Goal: Task Accomplishment & Management: Manage account settings

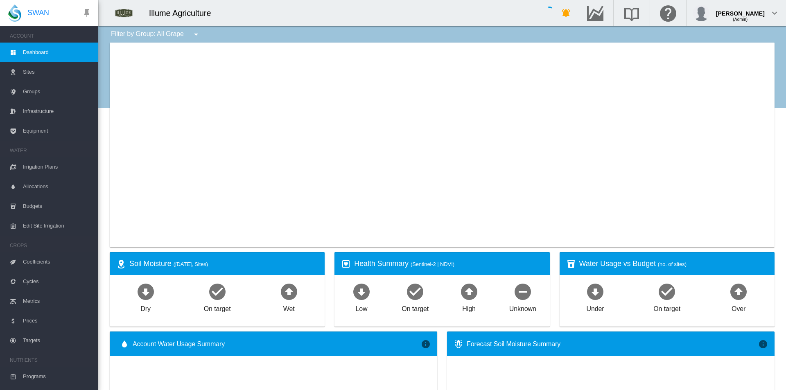
type input "**********"
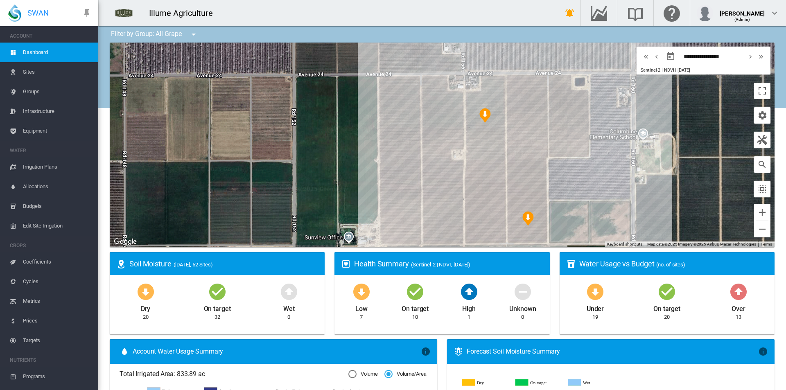
drag, startPoint x: 672, startPoint y: 158, endPoint x: 548, endPoint y: 176, distance: 125.1
click at [553, 176] on div at bounding box center [442, 145] width 665 height 205
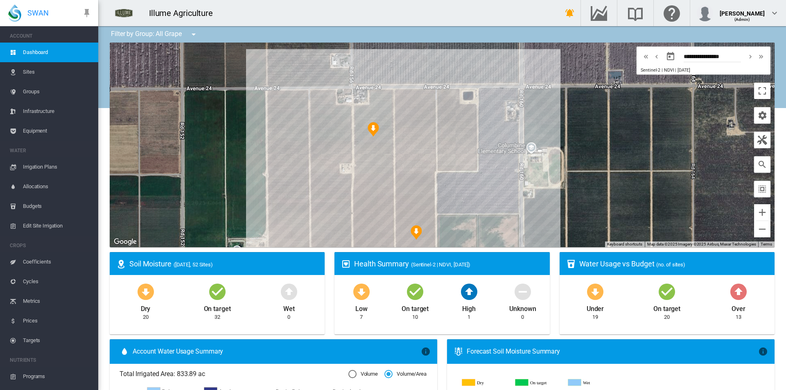
click at [32, 164] on span "Irrigation Plans" at bounding box center [57, 167] width 69 height 20
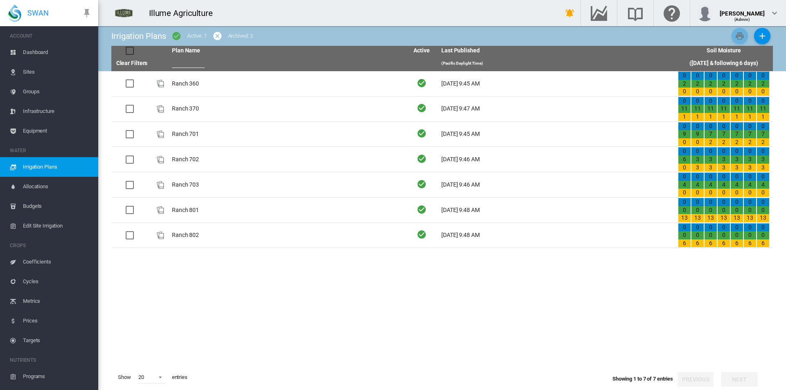
drag, startPoint x: 181, startPoint y: 81, endPoint x: 179, endPoint y: 86, distance: 5.2
click at [181, 81] on td "Ranch 360" at bounding box center [287, 83] width 237 height 25
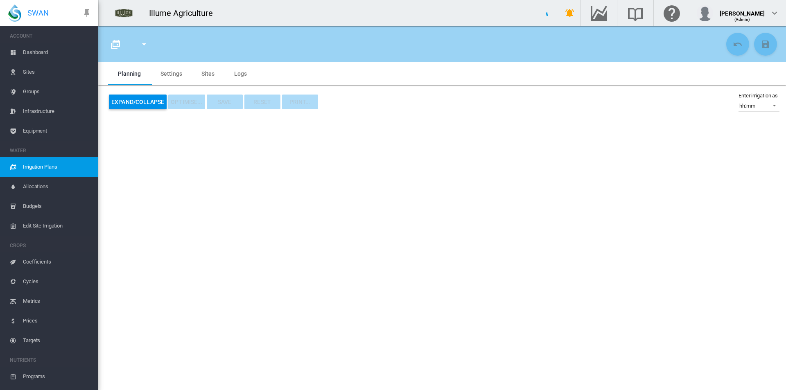
type input "*********"
type input "*"
type input "***"
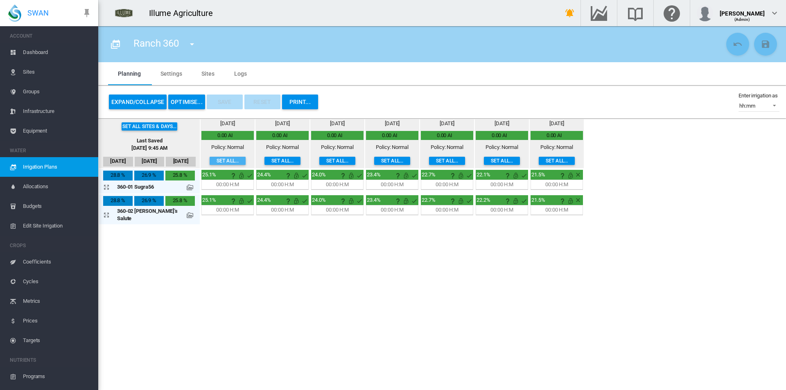
click at [212, 162] on button "Set all..." at bounding box center [228, 161] width 36 height 8
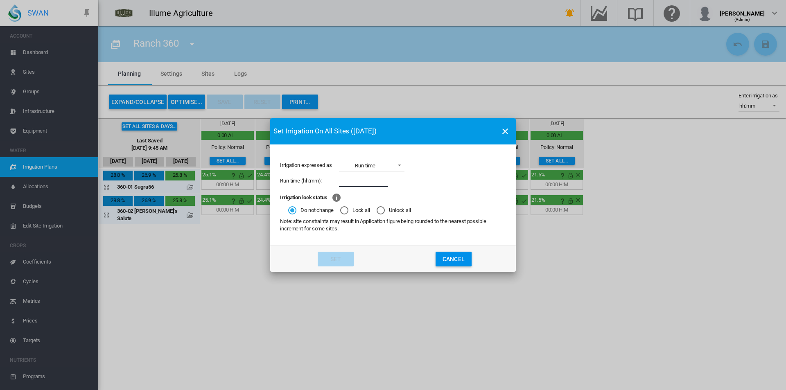
click at [370, 186] on input "Irrigation expressed ..." at bounding box center [363, 181] width 49 height 12
type input "****"
click at [331, 260] on button "Set" at bounding box center [336, 259] width 36 height 15
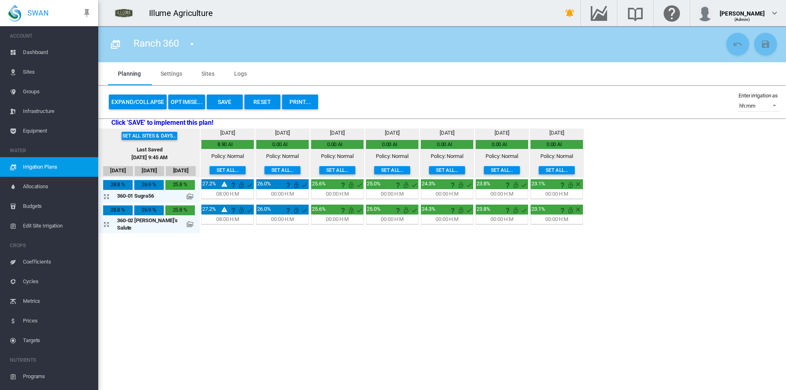
click at [328, 166] on button "Set all..." at bounding box center [337, 170] width 36 height 8
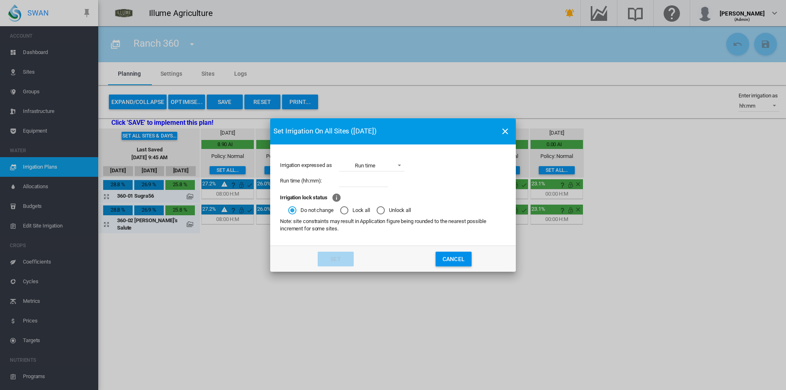
click at [361, 182] on input "Irrigation expressed ..." at bounding box center [363, 181] width 49 height 12
type input "****"
click at [334, 255] on button "Set" at bounding box center [336, 259] width 36 height 15
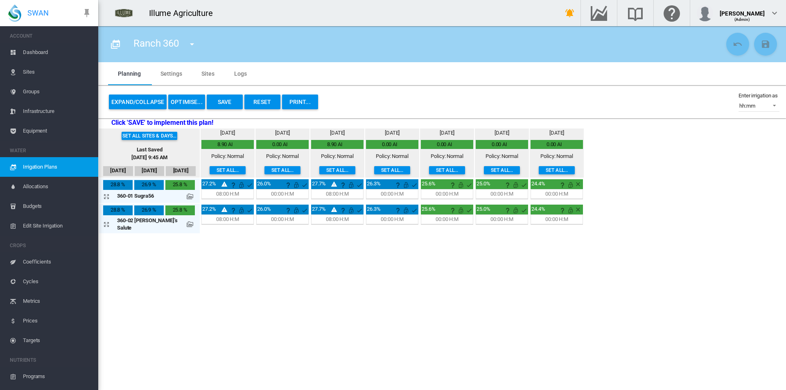
click at [136, 97] on button "Expand/Collapse" at bounding box center [138, 102] width 58 height 15
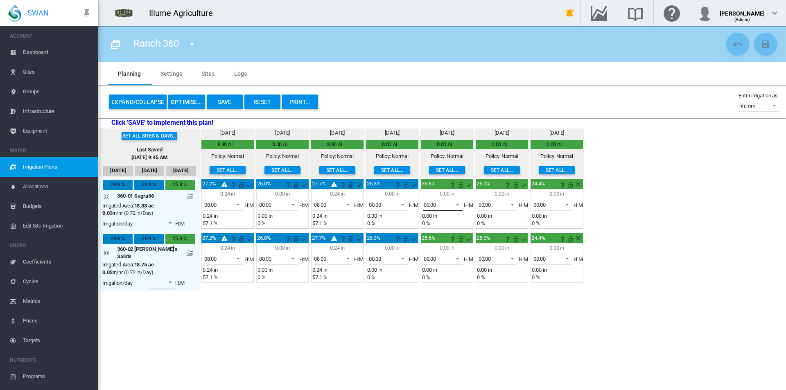
click at [450, 202] on span at bounding box center [455, 203] width 10 height 7
click at [433, 263] on md-option "07:00" at bounding box center [433, 261] width 56 height 20
drag, startPoint x: 421, startPoint y: 258, endPoint x: 423, endPoint y: 262, distance: 4.9
click at [424, 257] on div "00:00" at bounding box center [430, 259] width 13 height 6
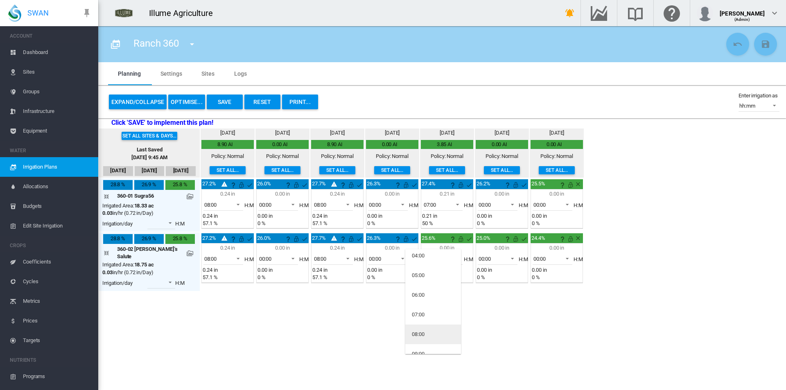
click at [434, 337] on md-option "08:00" at bounding box center [433, 335] width 56 height 20
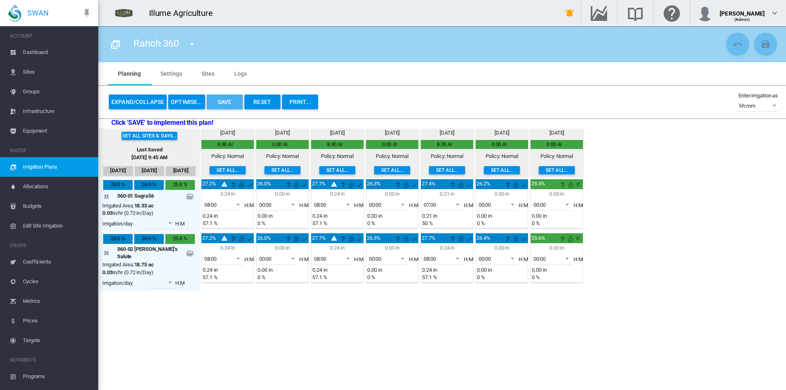
click at [231, 100] on button "Save" at bounding box center [225, 102] width 36 height 15
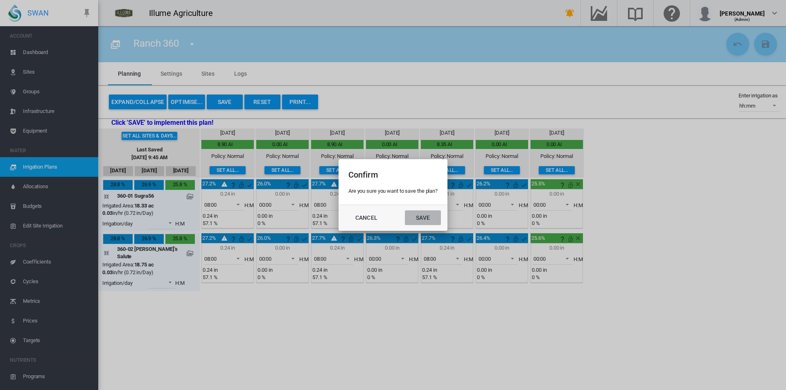
click at [431, 216] on button "Save" at bounding box center [423, 217] width 36 height 15
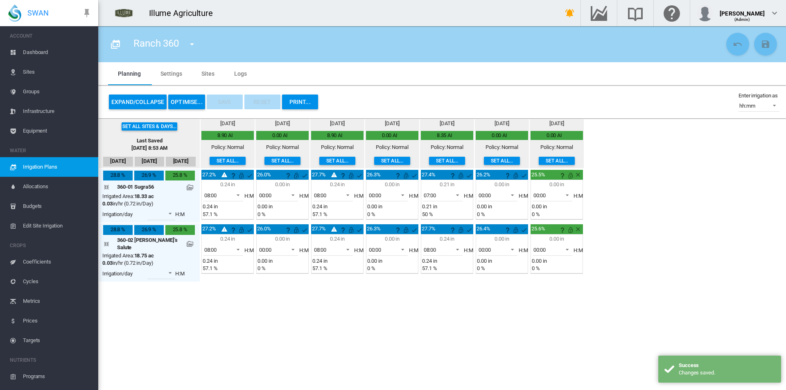
click at [187, 43] on button "button" at bounding box center [192, 44] width 16 height 16
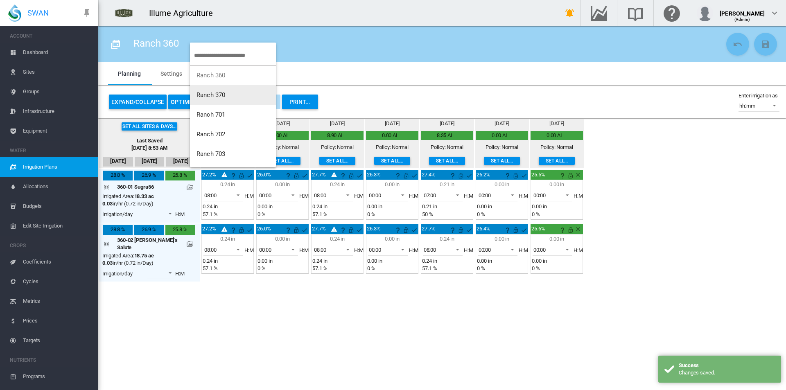
click at [237, 100] on button "Ranch 370" at bounding box center [233, 95] width 86 height 20
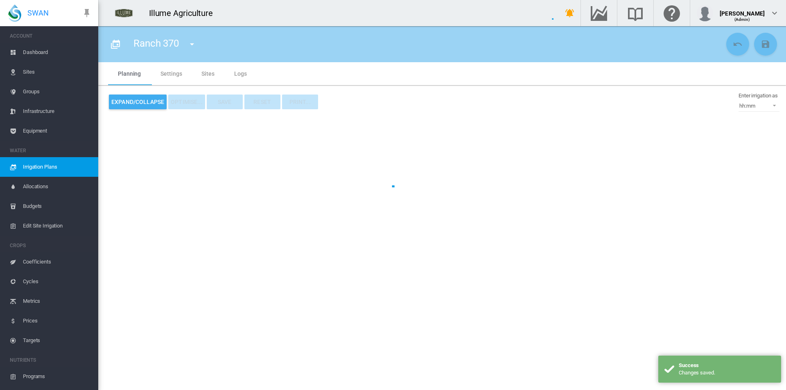
type input "*********"
type input "*"
type input "*****"
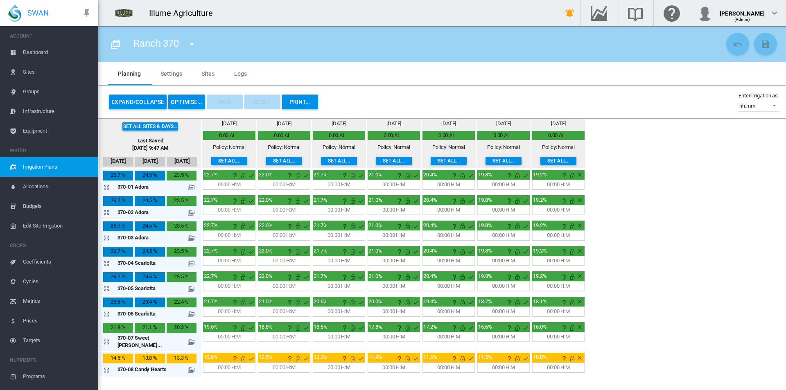
click at [194, 47] on md-icon "icon-menu-down" at bounding box center [192, 44] width 10 height 10
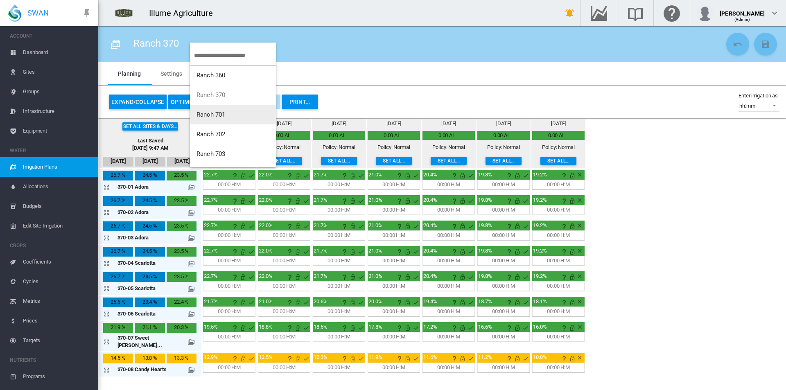
click at [228, 121] on button "Ranch 701" at bounding box center [233, 115] width 86 height 20
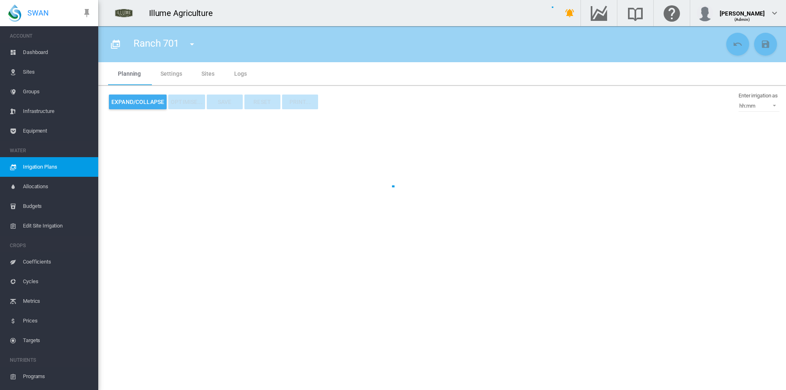
type input "*********"
type input "*"
type input "***"
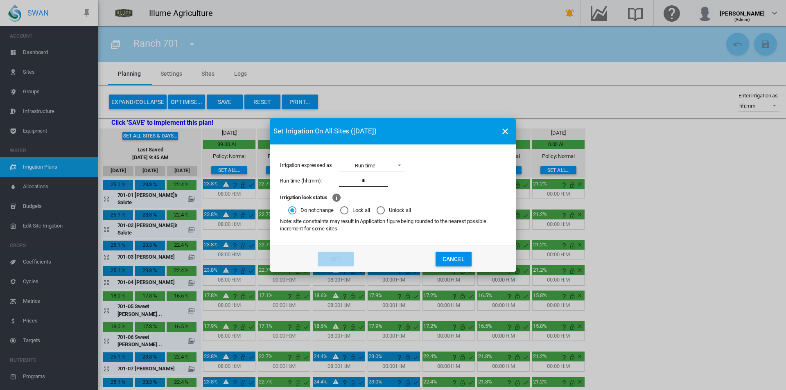
type input "****"
click at [341, 261] on button "Set" at bounding box center [336, 259] width 36 height 15
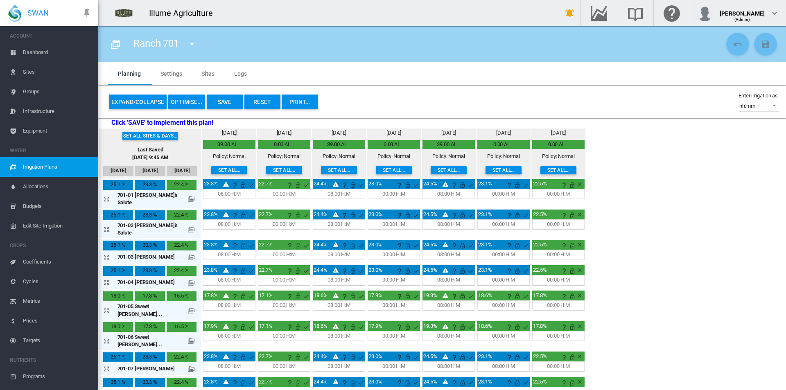
click at [141, 96] on button "Expand/Collapse" at bounding box center [138, 102] width 58 height 15
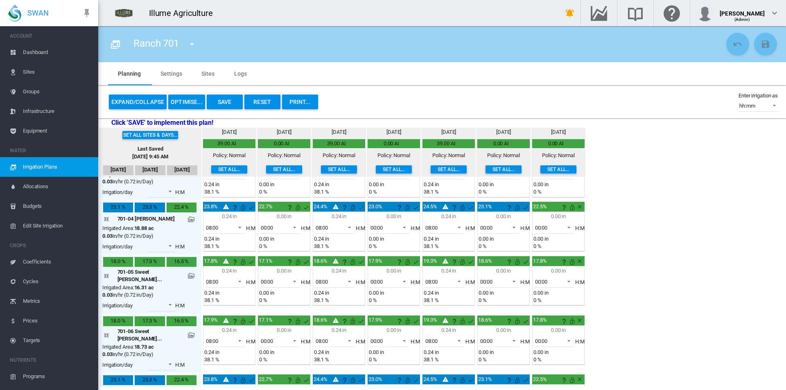
scroll to position [164, 0]
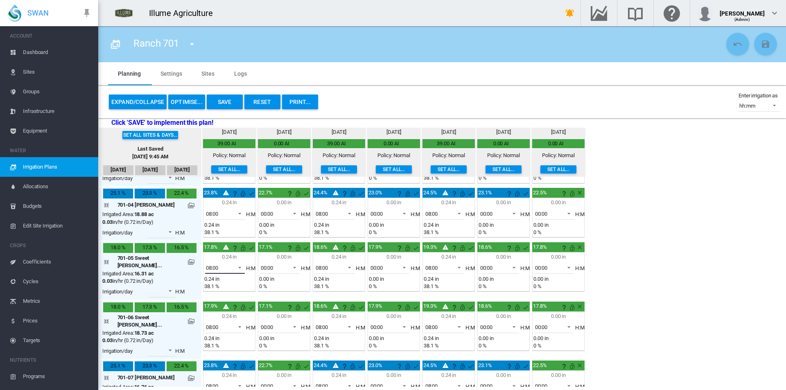
click at [233, 263] on span at bounding box center [238, 266] width 10 height 7
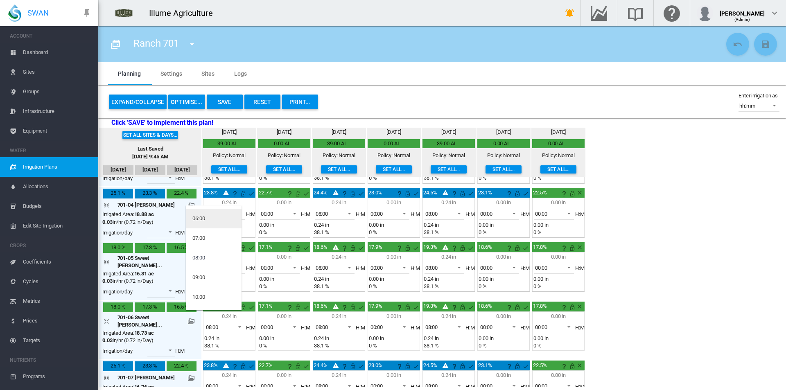
click at [212, 218] on md-option "06:00" at bounding box center [214, 219] width 56 height 20
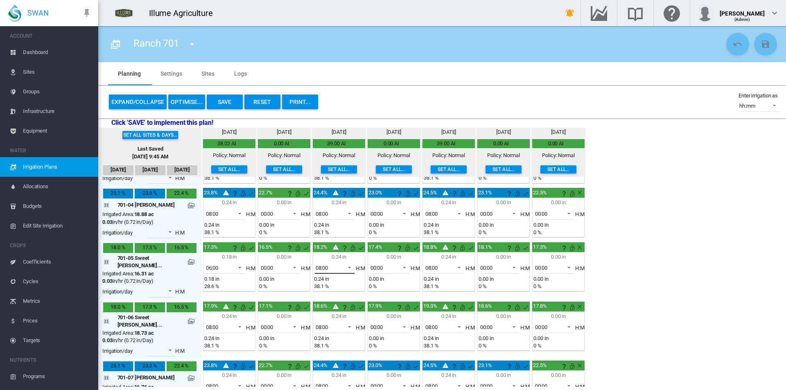
click at [329, 262] on md-select-value "08:00" at bounding box center [335, 268] width 40 height 12
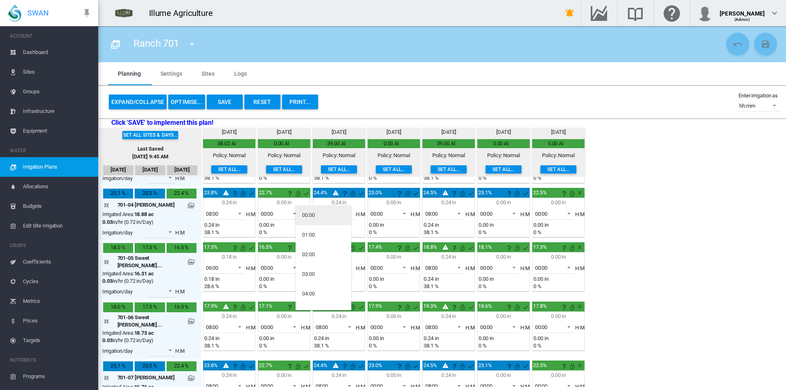
click at [311, 218] on div "00:00" at bounding box center [308, 215] width 13 height 7
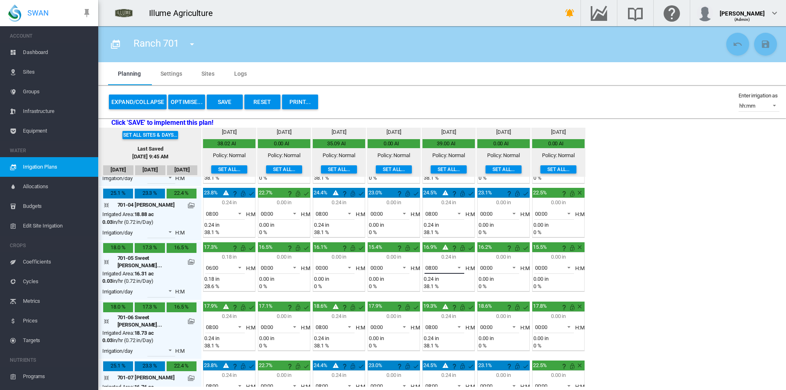
click at [427, 264] on span "08:00" at bounding box center [437, 267] width 25 height 7
click at [432, 298] on md-option "06:00" at bounding box center [433, 301] width 56 height 20
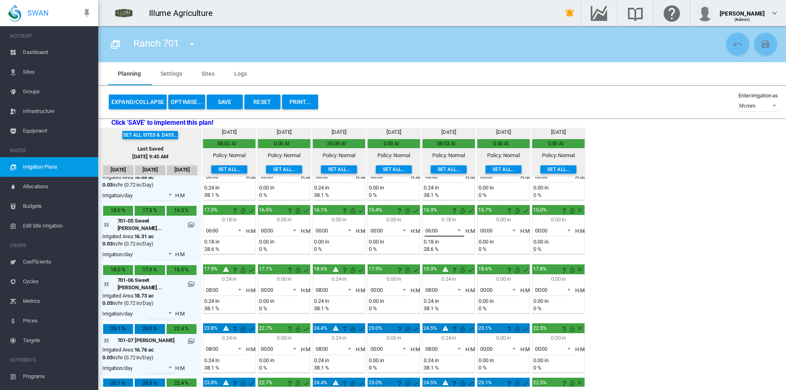
scroll to position [279, 0]
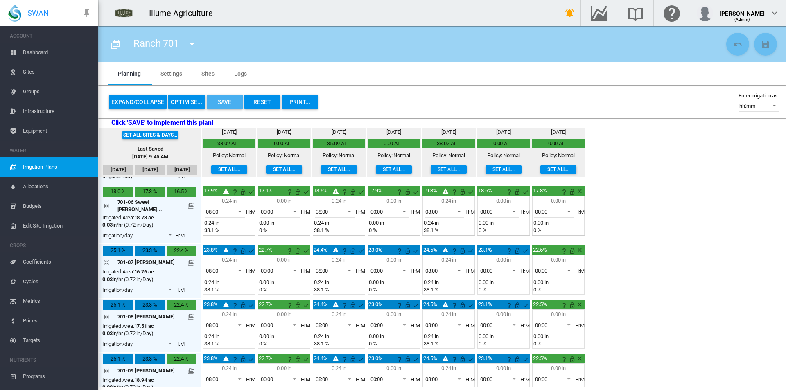
click at [229, 104] on button "Save" at bounding box center [225, 102] width 36 height 15
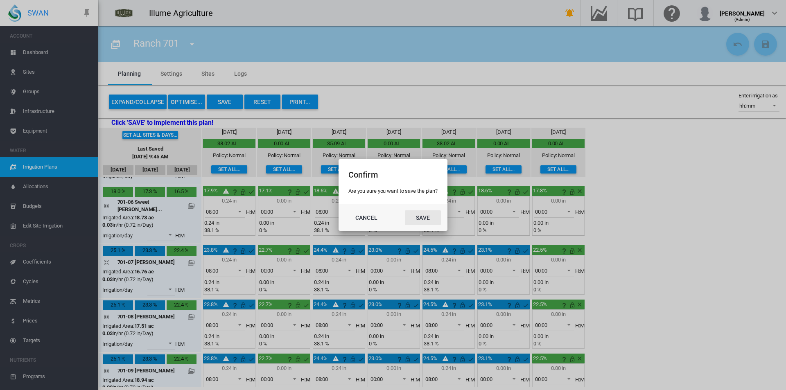
click at [436, 226] on md-dialog-actions "Cancel Save" at bounding box center [393, 218] width 109 height 26
click at [432, 217] on button "Save" at bounding box center [423, 217] width 36 height 15
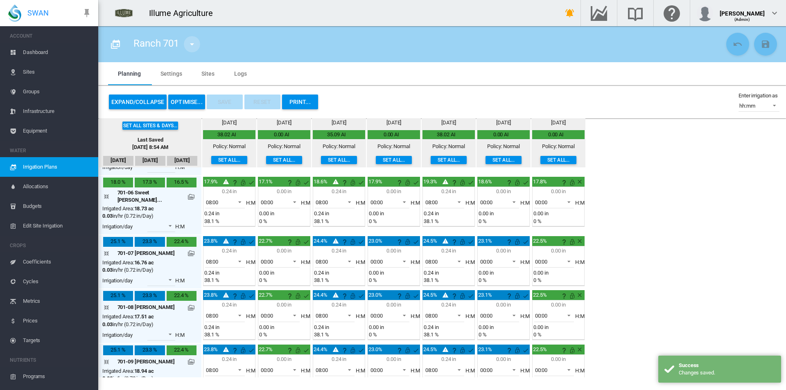
click at [186, 39] on button "button" at bounding box center [192, 44] width 16 height 16
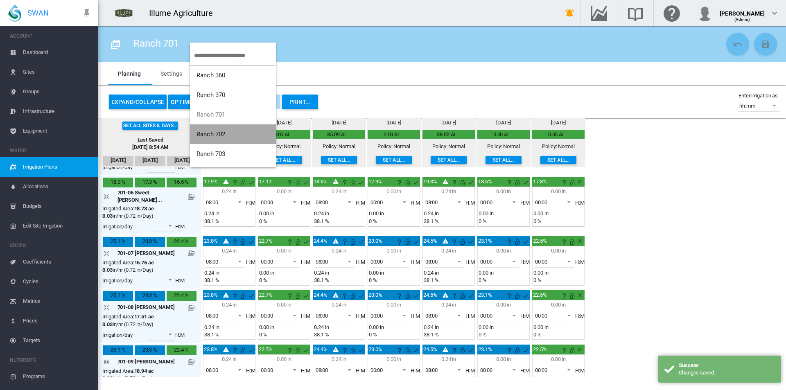
click at [232, 135] on button "Ranch 702" at bounding box center [233, 134] width 86 height 20
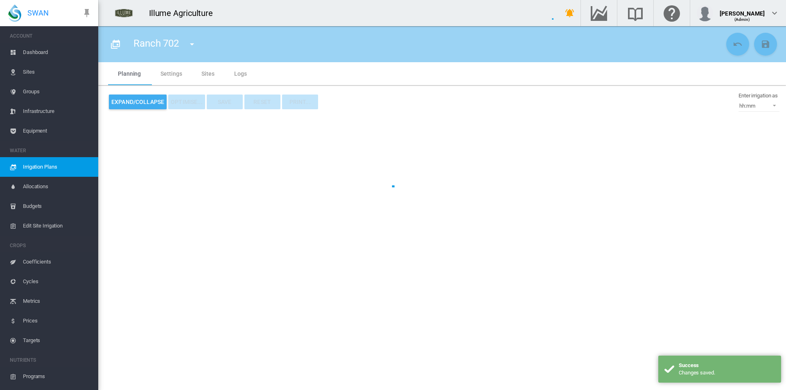
type input "*********"
type input "*"
type input "*****"
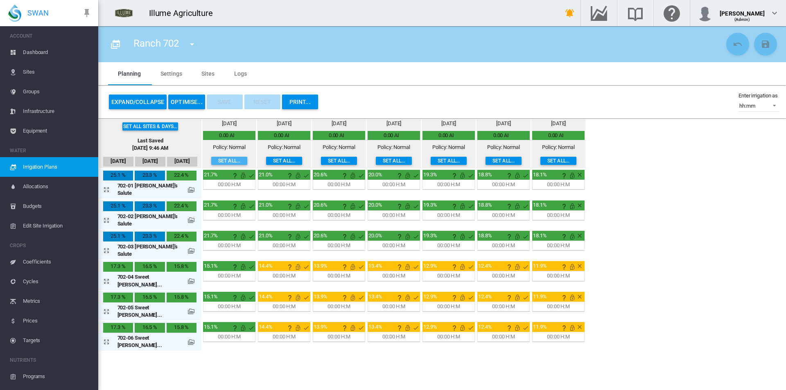
click at [211, 157] on button "Set all..." at bounding box center [229, 161] width 36 height 8
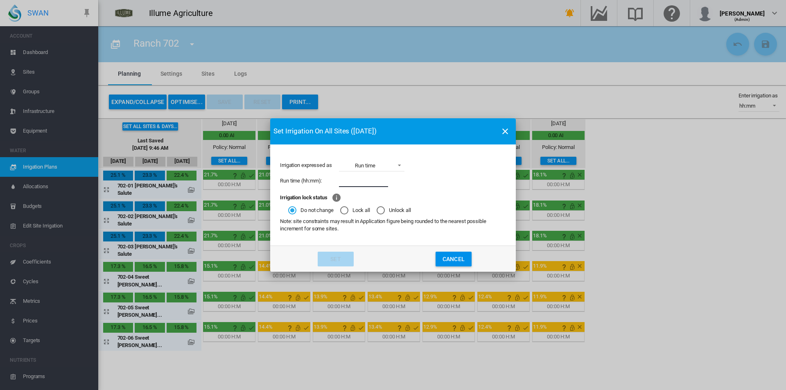
click at [361, 180] on input "Irrigation expressed ..." at bounding box center [363, 181] width 49 height 12
type input "****"
click at [337, 254] on button "Set" at bounding box center [336, 259] width 36 height 15
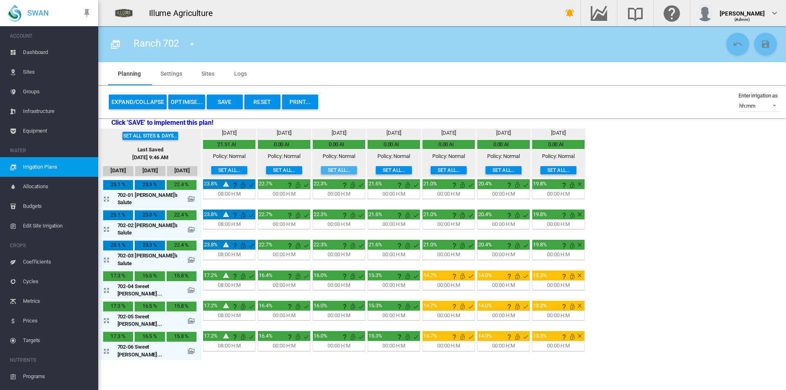
click at [321, 168] on button "Set all..." at bounding box center [339, 170] width 36 height 8
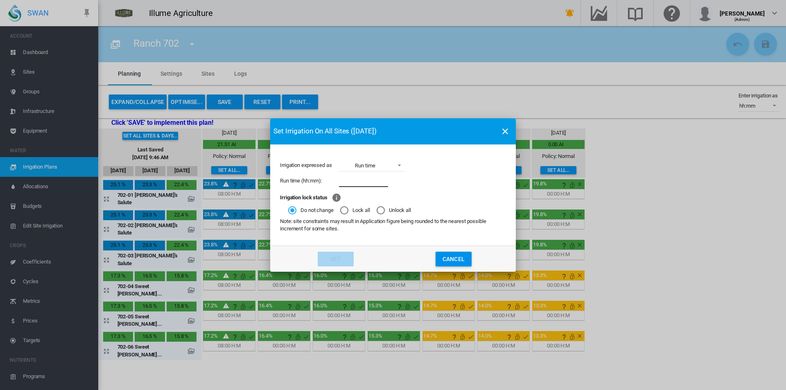
click at [346, 182] on input "Irrigation expressed ..." at bounding box center [363, 181] width 49 height 12
type input "****"
click at [325, 260] on button "Set" at bounding box center [336, 259] width 36 height 15
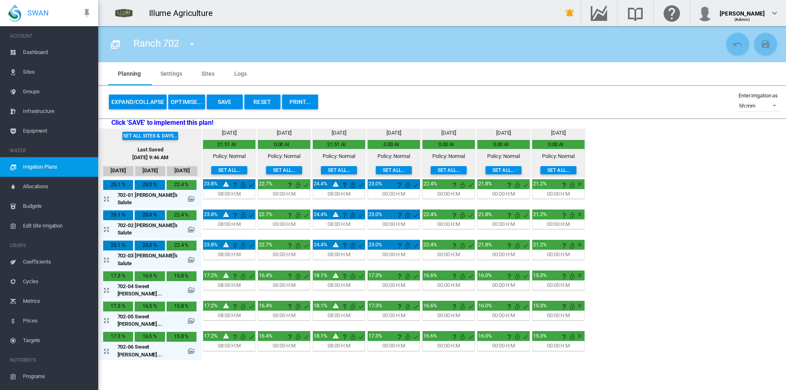
click at [431, 169] on button "Set all..." at bounding box center [449, 170] width 36 height 8
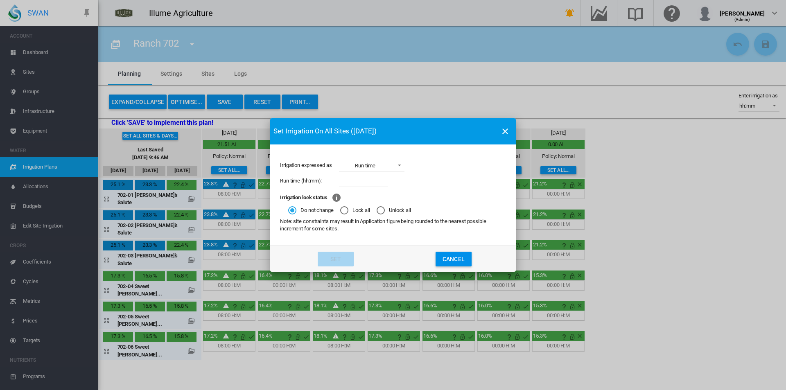
click at [369, 181] on input "Irrigation expressed ..." at bounding box center [363, 181] width 49 height 12
type input "*"
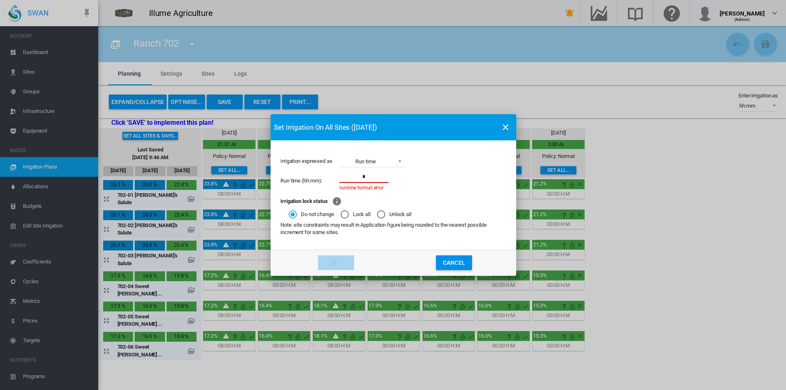
click at [373, 165] on span "Run time" at bounding box center [365, 161] width 51 height 7
click at [367, 182] on md-option "Percentage" at bounding box center [372, 184] width 79 height 20
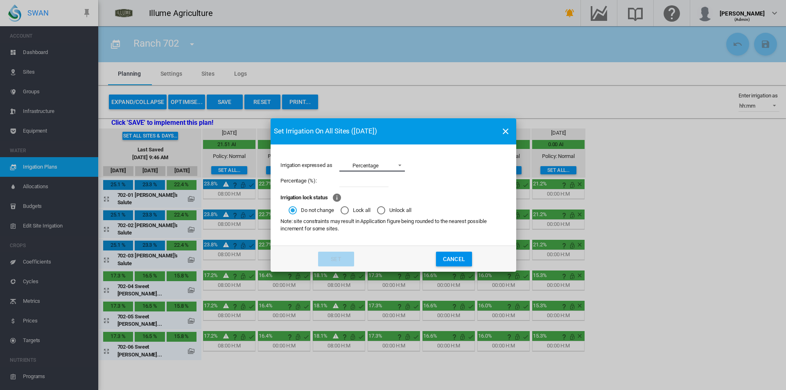
click at [396, 161] on span "Irrigation expressed ..." at bounding box center [398, 164] width 10 height 7
click at [382, 126] on md-option "Application" at bounding box center [373, 126] width 79 height 20
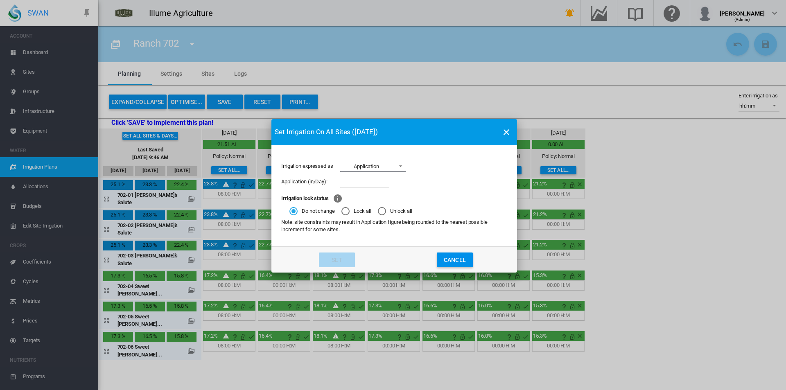
click at [378, 167] on div "Application" at bounding box center [366, 166] width 25 height 6
click at [385, 176] on md-option "Application" at bounding box center [373, 167] width 79 height 20
click at [386, 183] on input "Irrigation expressed ..." at bounding box center [364, 182] width 49 height 12
click at [389, 173] on div "Irrigation expressed as Application" at bounding box center [394, 167] width 226 height 16
click at [389, 169] on span "Application" at bounding box center [366, 166] width 51 height 7
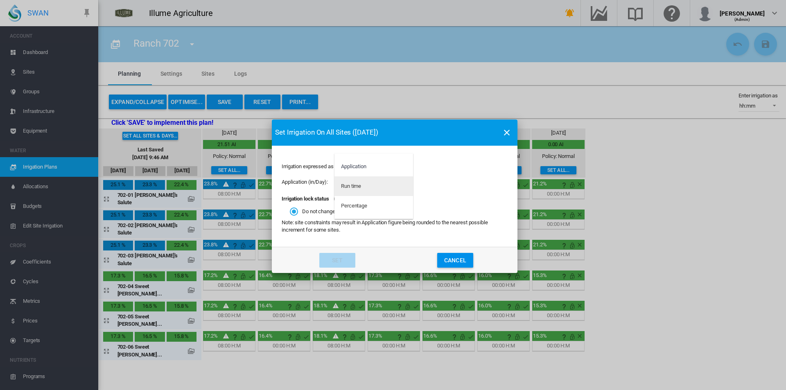
click at [380, 189] on md-option "Run time" at bounding box center [373, 186] width 79 height 20
click at [379, 189] on div "Run time (hh:mm):" at bounding box center [395, 182] width 226 height 16
click at [379, 186] on input "Irrigation expressed ..." at bounding box center [365, 182] width 49 height 12
type input "****"
click at [344, 260] on button "Set" at bounding box center [337, 260] width 36 height 15
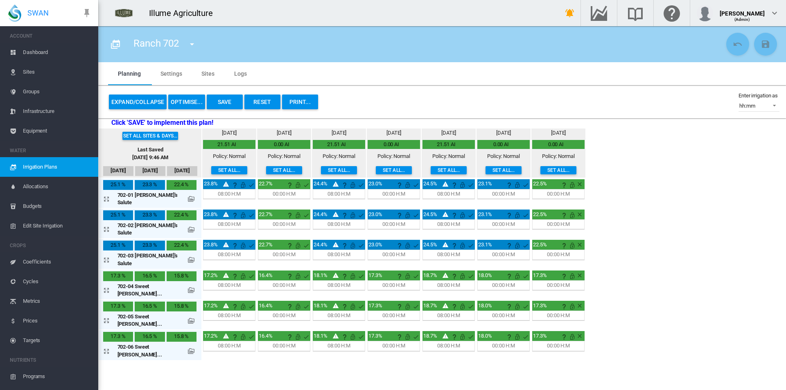
click at [139, 100] on button "Expand/Collapse" at bounding box center [138, 102] width 58 height 15
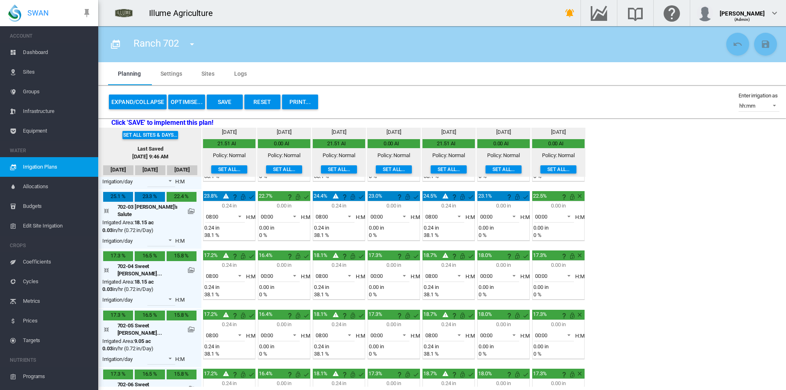
scroll to position [117, 0]
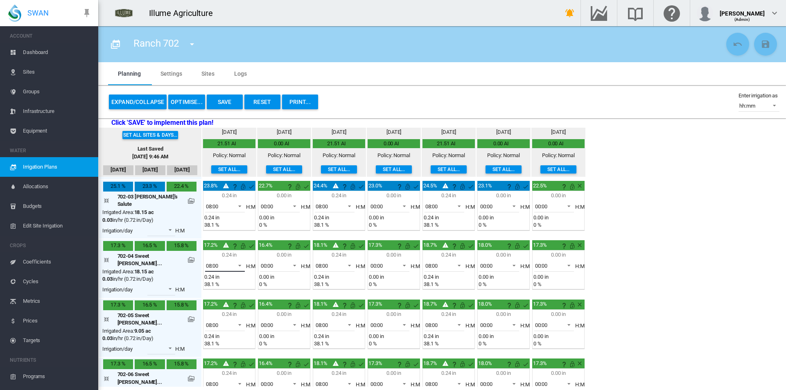
click at [214, 262] on span "08:00" at bounding box center [218, 265] width 25 height 7
click at [209, 208] on md-option "06:00" at bounding box center [214, 211] width 56 height 20
click at [216, 322] on span "08:00" at bounding box center [218, 325] width 25 height 7
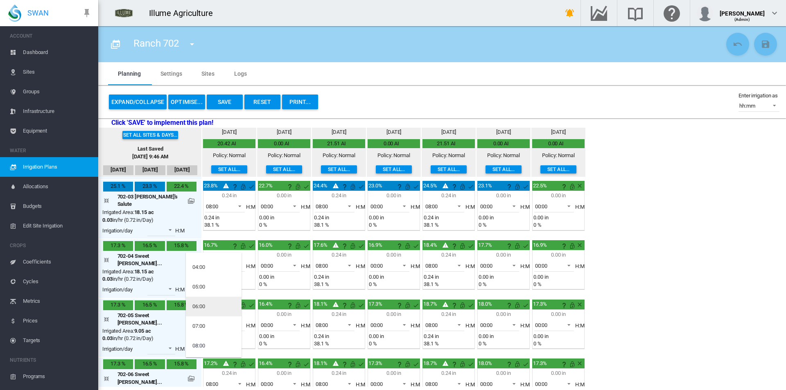
click at [212, 305] on md-option "06:00" at bounding box center [214, 307] width 56 height 20
click at [209, 381] on span "08:00" at bounding box center [218, 384] width 25 height 7
click at [221, 318] on md-option "06:00" at bounding box center [214, 320] width 56 height 20
click at [342, 261] on span at bounding box center [347, 264] width 10 height 7
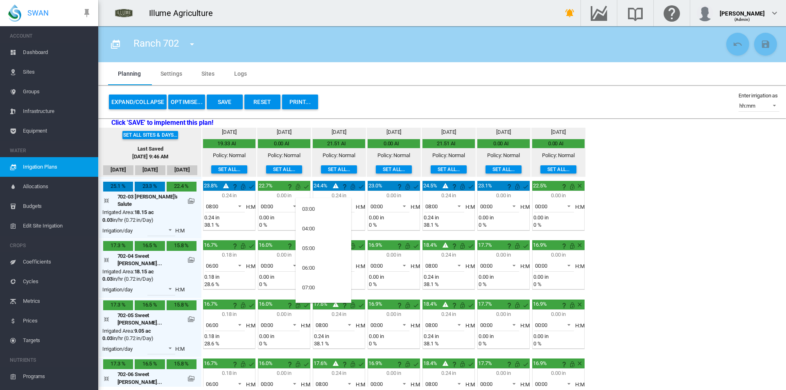
scroll to position [0, 0]
click at [316, 212] on md-option "00:00" at bounding box center [324, 208] width 56 height 20
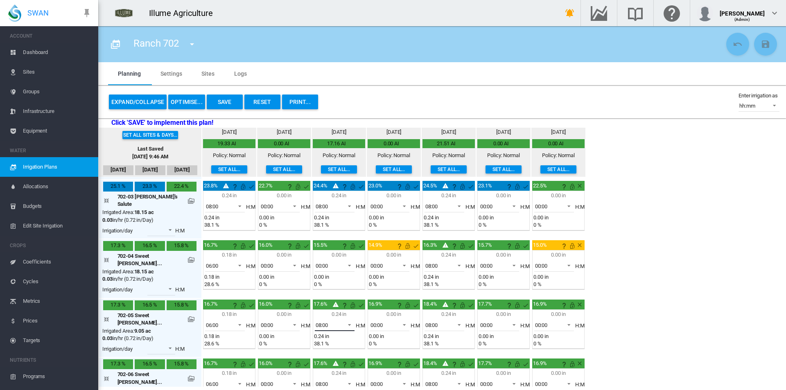
click at [324, 322] on span "08:00" at bounding box center [328, 325] width 25 height 7
click at [319, 264] on md-option "00:00" at bounding box center [324, 263] width 56 height 20
click at [319, 381] on span "08:00" at bounding box center [328, 384] width 25 height 7
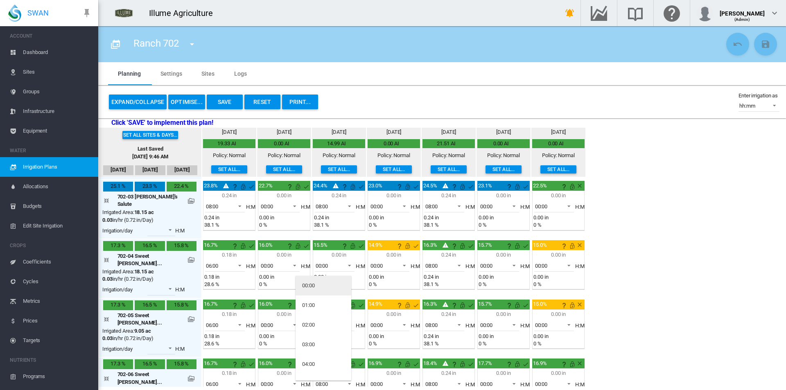
click at [317, 284] on md-option "00:00" at bounding box center [324, 286] width 56 height 20
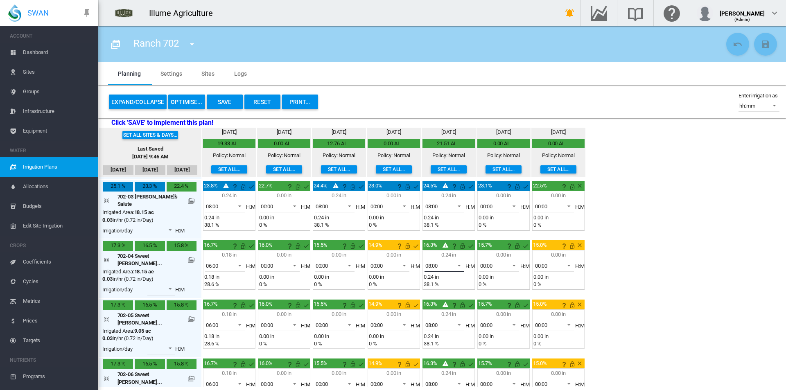
click at [433, 262] on span "08:00" at bounding box center [437, 265] width 25 height 7
click at [432, 207] on md-option "06:00" at bounding box center [433, 211] width 56 height 20
click at [431, 322] on span "08:00" at bounding box center [437, 325] width 25 height 7
click at [432, 272] on md-option "06:00" at bounding box center [433, 266] width 56 height 20
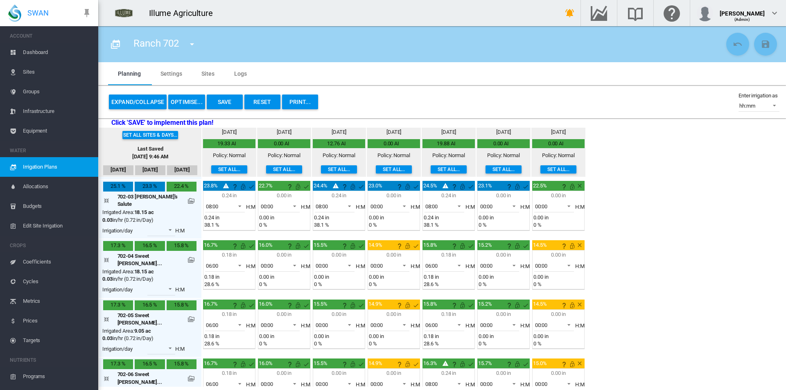
click at [431, 381] on span "08:00" at bounding box center [437, 384] width 25 height 7
click at [430, 314] on md-option "06:00" at bounding box center [433, 320] width 56 height 20
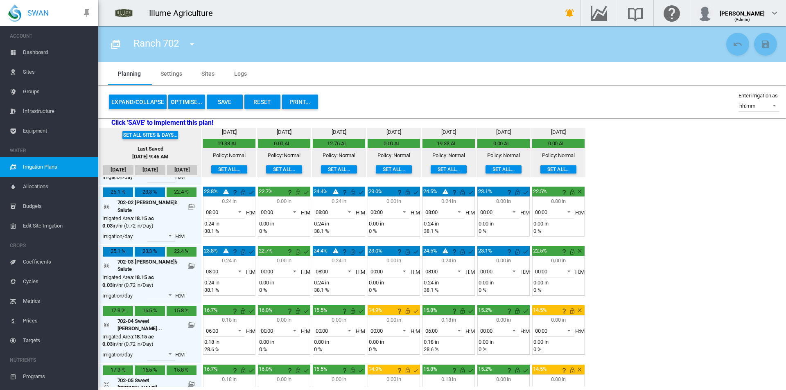
scroll to position [0, 0]
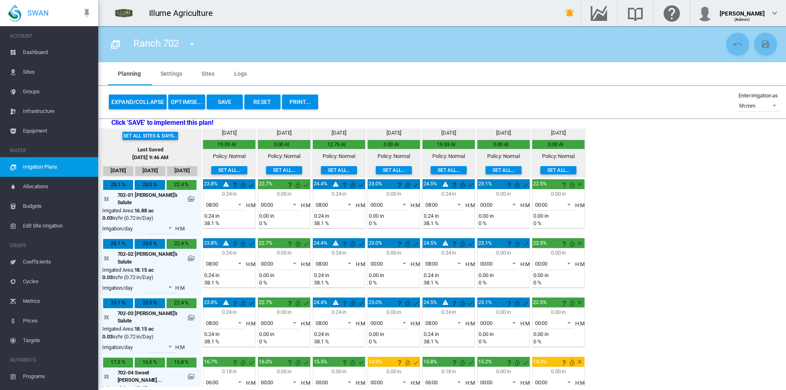
drag, startPoint x: 232, startPoint y: 104, endPoint x: 260, endPoint y: 131, distance: 38.2
click at [240, 113] on div "Expand/Collapse OPTIMISE... Save Reset PRINT... Enter irrigation as hh:mm in/Da…" at bounding box center [442, 102] width 688 height 33
click at [233, 95] on button "Save" at bounding box center [225, 102] width 36 height 15
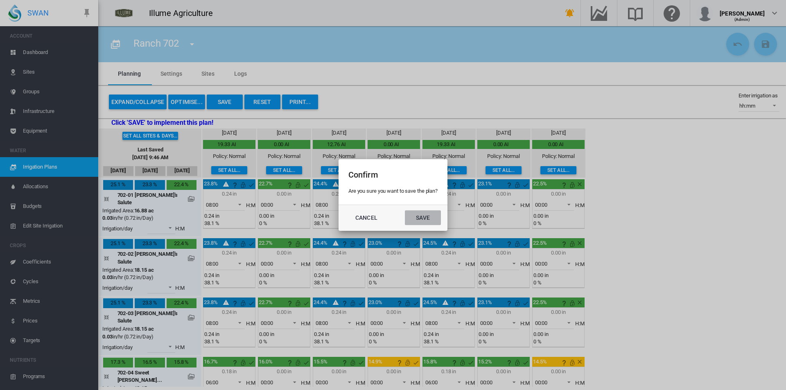
click at [422, 215] on button "Save" at bounding box center [423, 217] width 36 height 15
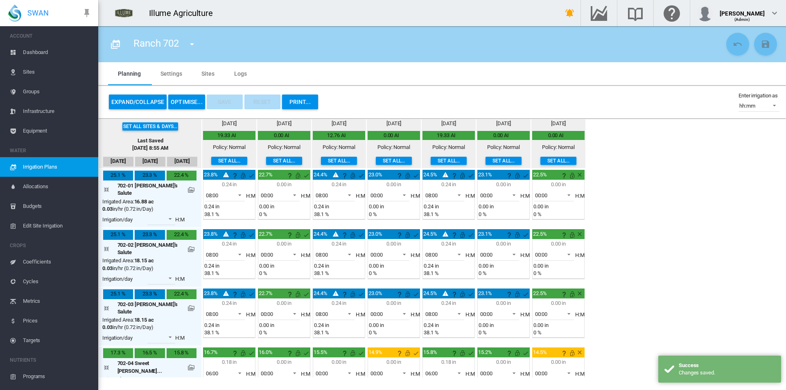
click at [190, 44] on md-icon "icon-menu-down" at bounding box center [192, 44] width 10 height 10
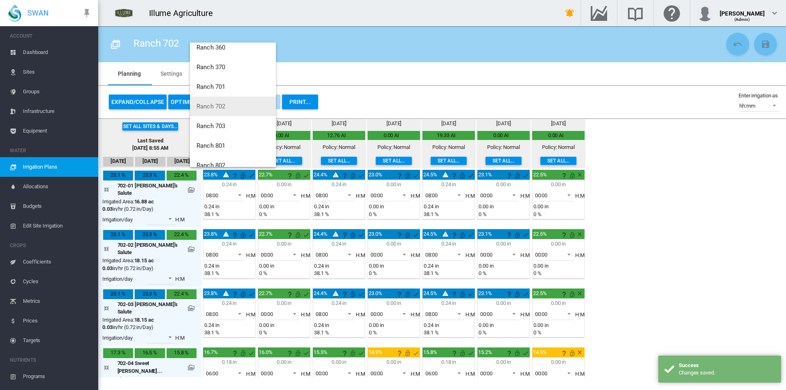
scroll to position [39, 0]
click at [223, 114] on span "Ranch 703" at bounding box center [210, 114] width 29 height 7
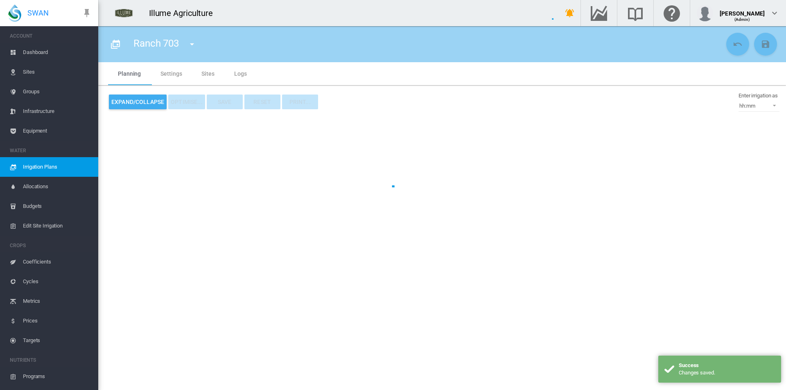
type input "*********"
type input "*"
type input "*****"
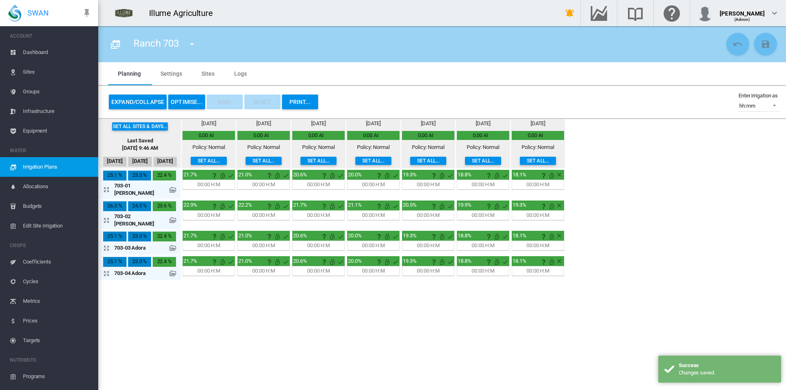
click at [207, 162] on button "Set all..." at bounding box center [209, 161] width 36 height 8
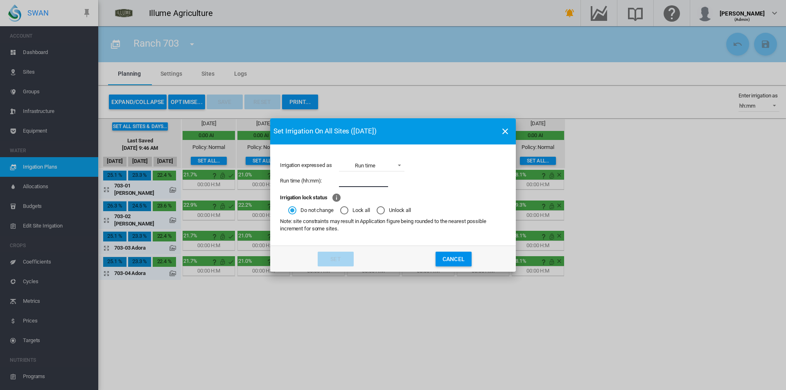
click at [356, 183] on input "Irrigation expressed ..." at bounding box center [363, 181] width 49 height 12
type input "****"
click at [328, 260] on button "Set" at bounding box center [336, 259] width 36 height 15
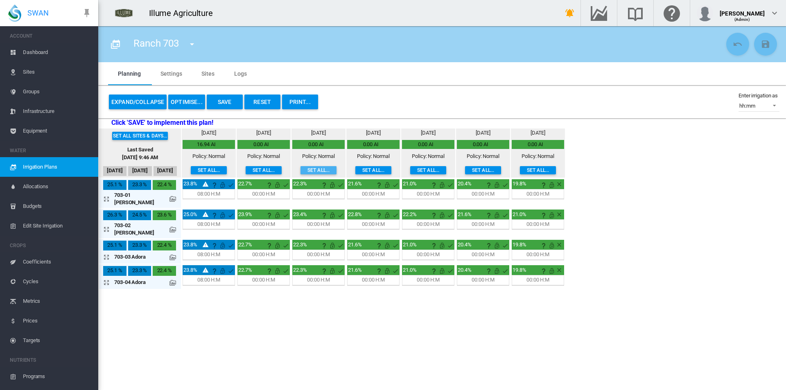
click at [323, 169] on button "Set all..." at bounding box center [318, 170] width 36 height 8
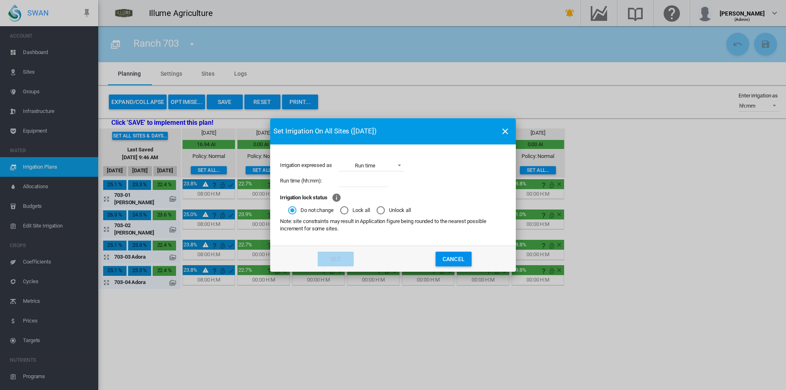
click at [377, 179] on input "Irrigation expressed ..." at bounding box center [363, 181] width 49 height 12
type input "****"
click at [324, 257] on button "Set" at bounding box center [336, 259] width 36 height 15
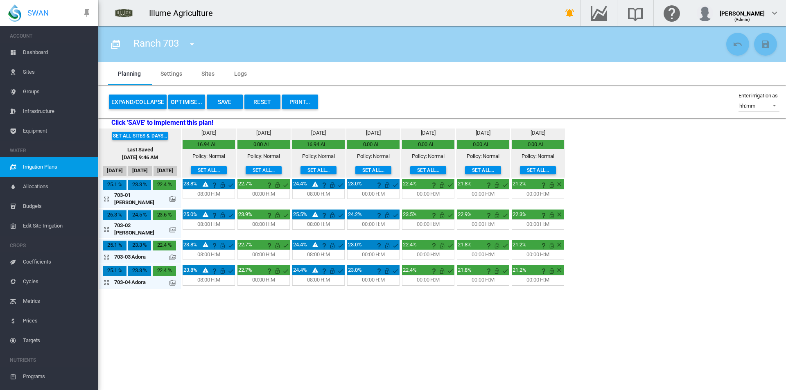
click at [430, 171] on button "Set all..." at bounding box center [428, 170] width 36 height 8
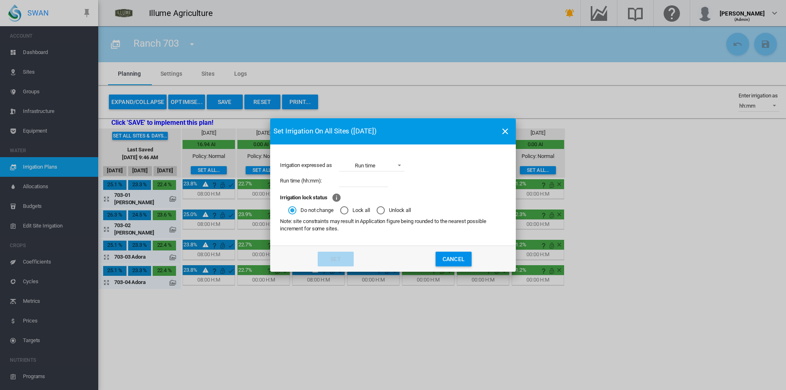
click at [368, 181] on input "Irrigation expressed ..." at bounding box center [363, 181] width 49 height 12
type input "****"
click at [346, 250] on md-dialog-actions "Set Cancel" at bounding box center [393, 259] width 246 height 26
click at [346, 252] on button "Set" at bounding box center [336, 259] width 36 height 15
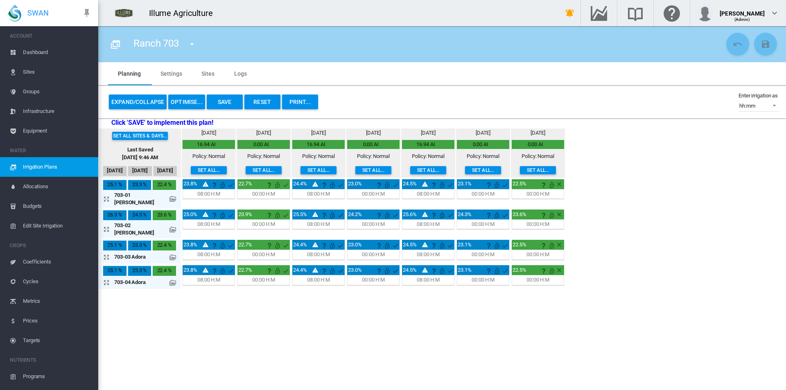
click at [224, 101] on button "Save" at bounding box center [225, 102] width 36 height 15
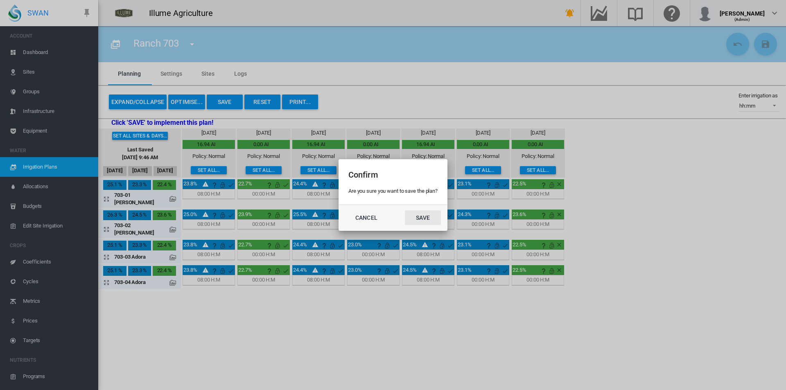
click at [428, 211] on button "Save" at bounding box center [423, 217] width 36 height 15
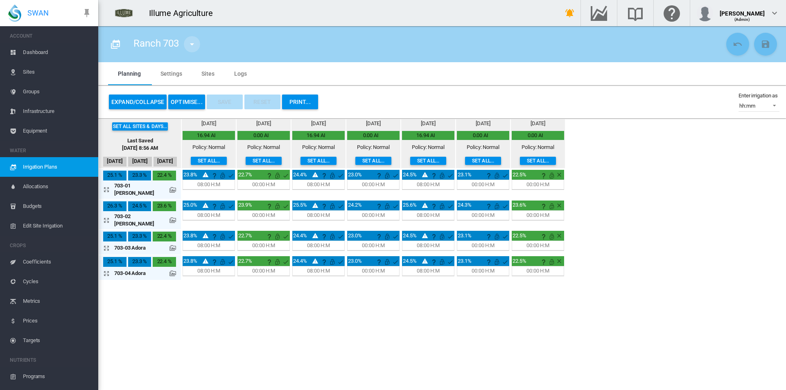
click at [191, 44] on md-icon "icon-menu-down" at bounding box center [192, 44] width 10 height 10
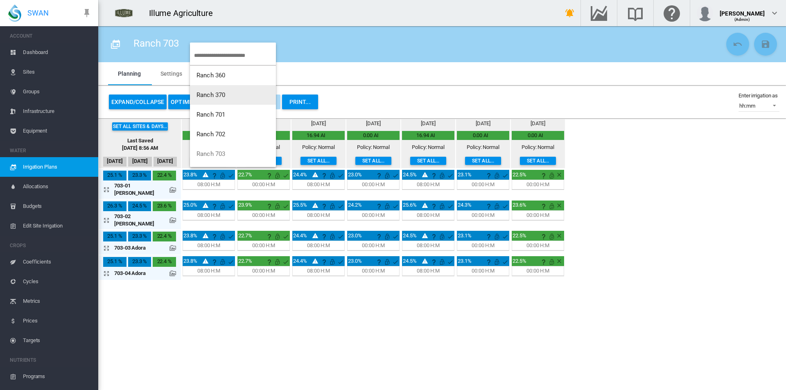
click at [222, 93] on span "Ranch 370" at bounding box center [210, 94] width 29 height 7
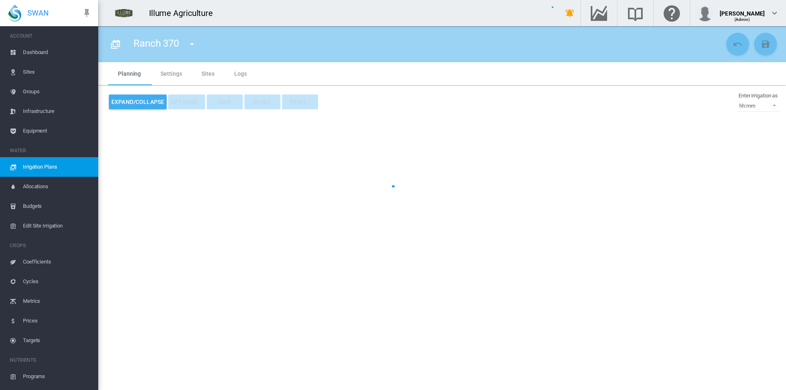
type input "*********"
type input "*"
type input "*****"
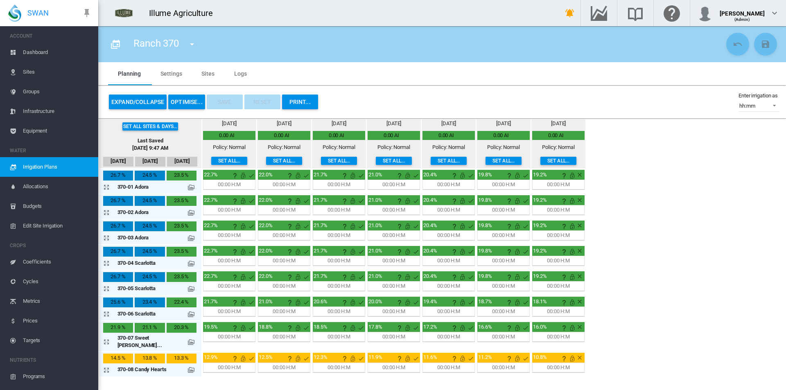
click at [211, 158] on button "Set all..." at bounding box center [229, 161] width 36 height 8
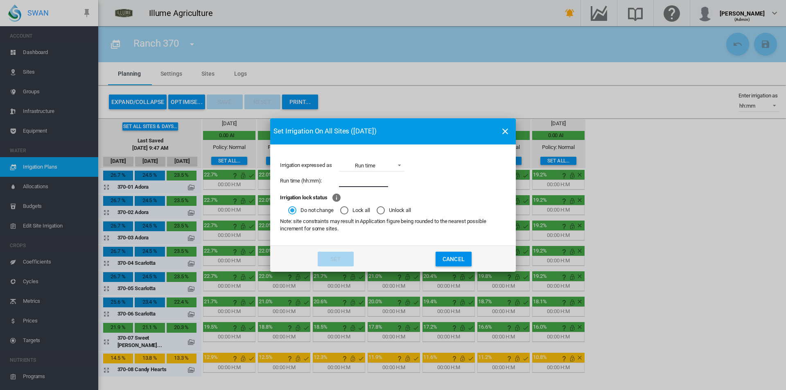
click at [359, 180] on input "Irrigation expressed ..." at bounding box center [363, 181] width 49 height 12
type input "****"
click at [331, 262] on button "Set" at bounding box center [336, 259] width 36 height 15
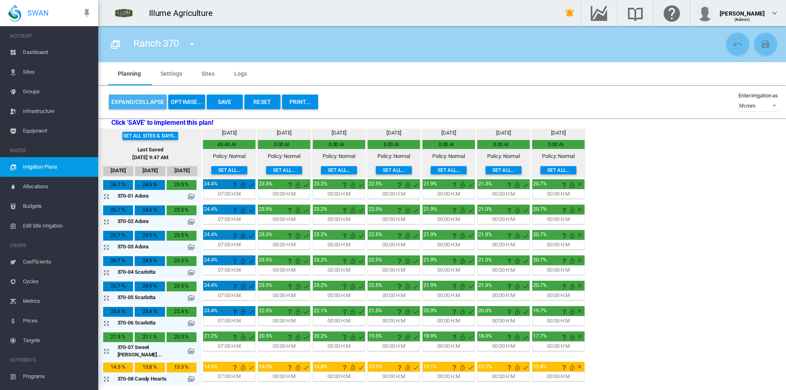
click at [127, 102] on button "Expand/Collapse" at bounding box center [138, 102] width 58 height 15
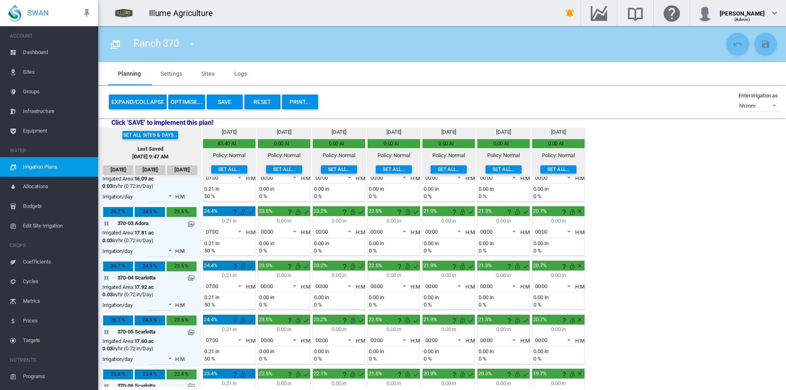
scroll to position [82, 0]
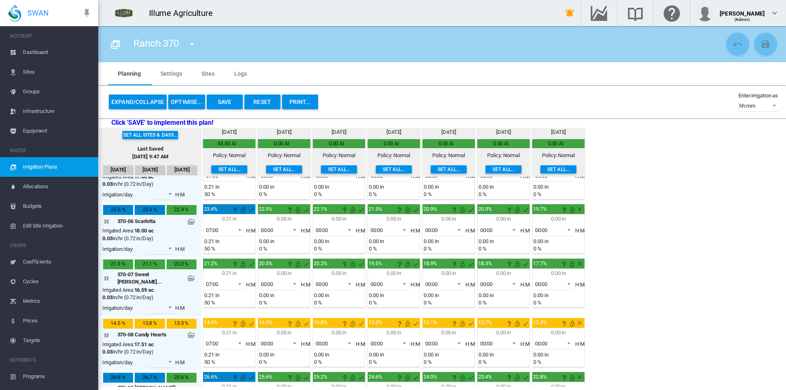
scroll to position [287, 0]
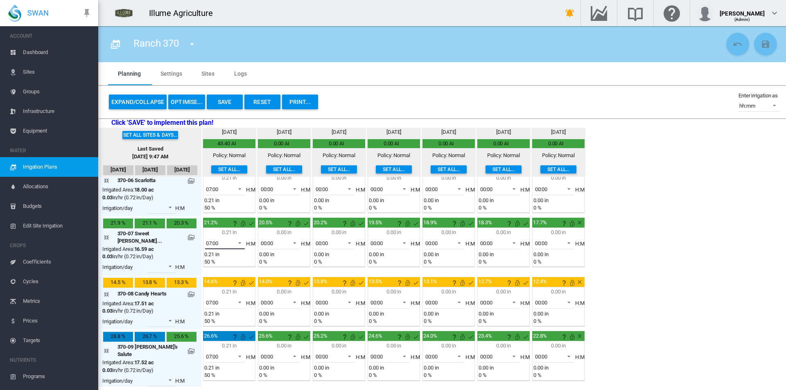
click at [212, 245] on span "07:00" at bounding box center [218, 243] width 25 height 7
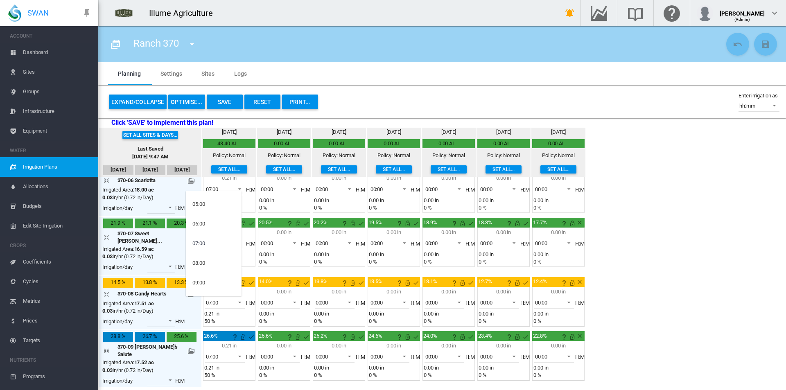
scroll to position [13, 0]
click at [210, 269] on md-option "04:00" at bounding box center [214, 267] width 56 height 20
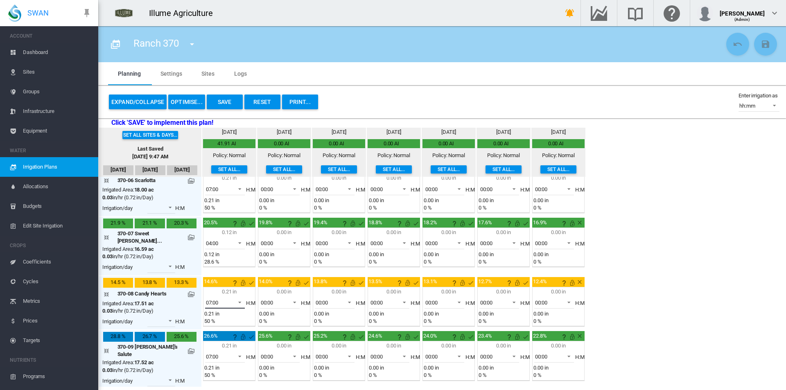
click at [218, 298] on md-select-value "07:00" at bounding box center [225, 302] width 40 height 12
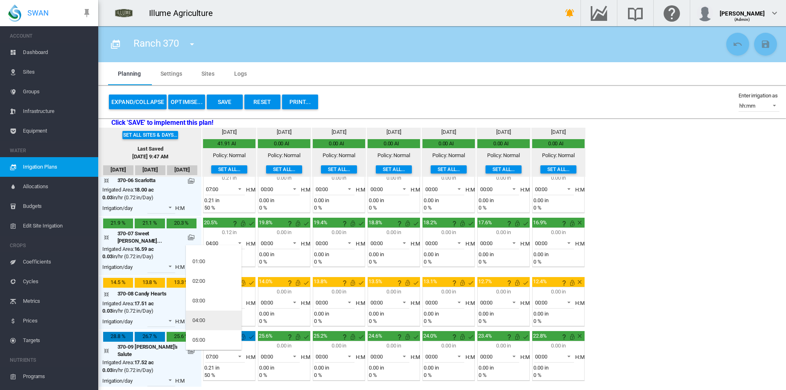
click at [216, 318] on md-option "04:00" at bounding box center [214, 321] width 56 height 20
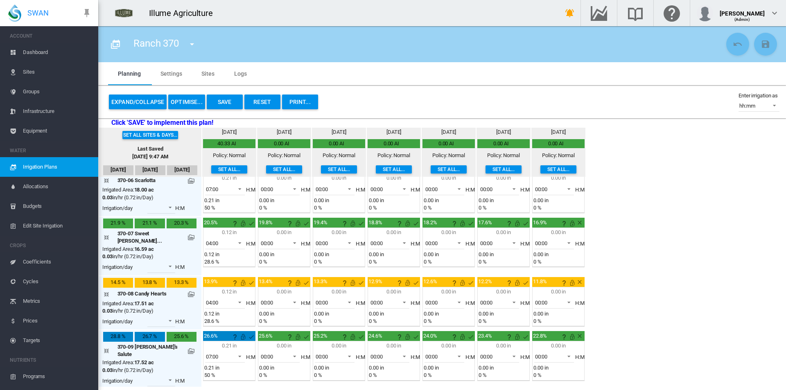
click at [322, 169] on button "Set all..." at bounding box center [339, 169] width 36 height 8
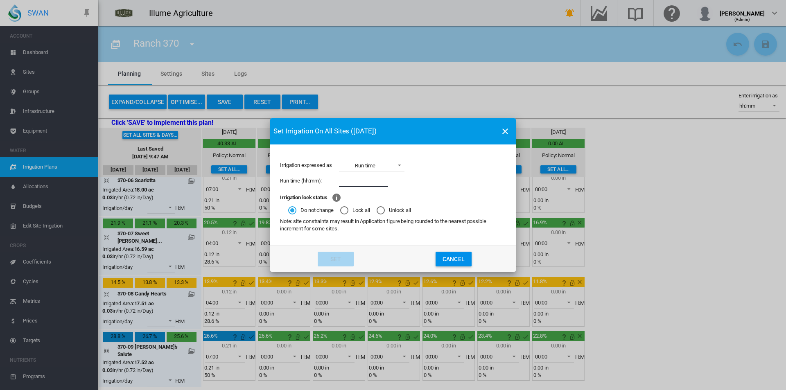
click at [351, 183] on input "Irrigation expressed ..." at bounding box center [363, 181] width 49 height 12
type input "****"
click at [327, 254] on button "Set" at bounding box center [336, 259] width 36 height 15
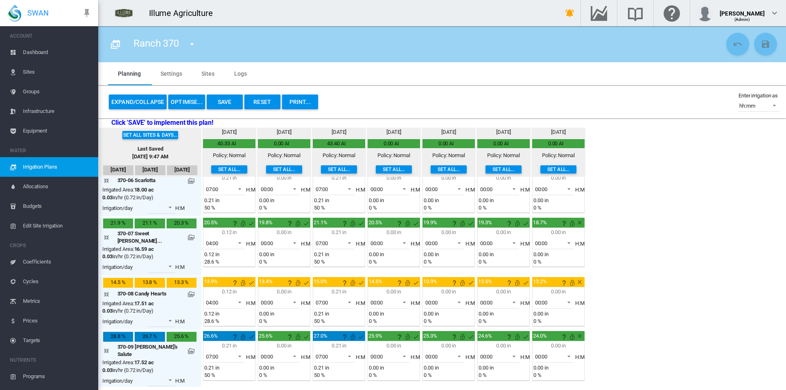
click at [266, 169] on button "Set all..." at bounding box center [284, 169] width 36 height 8
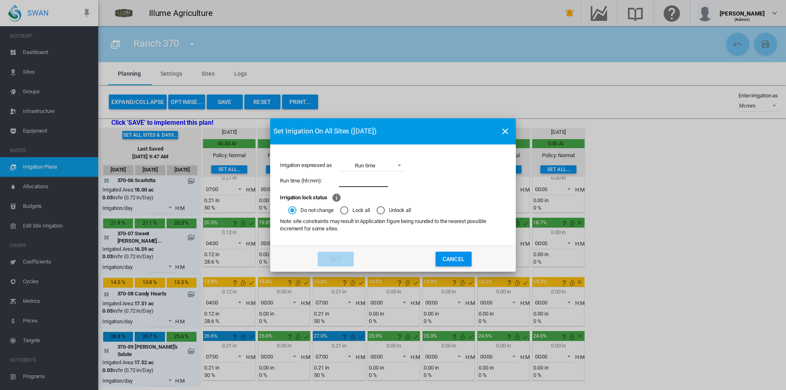
click at [348, 179] on input "Irrigation expressed ..." at bounding box center [363, 181] width 49 height 12
type input "****"
click at [346, 252] on button "Set" at bounding box center [336, 259] width 36 height 15
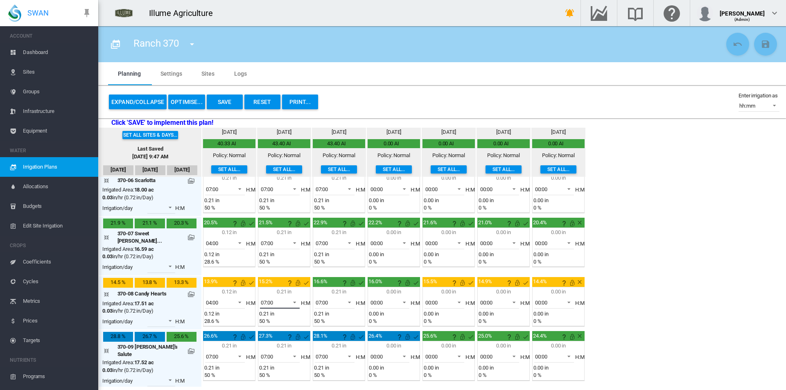
click at [267, 299] on span "07:00" at bounding box center [273, 302] width 25 height 7
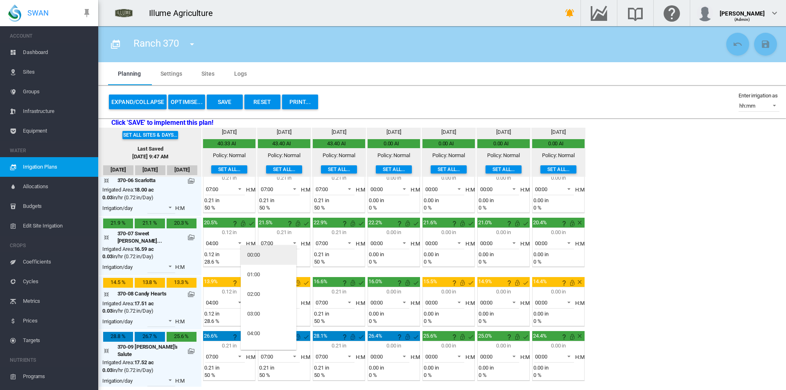
click at [268, 255] on md-option "00:00" at bounding box center [269, 255] width 56 height 20
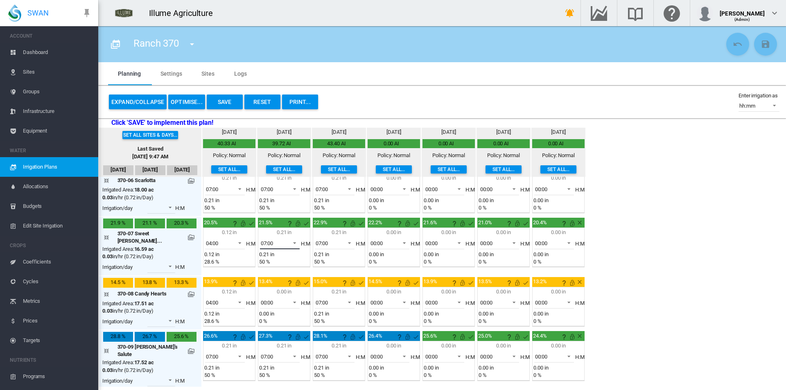
click at [271, 244] on span "07:00" at bounding box center [273, 243] width 25 height 7
click at [266, 201] on md-option "00:00" at bounding box center [269, 201] width 56 height 20
click at [323, 242] on span "07:00" at bounding box center [328, 243] width 25 height 7
click at [321, 224] on md-option "04:00" at bounding box center [324, 226] width 56 height 20
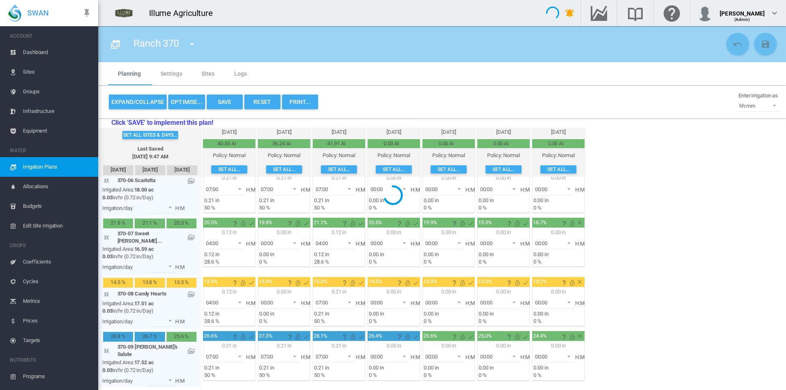
click at [326, 298] on div at bounding box center [393, 195] width 786 height 390
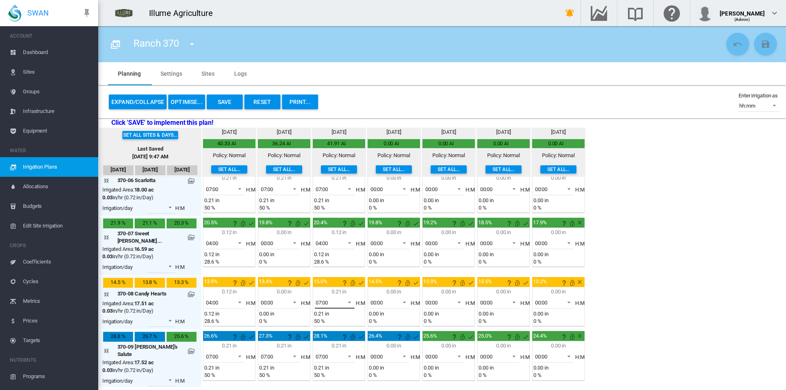
click at [326, 299] on span "07:00" at bounding box center [328, 302] width 25 height 7
click at [324, 278] on md-option "04:00" at bounding box center [324, 280] width 56 height 20
click at [387, 169] on button "Set all..." at bounding box center [394, 169] width 36 height 8
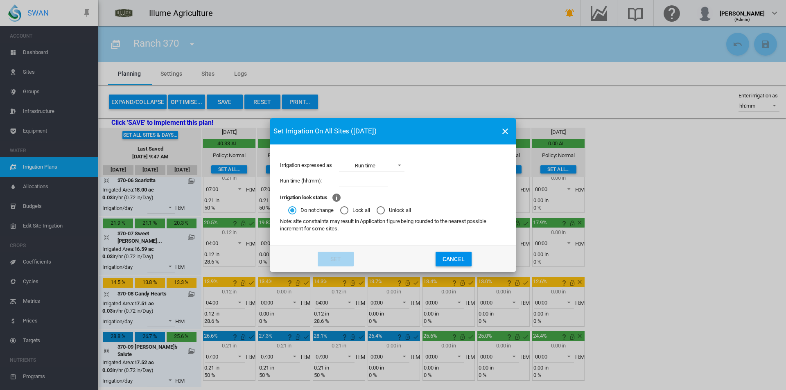
click at [375, 182] on input "Irrigation expressed ..." at bounding box center [363, 181] width 49 height 12
type input "****"
click at [348, 261] on button "Set" at bounding box center [336, 259] width 36 height 15
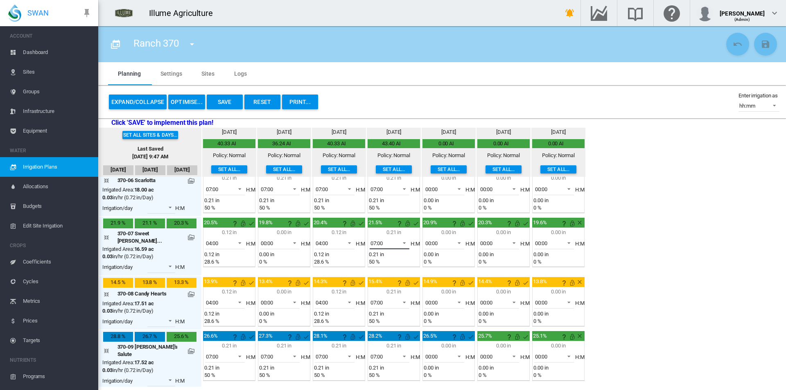
click at [371, 247] on span "07:00" at bounding box center [382, 243] width 25 height 7
click at [365, 204] on div "00:00" at bounding box center [363, 200] width 13 height 7
click at [375, 299] on span "07:00" at bounding box center [382, 302] width 25 height 7
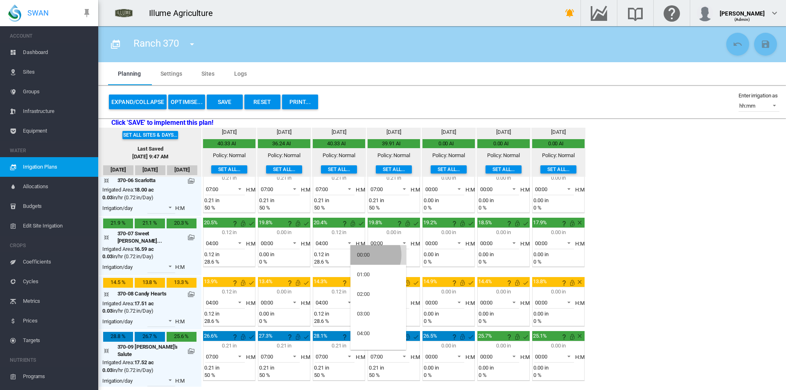
click at [366, 255] on div "00:00" at bounding box center [363, 254] width 13 height 7
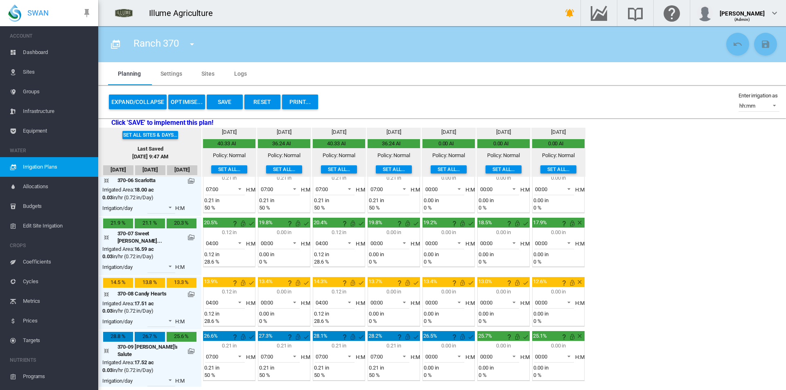
click at [433, 166] on button "Set all..." at bounding box center [449, 169] width 36 height 8
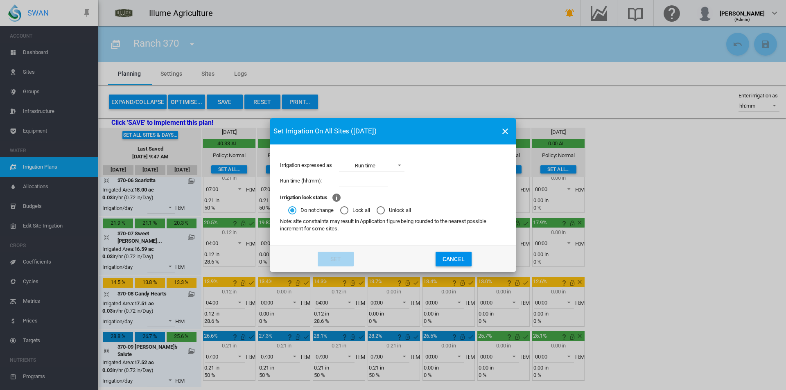
click at [367, 181] on input "Irrigation expressed ..." at bounding box center [363, 181] width 49 height 12
type input "****"
click at [334, 260] on button "Set" at bounding box center [336, 259] width 36 height 15
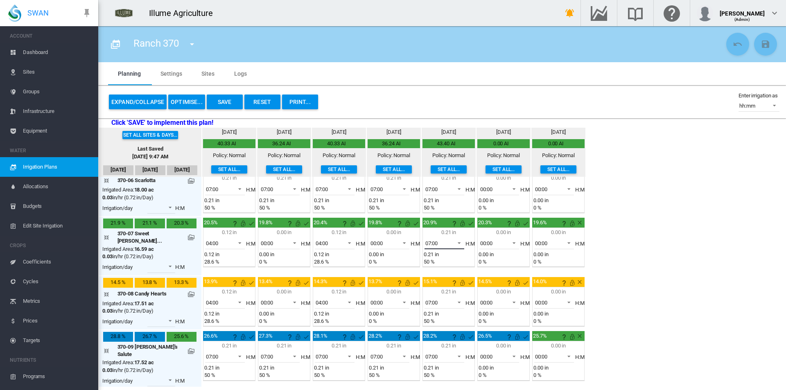
click at [452, 244] on span at bounding box center [457, 242] width 10 height 7
click at [427, 276] on md-option "04:00" at bounding box center [433, 280] width 56 height 20
click at [427, 299] on span "07:00" at bounding box center [437, 302] width 25 height 7
click at [434, 288] on md-option "04:00" at bounding box center [433, 280] width 56 height 20
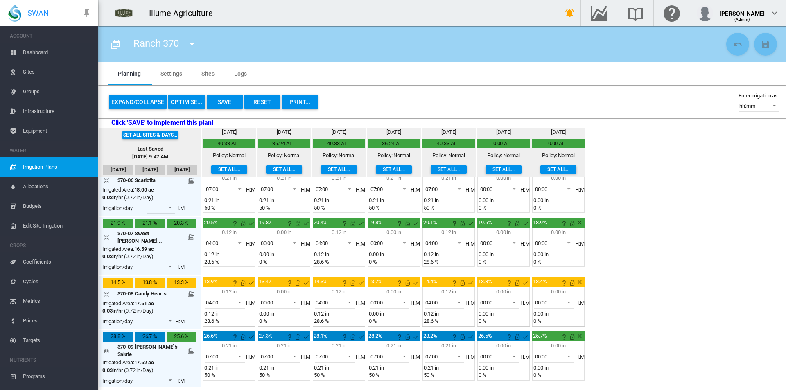
click at [221, 105] on button "Save" at bounding box center [225, 102] width 36 height 15
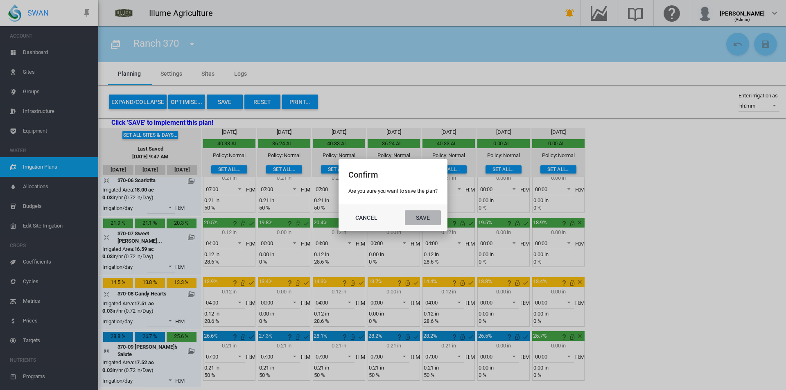
click at [415, 223] on button "Save" at bounding box center [423, 217] width 36 height 15
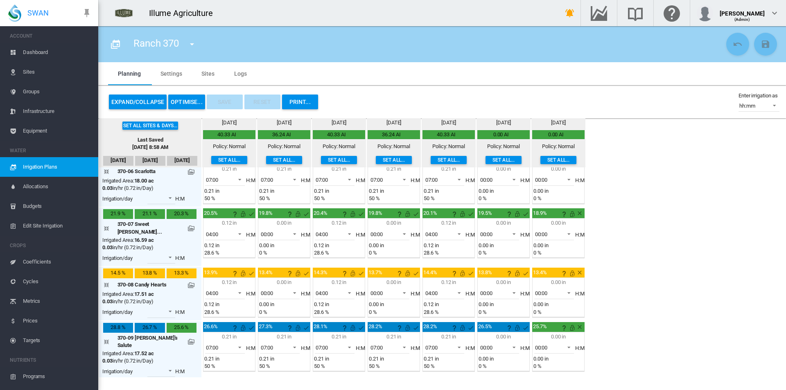
click at [186, 50] on div "Ranch 370 Ranch 360 Ranch 370 Ranch 701" at bounding box center [168, 44] width 84 height 23
click at [188, 43] on md-icon "icon-menu-down" at bounding box center [192, 44] width 10 height 10
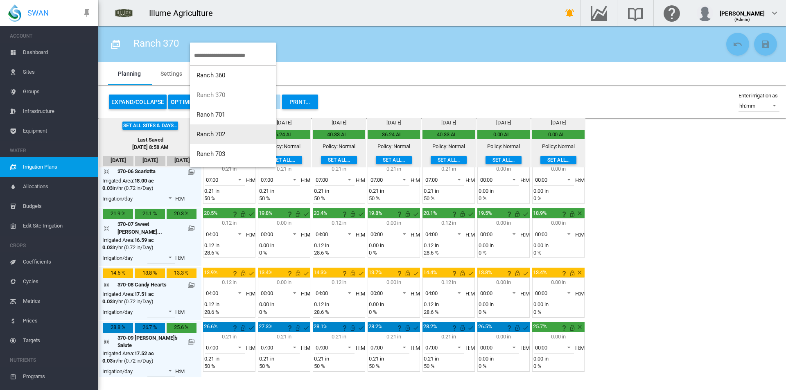
scroll to position [39, 0]
click at [225, 132] on span "Ranch 801" at bounding box center [210, 134] width 29 height 7
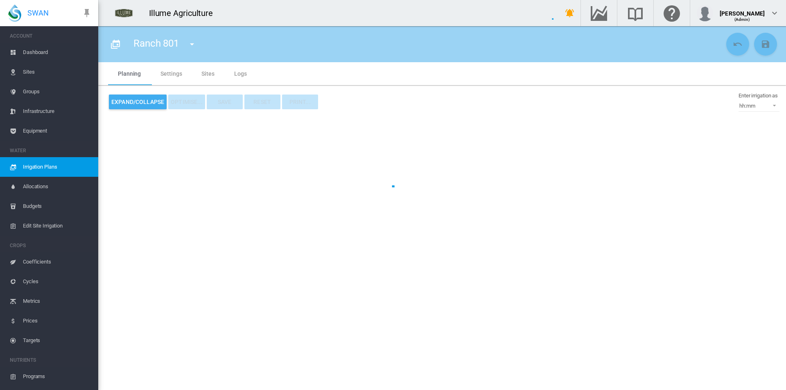
type input "*********"
type input "*"
type input "******"
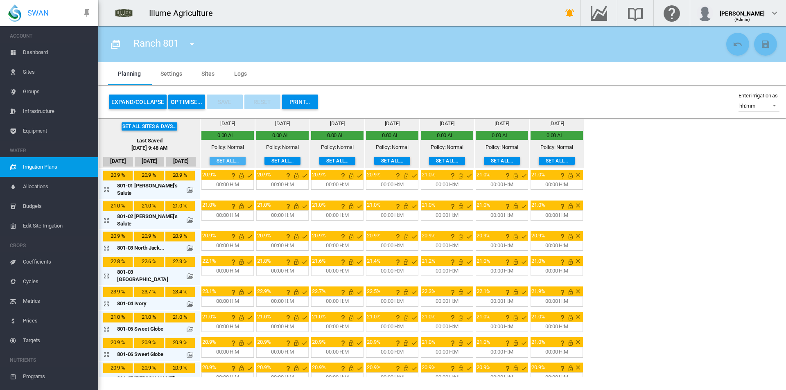
click at [216, 160] on button "Set all..." at bounding box center [228, 161] width 36 height 8
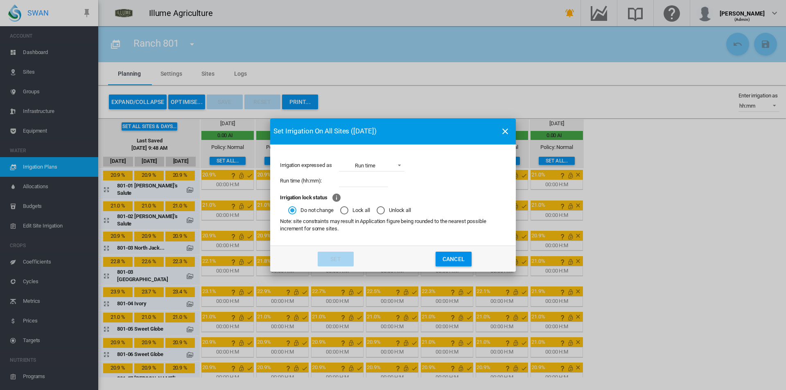
click at [367, 183] on input "Irrigation expressed ..." at bounding box center [363, 181] width 49 height 12
type input "****"
click at [337, 261] on button "Set" at bounding box center [336, 259] width 36 height 15
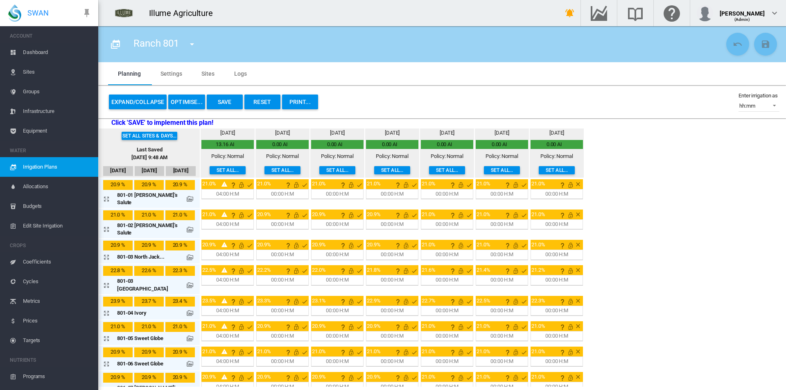
click at [140, 97] on button "Expand/Collapse" at bounding box center [138, 102] width 58 height 15
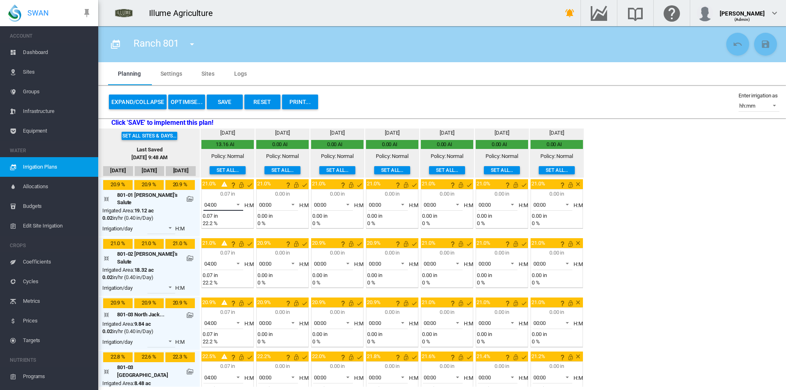
drag, startPoint x: 210, startPoint y: 206, endPoint x: 235, endPoint y: 238, distance: 40.0
click at [210, 207] on span "04:00" at bounding box center [216, 204] width 25 height 7
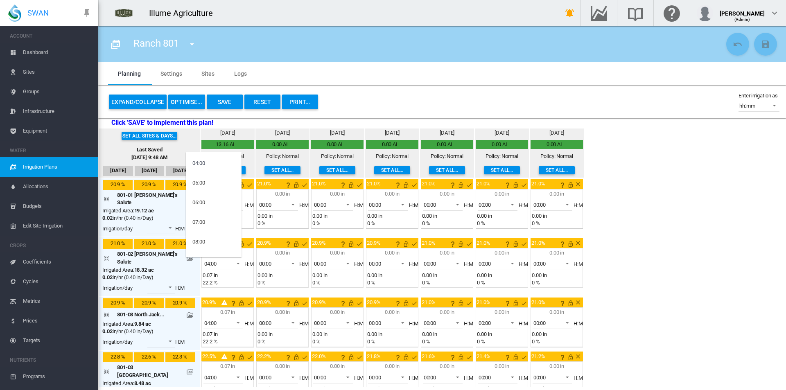
scroll to position [77, 0]
click at [217, 226] on md-option "07:00" at bounding box center [214, 223] width 56 height 20
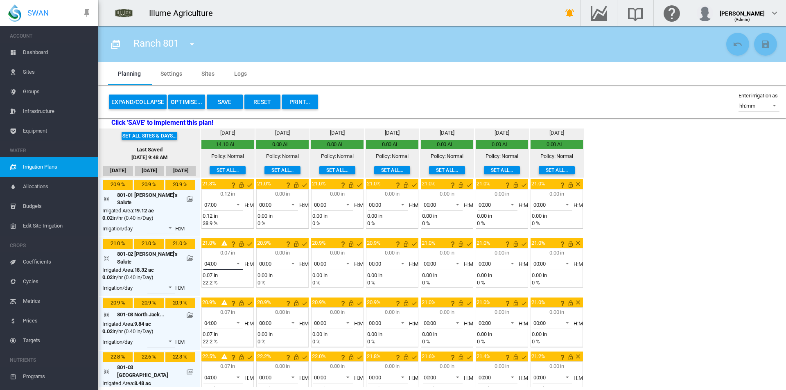
click at [231, 259] on span at bounding box center [236, 262] width 10 height 7
click at [208, 276] on md-option "07:00" at bounding box center [214, 277] width 56 height 20
click at [207, 320] on span "04:00" at bounding box center [216, 323] width 25 height 7
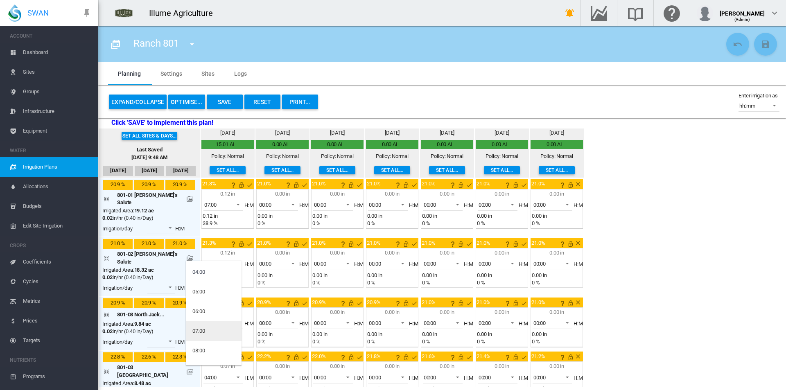
click at [205, 331] on div "07:00" at bounding box center [198, 330] width 13 height 7
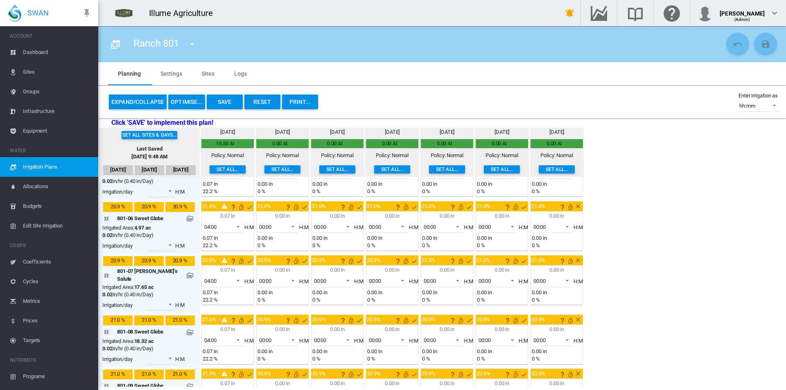
scroll to position [327, 0]
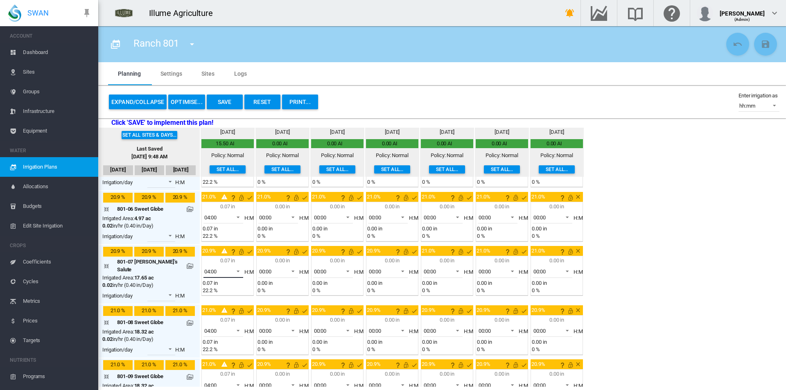
click at [217, 266] on md-select-value "04:00" at bounding box center [223, 272] width 40 height 12
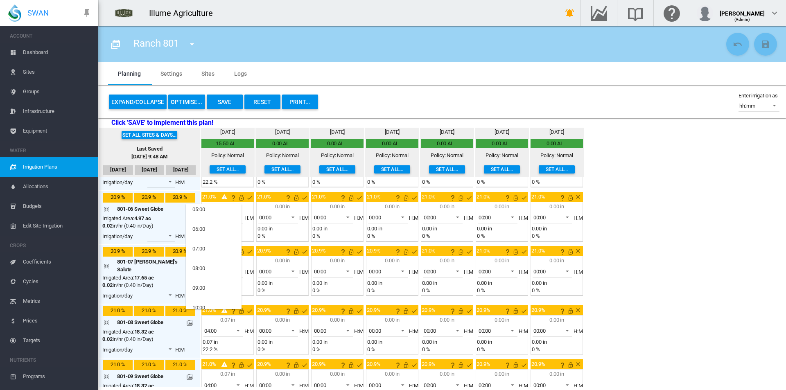
scroll to position [118, 0]
click at [212, 239] on md-option "07:00" at bounding box center [214, 234] width 56 height 20
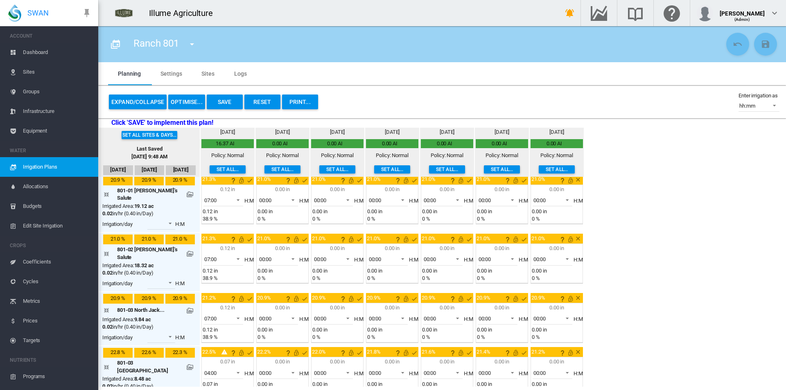
scroll to position [0, 0]
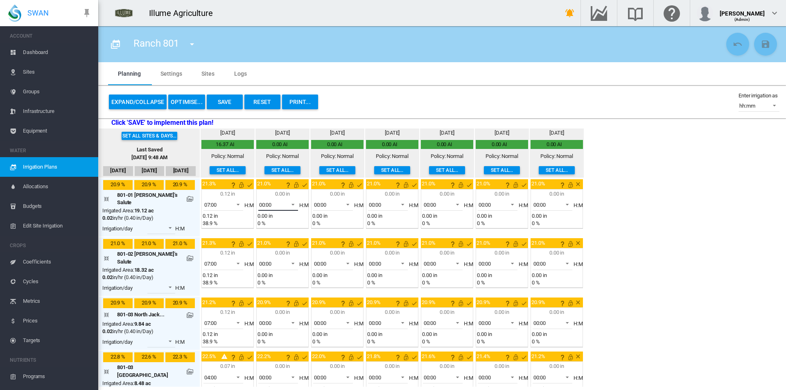
click at [273, 204] on md-select-value "00:00" at bounding box center [278, 205] width 40 height 12
click at [264, 258] on md-option "07:00" at bounding box center [269, 261] width 56 height 20
click at [263, 260] on span "00:00" at bounding box center [271, 263] width 25 height 7
click at [258, 317] on div "07:00" at bounding box center [253, 314] width 13 height 7
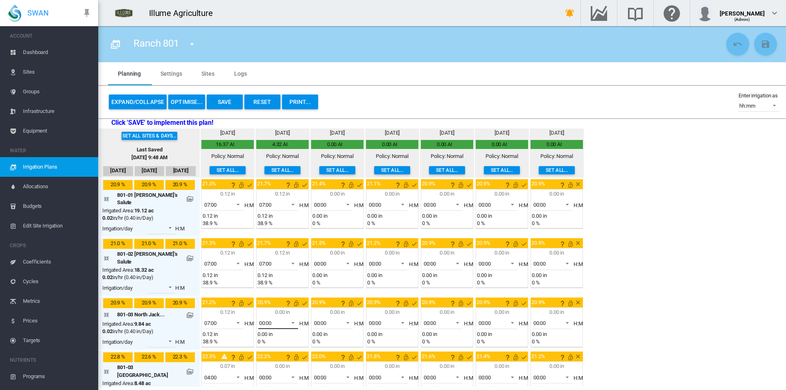
click at [286, 318] on span at bounding box center [291, 321] width 10 height 7
click at [257, 349] on div "07:00" at bounding box center [253, 346] width 13 height 7
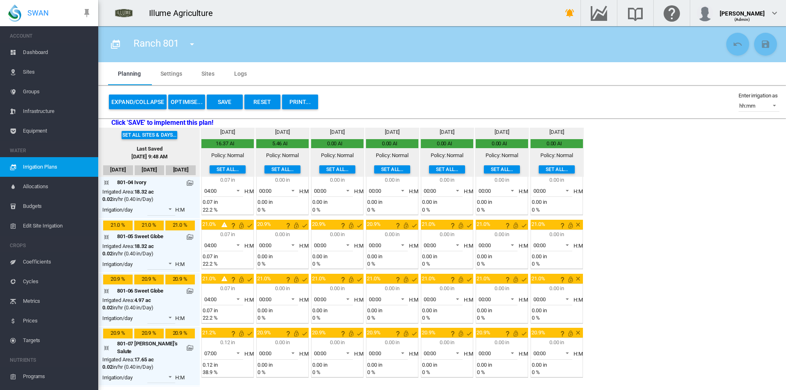
scroll to position [327, 0]
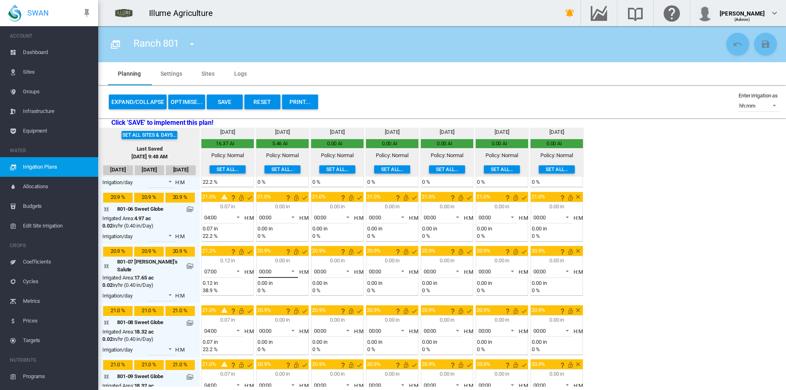
click at [265, 268] on span "00:00" at bounding box center [271, 271] width 25 height 7
click at [259, 274] on div "07:00" at bounding box center [253, 271] width 13 height 7
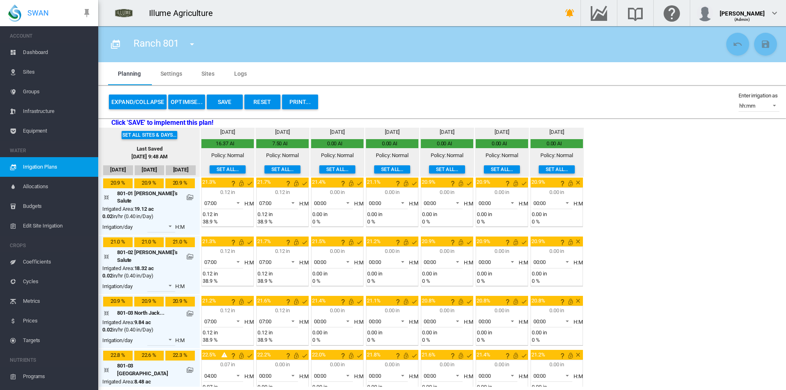
scroll to position [0, 0]
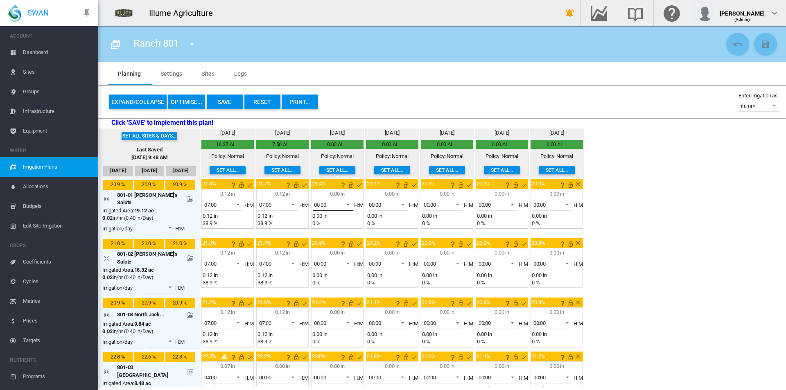
click at [341, 204] on span at bounding box center [346, 203] width 10 height 7
click at [323, 260] on md-option "07:00" at bounding box center [324, 261] width 56 height 20
click at [322, 260] on span "00:00" at bounding box center [326, 263] width 25 height 7
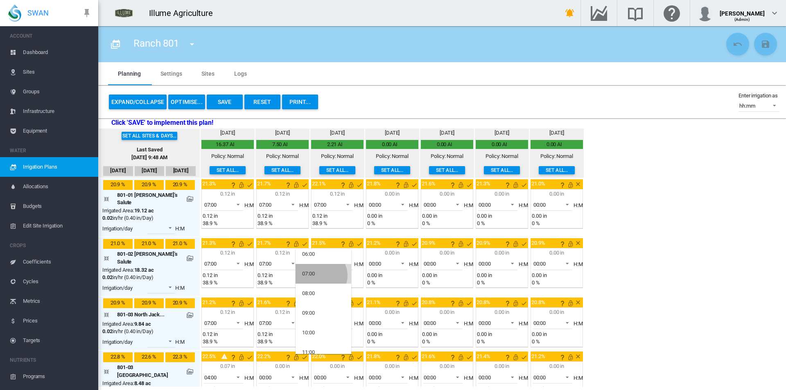
click at [320, 276] on md-option "07:00" at bounding box center [324, 274] width 56 height 20
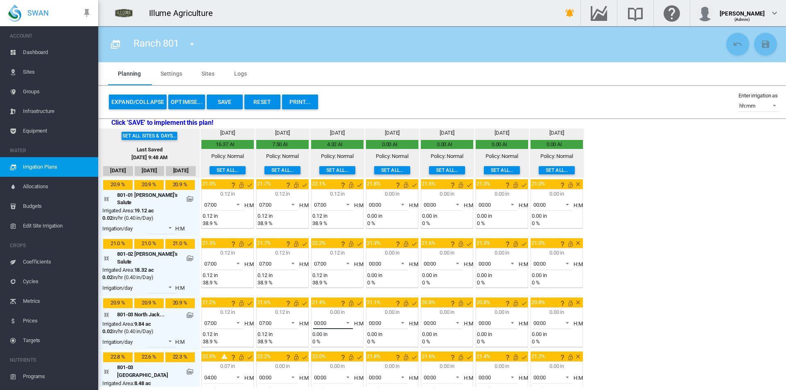
click at [322, 320] on span "00:00" at bounding box center [326, 323] width 25 height 7
click at [314, 311] on md-option "07:00" at bounding box center [324, 306] width 56 height 20
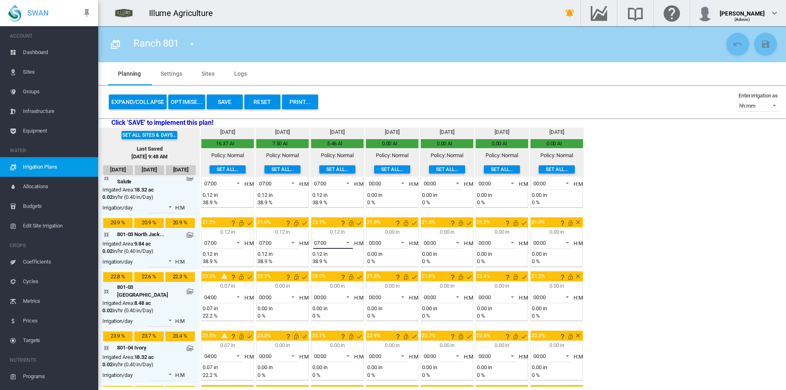
scroll to position [82, 0]
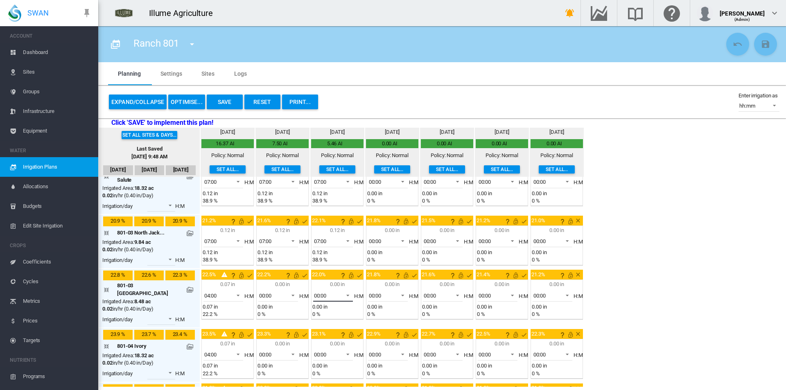
click at [314, 293] on div "00:00" at bounding box center [320, 296] width 13 height 6
click at [318, 368] on md-option "04:00" at bounding box center [324, 364] width 56 height 20
click at [324, 348] on md-select-value "00:00" at bounding box center [333, 354] width 40 height 12
click at [320, 324] on md-option "04:00" at bounding box center [324, 329] width 56 height 20
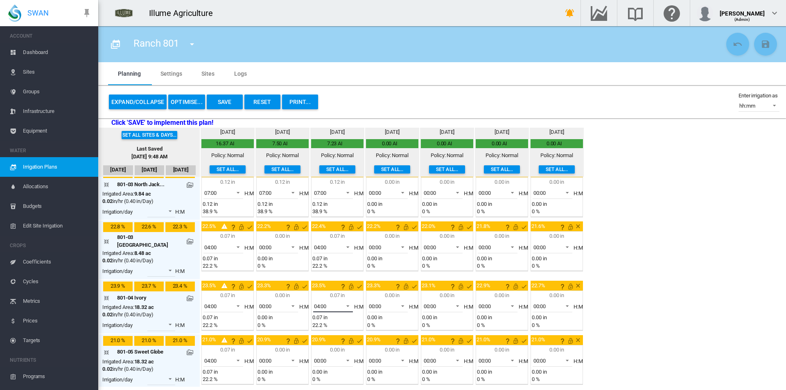
scroll to position [205, 0]
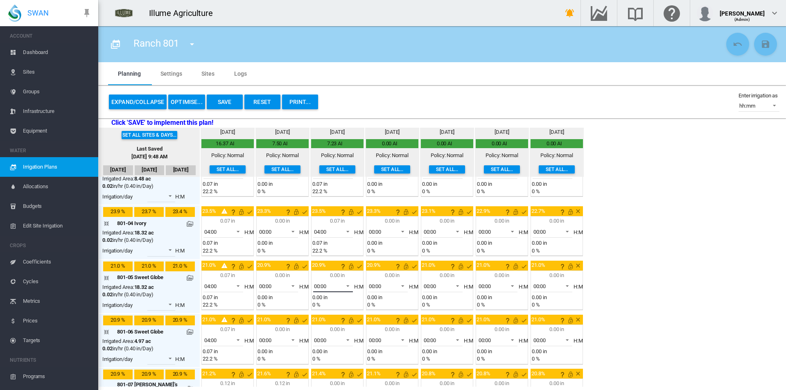
click at [323, 283] on span "00:00" at bounding box center [326, 286] width 25 height 7
click at [318, 308] on md-option "04:00" at bounding box center [324, 309] width 56 height 20
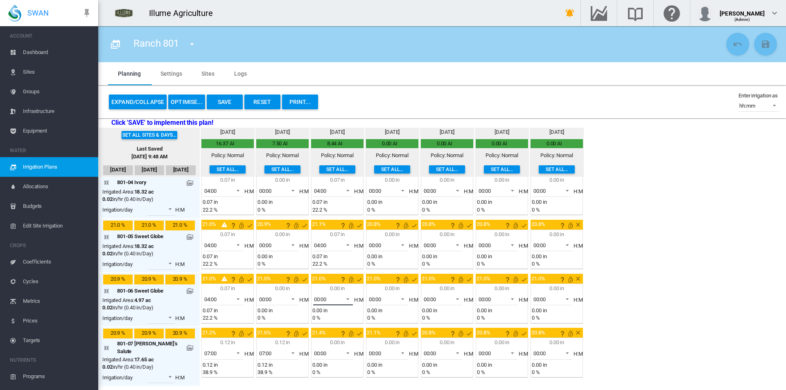
click at [324, 296] on span "00:00" at bounding box center [326, 299] width 25 height 7
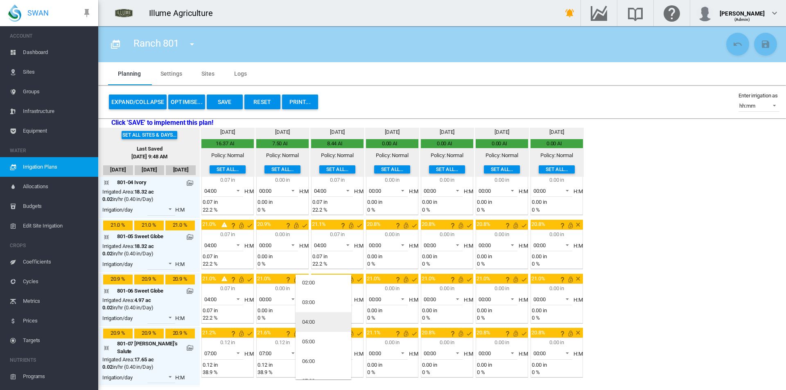
drag, startPoint x: 315, startPoint y: 324, endPoint x: 316, endPoint y: 329, distance: 5.4
click at [314, 324] on div "04:00" at bounding box center [308, 321] width 13 height 7
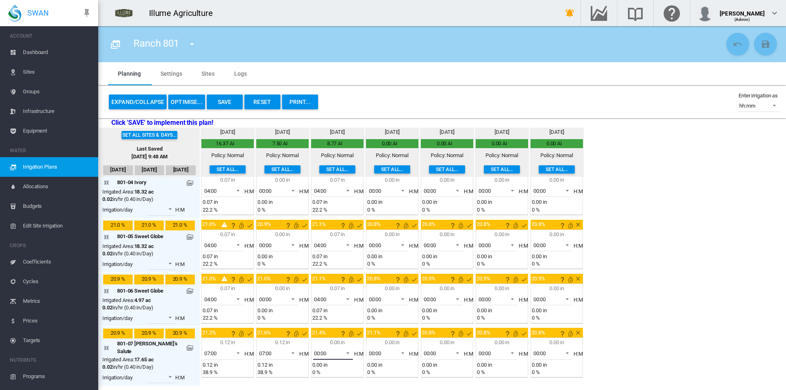
click at [318, 350] on span "00:00" at bounding box center [326, 353] width 25 height 7
click at [315, 307] on md-option "07:00" at bounding box center [324, 306] width 56 height 20
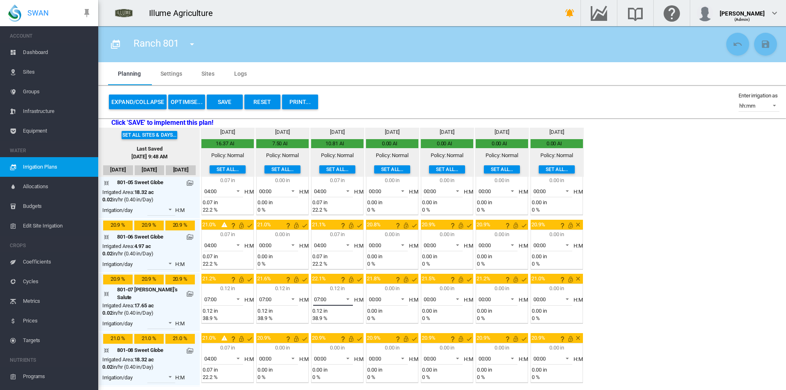
scroll to position [327, 0]
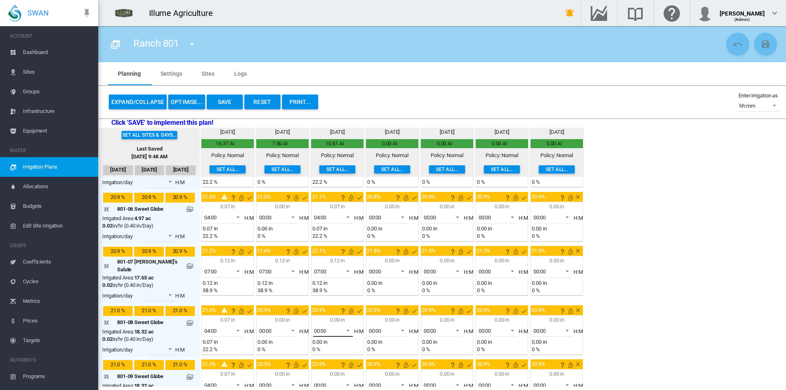
click at [323, 327] on span "00:00" at bounding box center [326, 330] width 25 height 7
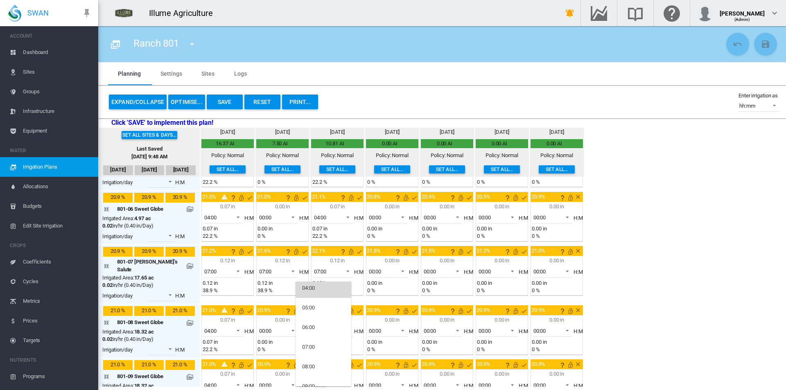
click at [317, 293] on md-option "04:00" at bounding box center [324, 288] width 56 height 20
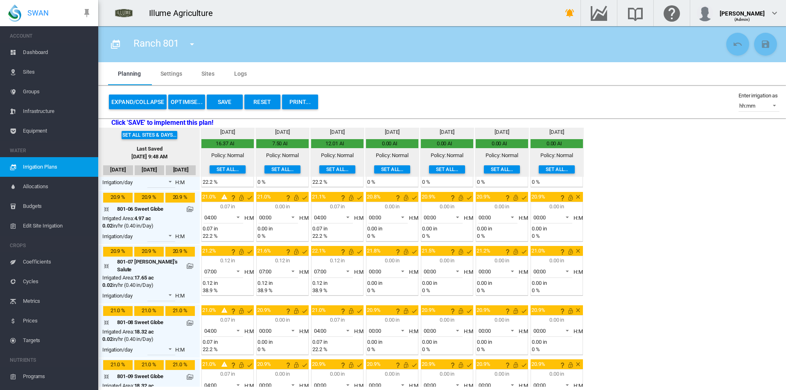
click at [316, 382] on span "00:00" at bounding box center [326, 385] width 25 height 7
click at [310, 368] on div "04:00" at bounding box center [308, 369] width 13 height 7
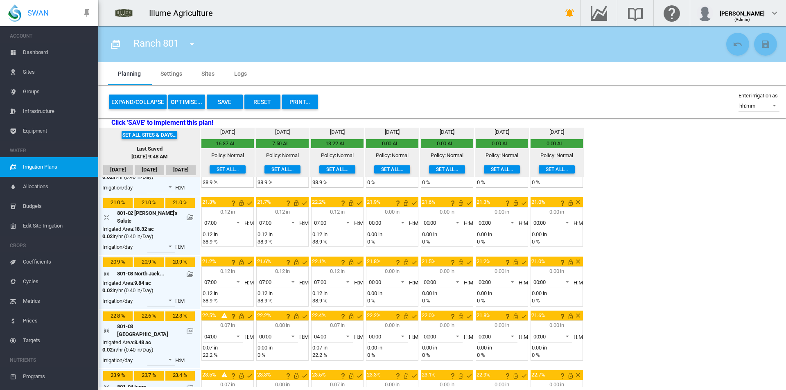
scroll to position [0, 0]
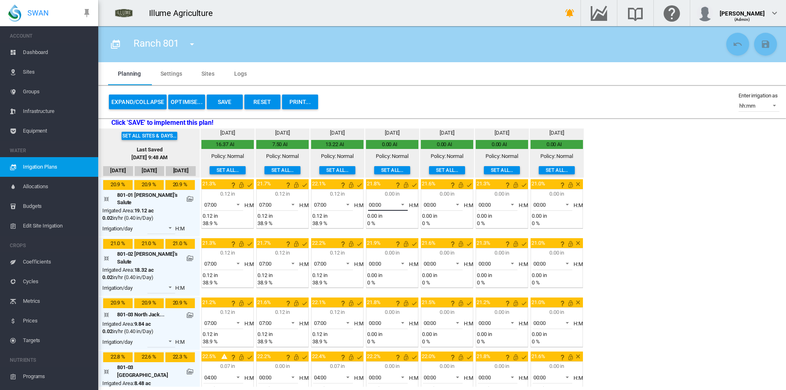
drag, startPoint x: 387, startPoint y: 204, endPoint x: 388, endPoint y: 214, distance: 9.9
click at [395, 204] on span at bounding box center [400, 203] width 10 height 7
click at [374, 222] on md-option "07:00" at bounding box center [378, 220] width 56 height 20
click at [374, 262] on span "00:00" at bounding box center [381, 263] width 25 height 7
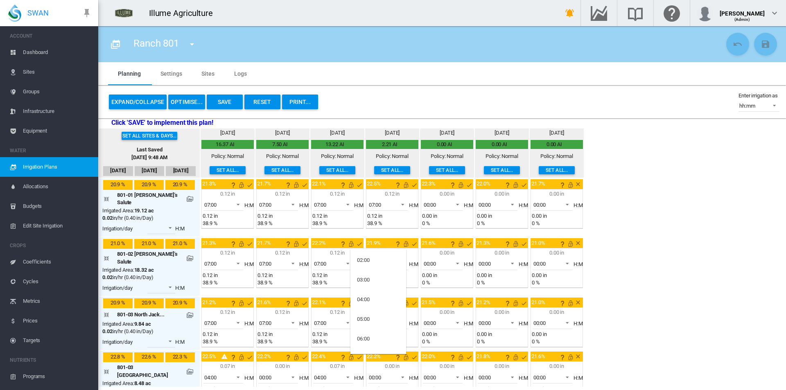
scroll to position [82, 0]
click at [368, 312] on div "07:00" at bounding box center [363, 314] width 13 height 7
click at [380, 320] on span "00:00" at bounding box center [381, 323] width 25 height 7
click at [370, 307] on md-option "07:00" at bounding box center [378, 306] width 56 height 20
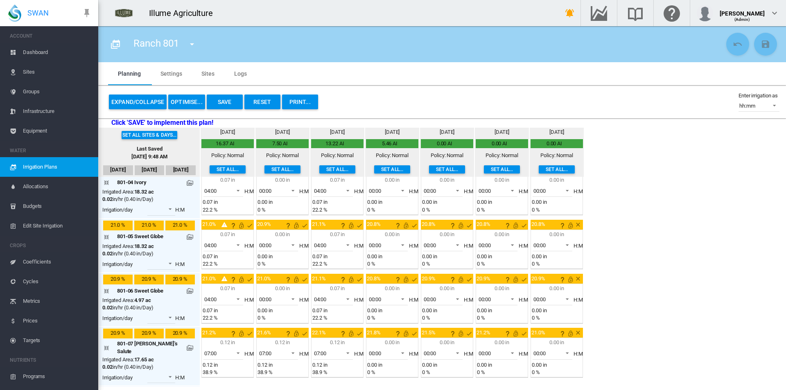
scroll to position [327, 0]
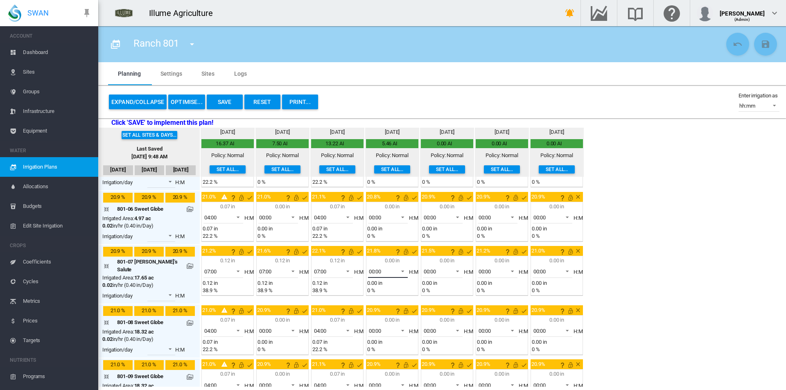
click at [369, 269] on div "00:00" at bounding box center [375, 272] width 13 height 6
click at [373, 315] on md-option "07:00" at bounding box center [378, 313] width 56 height 20
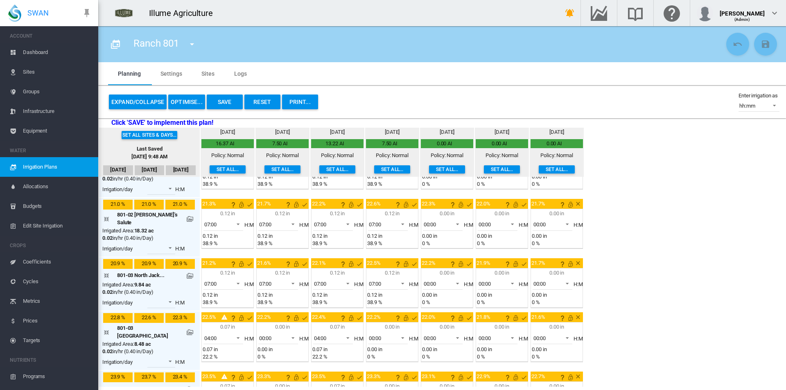
scroll to position [0, 0]
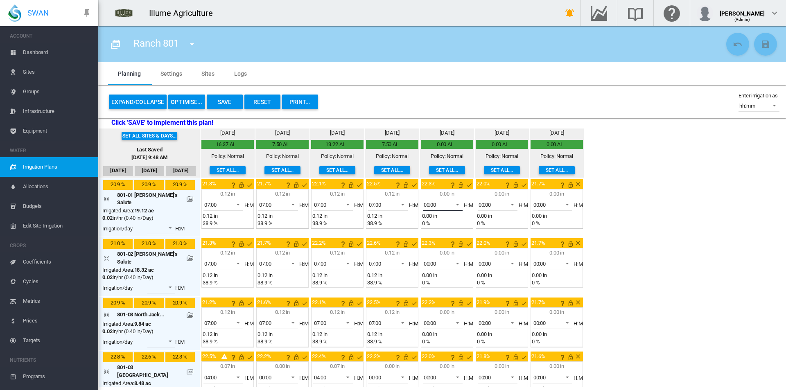
click at [437, 206] on span "00:00" at bounding box center [436, 204] width 25 height 7
click at [430, 249] on md-option "06:00" at bounding box center [433, 241] width 56 height 20
click at [427, 203] on span "06:00" at bounding box center [436, 204] width 25 height 7
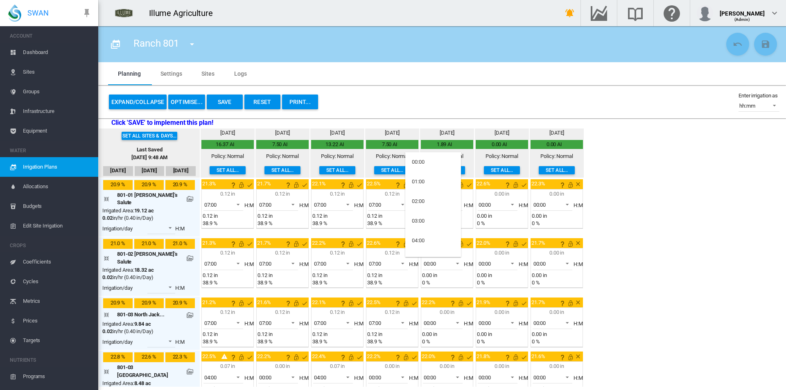
scroll to position [75, 0]
click at [427, 222] on md-option "07:00" at bounding box center [433, 225] width 56 height 20
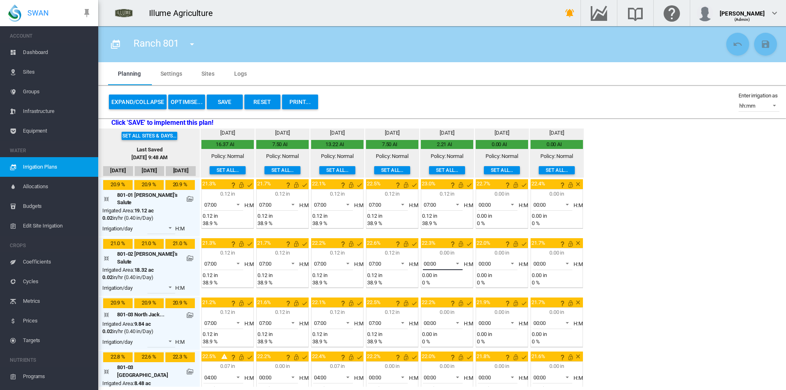
click at [436, 258] on md-select-value "00:00" at bounding box center [443, 264] width 40 height 12
click at [426, 273] on md-option "07:00" at bounding box center [433, 274] width 56 height 20
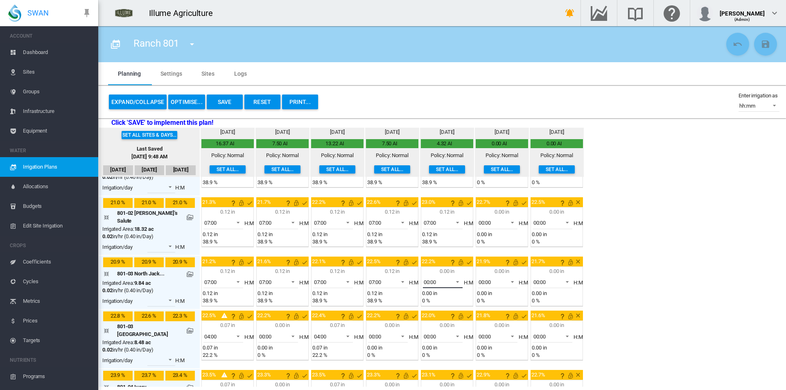
click at [428, 279] on span "00:00" at bounding box center [436, 282] width 25 height 7
click at [427, 331] on md-option "07:00" at bounding box center [433, 328] width 56 height 20
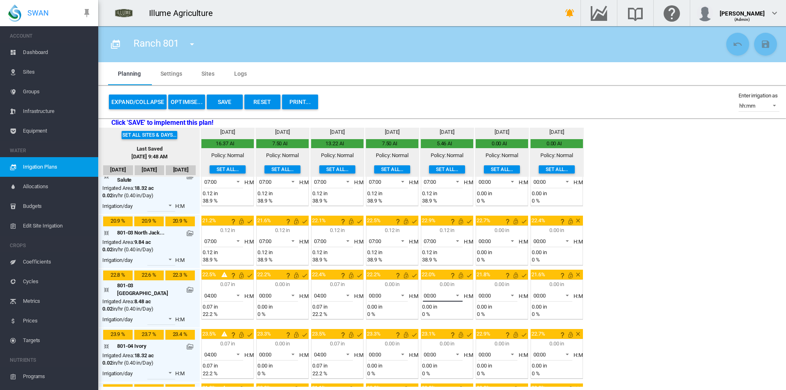
click at [428, 292] on span "00:00" at bounding box center [436, 295] width 25 height 7
click at [427, 327] on md-option "04:00" at bounding box center [433, 323] width 56 height 20
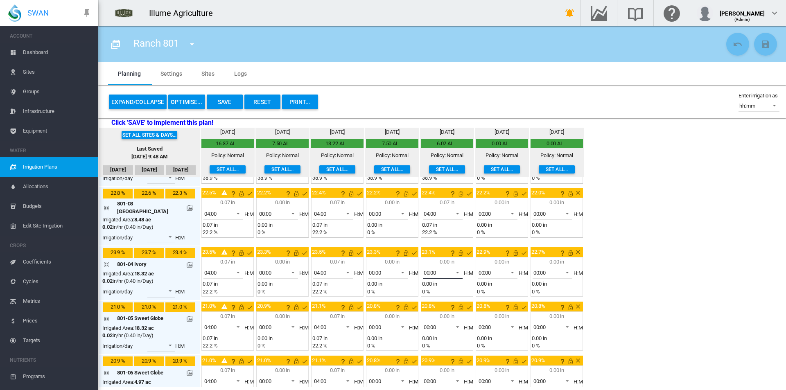
click at [433, 269] on span "00:00" at bounding box center [436, 272] width 25 height 7
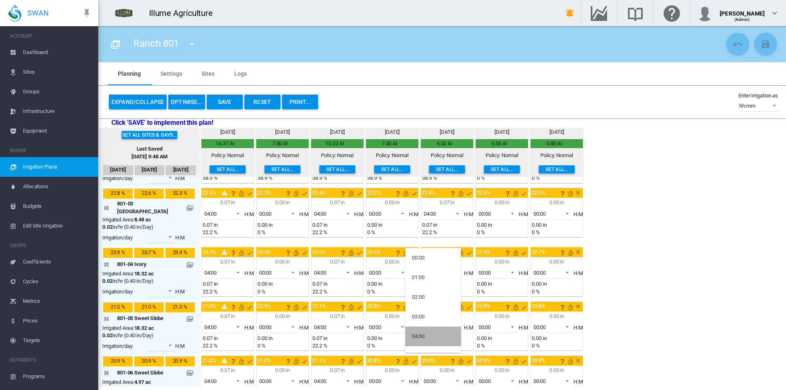
click at [433, 330] on md-option "04:00" at bounding box center [433, 337] width 56 height 20
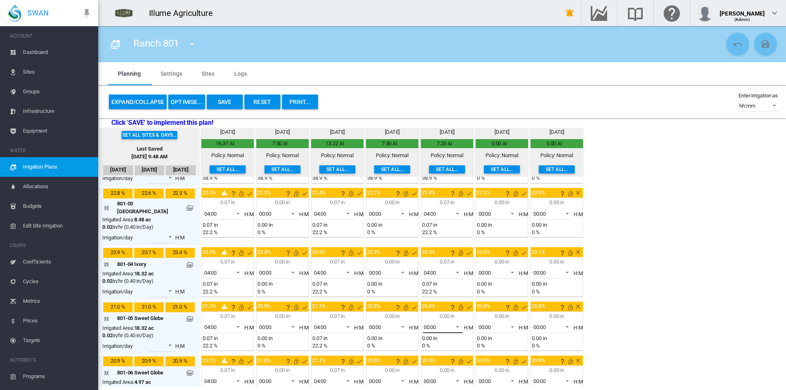
click at [432, 324] on span "00:00" at bounding box center [436, 327] width 25 height 7
click at [426, 330] on md-option "04:00" at bounding box center [433, 329] width 56 height 20
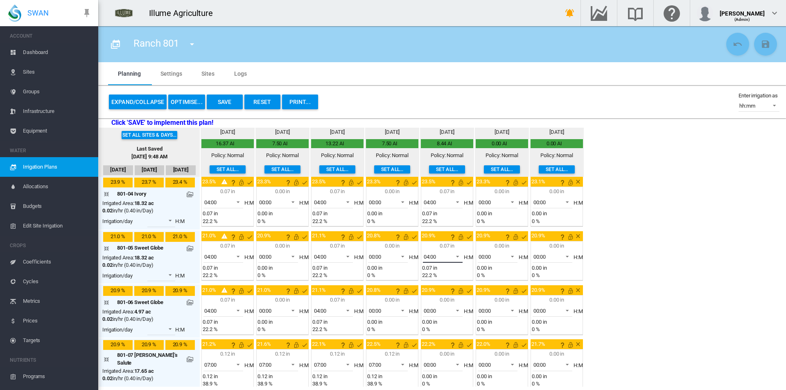
scroll to position [287, 0]
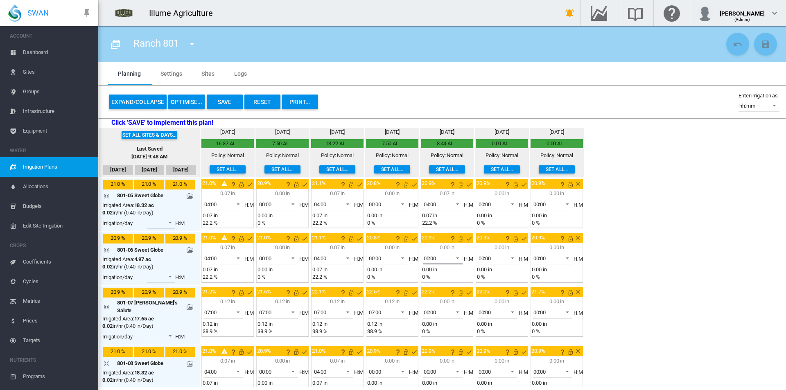
click at [450, 254] on span at bounding box center [455, 257] width 10 height 7
click at [430, 314] on md-option "04:00" at bounding box center [433, 322] width 56 height 20
click at [428, 309] on span "00:00" at bounding box center [436, 312] width 25 height 7
click at [434, 349] on md-option "07:00" at bounding box center [433, 347] width 56 height 20
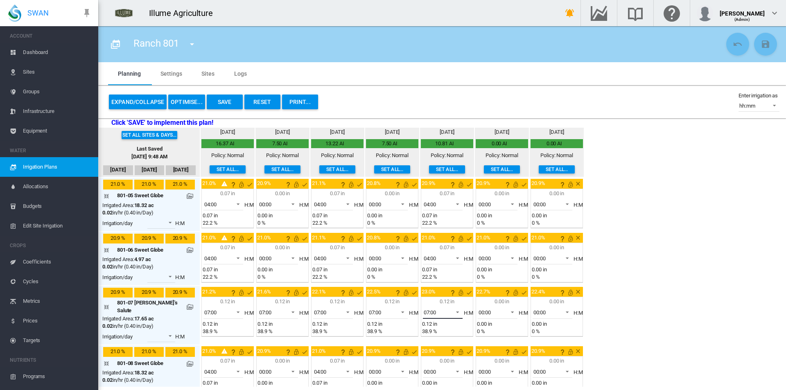
scroll to position [368, 0]
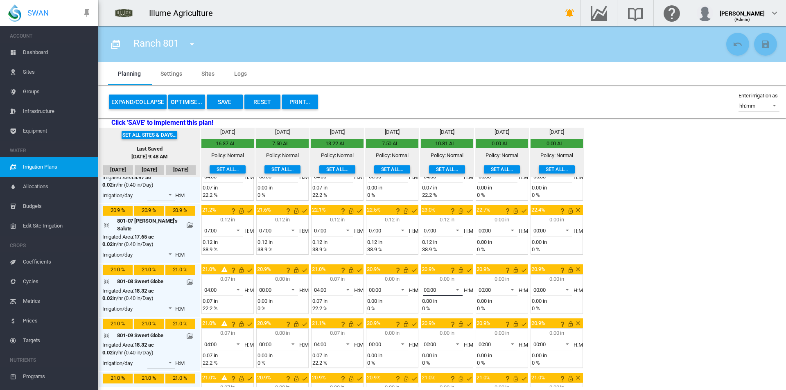
click at [431, 287] on span "00:00" at bounding box center [436, 290] width 25 height 7
click at [435, 348] on md-option "04:00" at bounding box center [433, 349] width 56 height 20
click at [437, 338] on md-select-value "00:00" at bounding box center [443, 344] width 40 height 12
click at [427, 368] on md-option "04:00" at bounding box center [433, 370] width 56 height 20
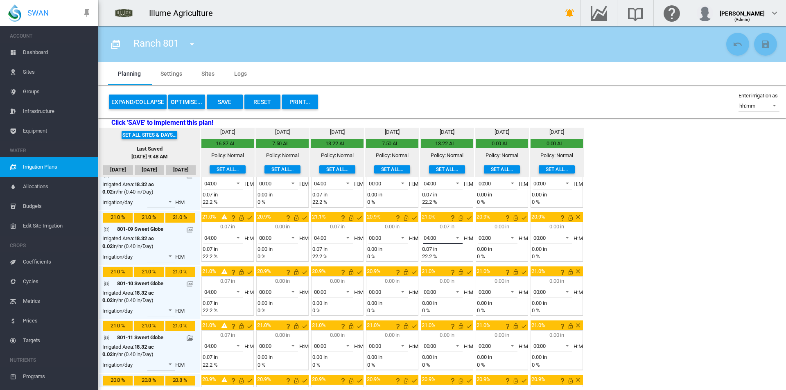
scroll to position [491, 0]
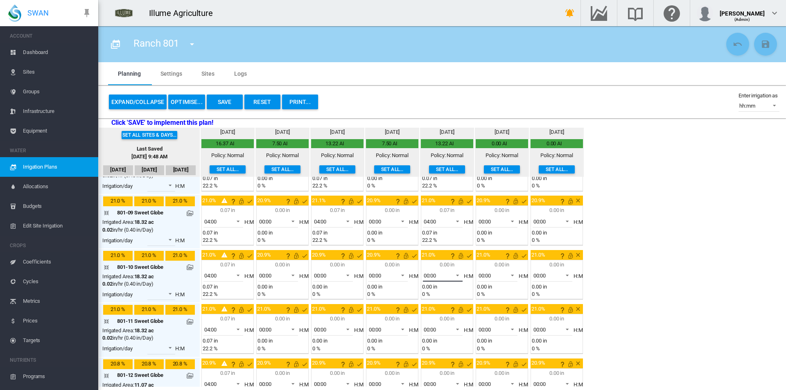
click at [427, 272] on span "00:00" at bounding box center [436, 275] width 25 height 7
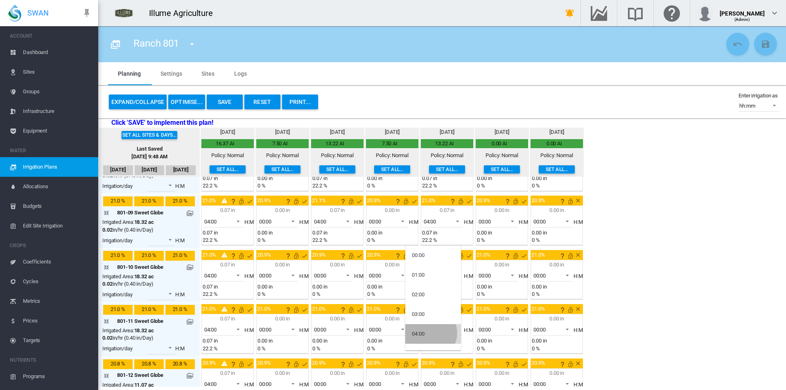
click at [430, 333] on md-option "04:00" at bounding box center [433, 334] width 56 height 20
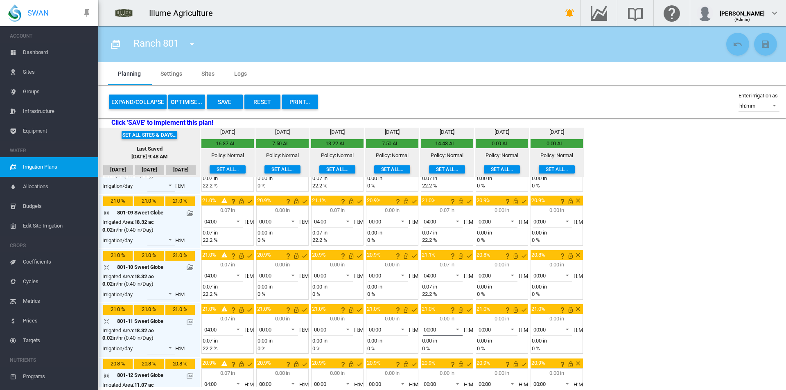
click at [434, 326] on span "00:00" at bounding box center [436, 329] width 25 height 7
click at [431, 366] on md-option "04:00" at bounding box center [433, 370] width 56 height 20
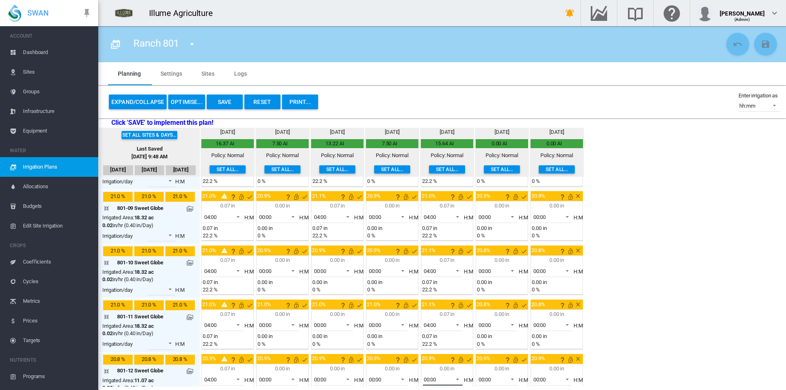
click at [434, 376] on span "00:00" at bounding box center [436, 379] width 25 height 7
click at [431, 365] on md-option "04:00" at bounding box center [433, 370] width 56 height 20
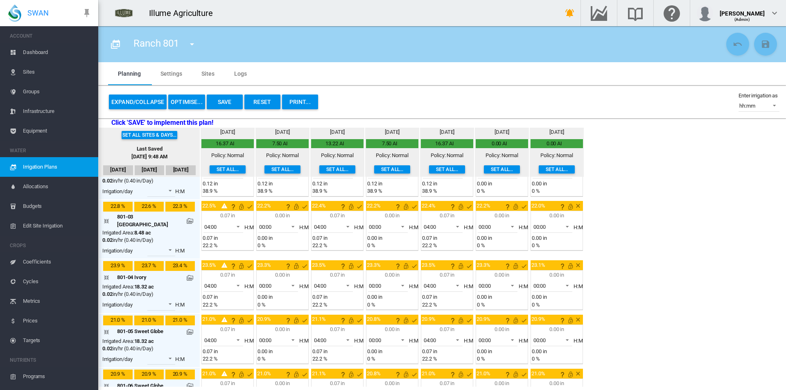
scroll to position [127, 0]
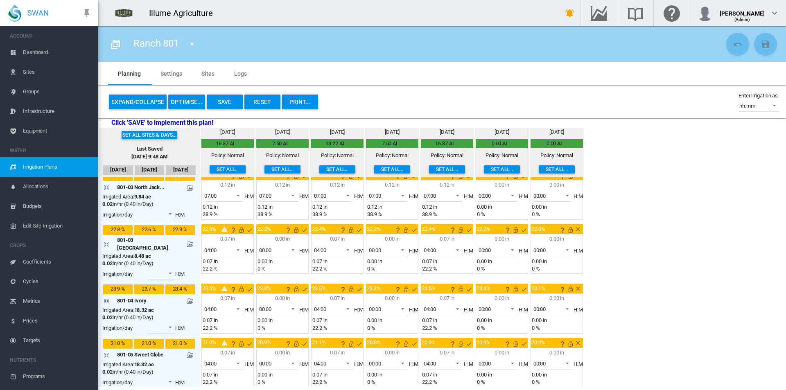
click at [233, 101] on button "Save" at bounding box center [225, 102] width 36 height 15
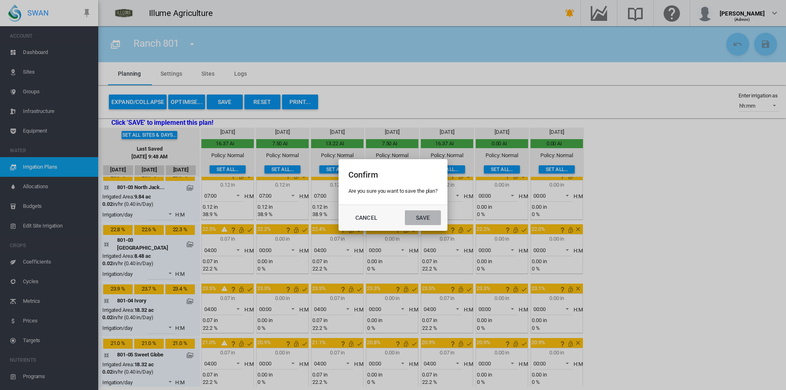
click at [417, 212] on button "Save" at bounding box center [423, 217] width 36 height 15
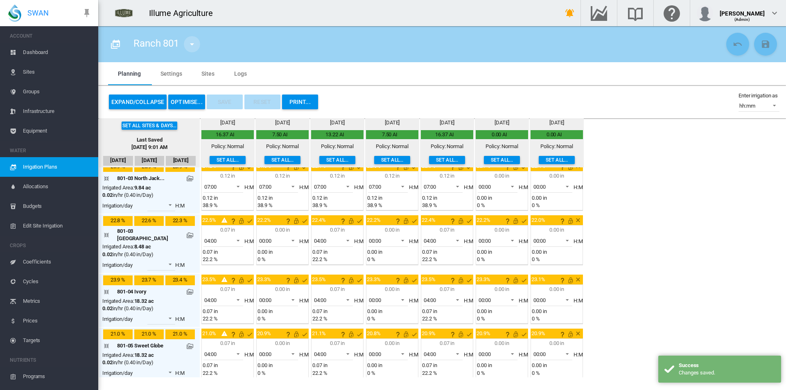
click at [189, 46] on md-icon "icon-menu-down" at bounding box center [192, 44] width 10 height 10
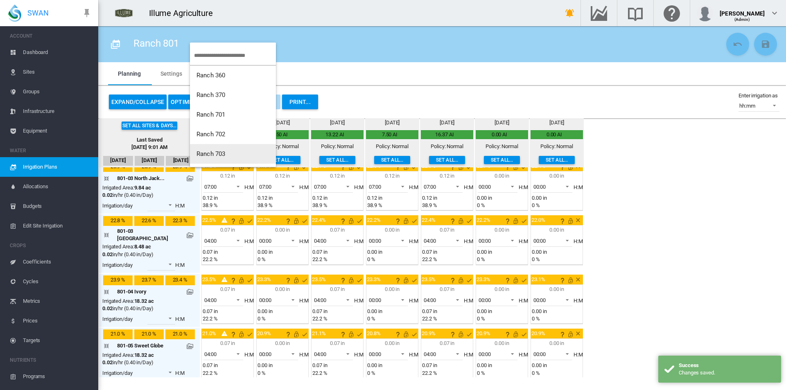
scroll to position [39, 0]
click at [213, 153] on span "Ranch 802" at bounding box center [210, 153] width 29 height 7
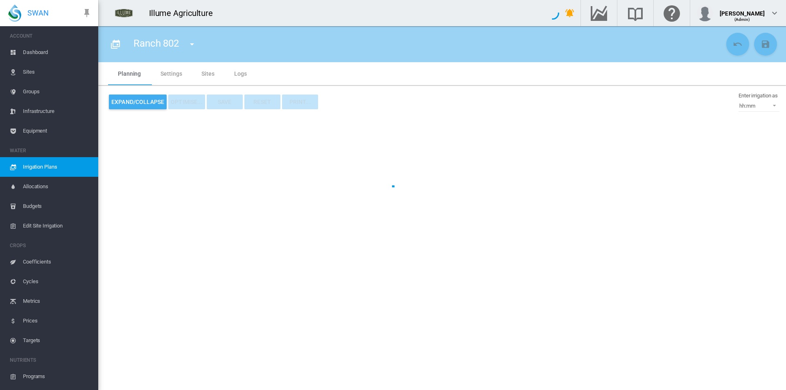
type input "*********"
type input "*"
type input "**"
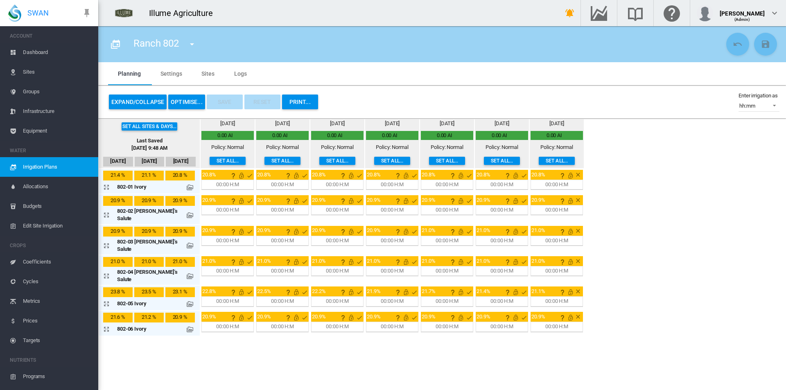
click at [211, 160] on button "Set all..." at bounding box center [228, 161] width 36 height 8
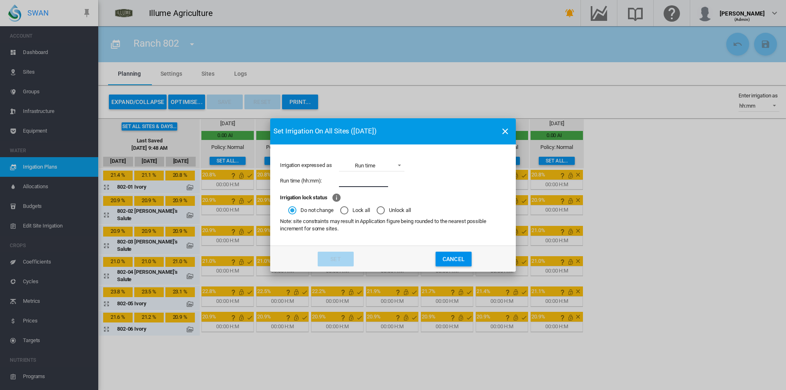
click at [365, 176] on input "Irrigation expressed ..." at bounding box center [363, 181] width 49 height 12
type input "****"
click at [345, 263] on button "Set" at bounding box center [336, 259] width 36 height 15
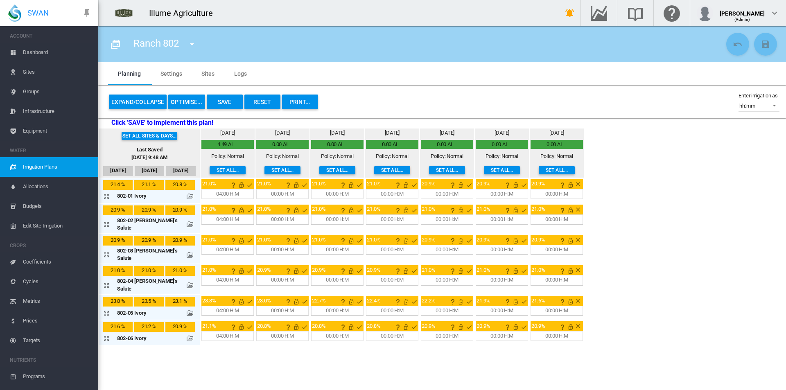
click at [140, 107] on button "Expand/Collapse" at bounding box center [138, 102] width 58 height 15
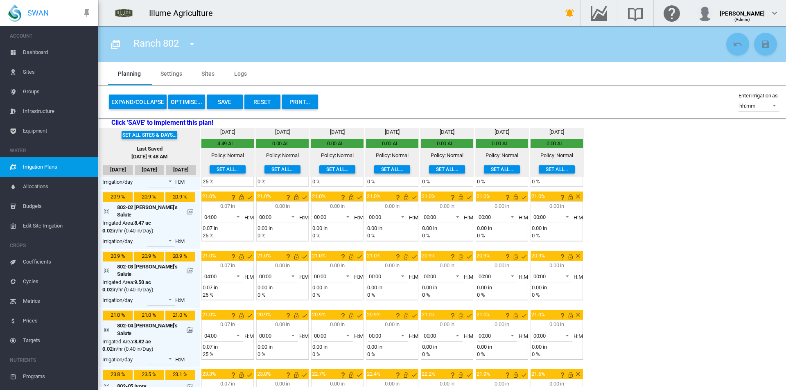
scroll to position [82, 0]
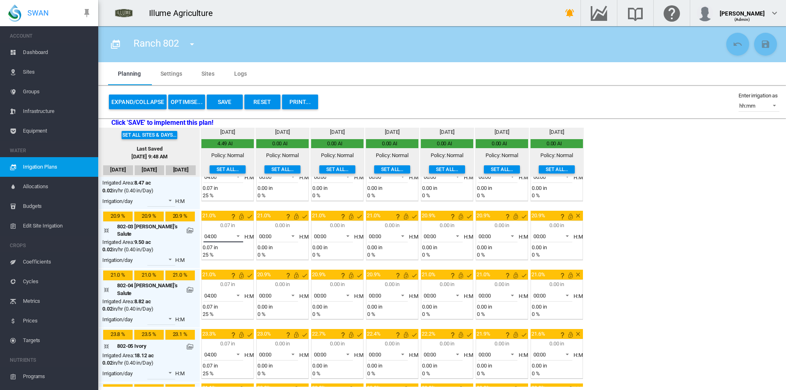
drag, startPoint x: 217, startPoint y: 233, endPoint x: 231, endPoint y: 277, distance: 46.1
click at [217, 234] on span "04:00" at bounding box center [216, 236] width 25 height 7
click at [213, 246] on md-option "07:00" at bounding box center [214, 249] width 56 height 20
click at [210, 289] on md-select-value "04:00" at bounding box center [223, 295] width 40 height 12
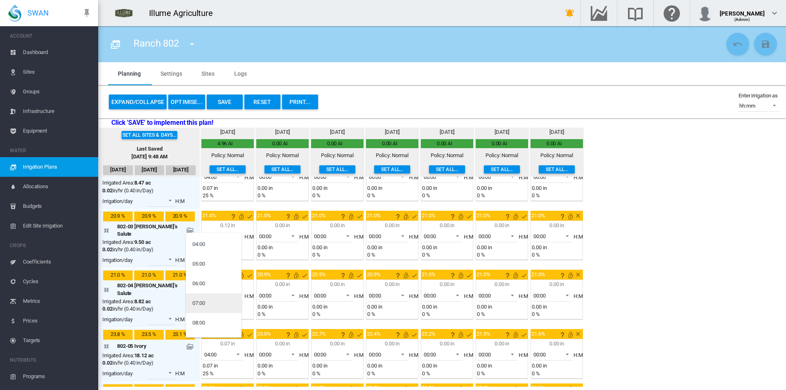
click at [210, 306] on md-option "07:00" at bounding box center [214, 304] width 56 height 20
click at [212, 351] on span "04:00" at bounding box center [216, 354] width 25 height 7
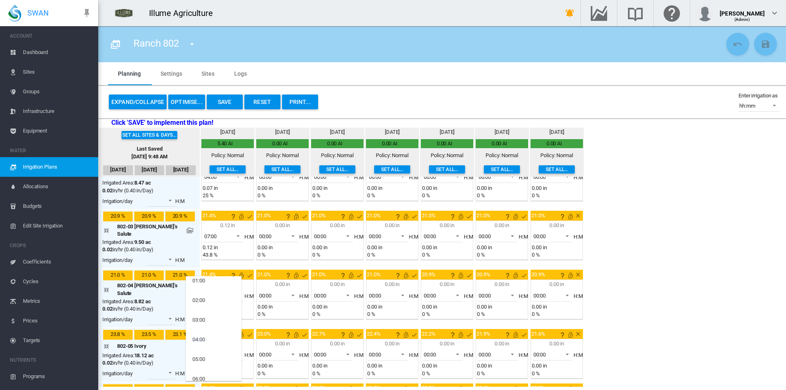
click at [742, 261] on md-backdrop at bounding box center [393, 195] width 786 height 390
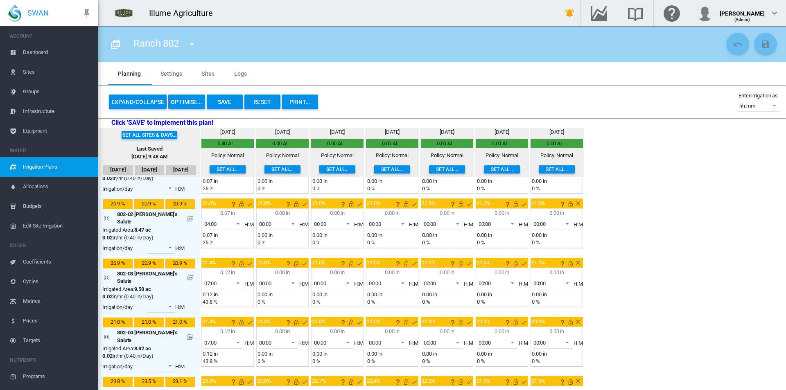
scroll to position [0, 0]
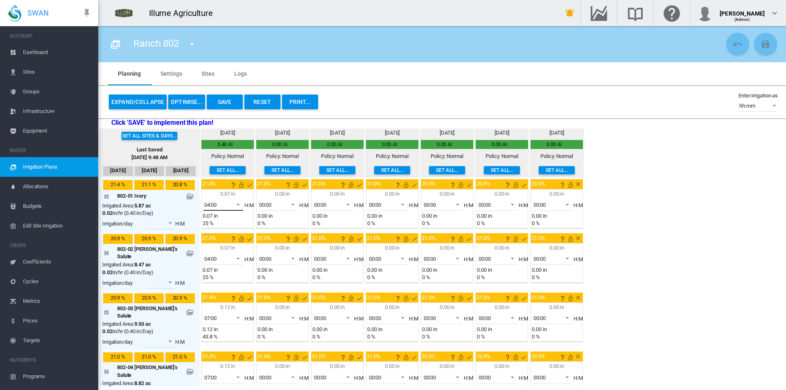
click at [229, 204] on md-select-value "04:00" at bounding box center [223, 205] width 40 height 12
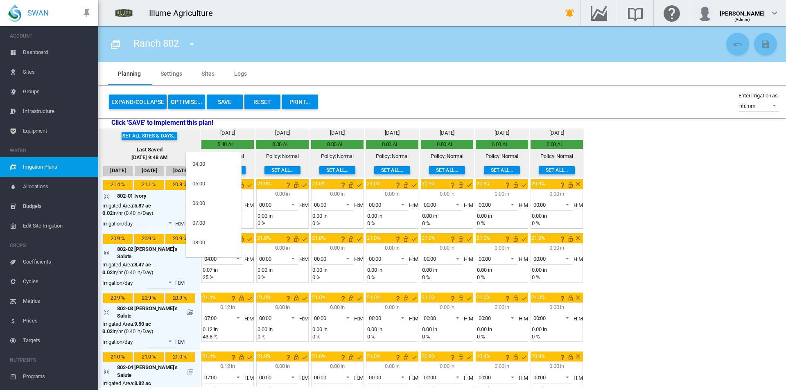
scroll to position [77, 0]
click at [210, 228] on md-option "07:00" at bounding box center [214, 223] width 56 height 20
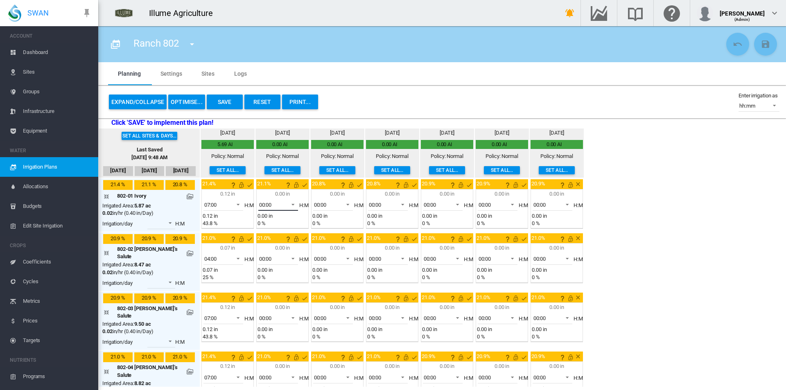
click at [272, 206] on span "00:00" at bounding box center [271, 204] width 25 height 7
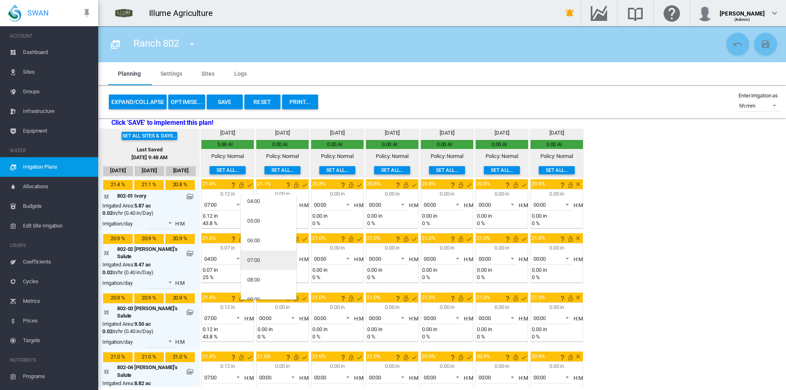
click at [258, 261] on div "07:00" at bounding box center [253, 260] width 13 height 7
click at [265, 261] on span "00:00" at bounding box center [271, 258] width 25 height 7
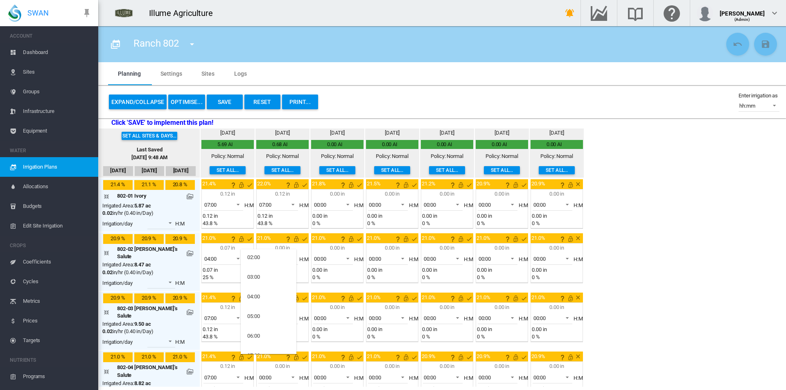
scroll to position [123, 0]
click at [258, 276] on div "07:00" at bounding box center [253, 273] width 13 height 7
click at [218, 260] on md-select-value "04:00" at bounding box center [223, 259] width 40 height 12
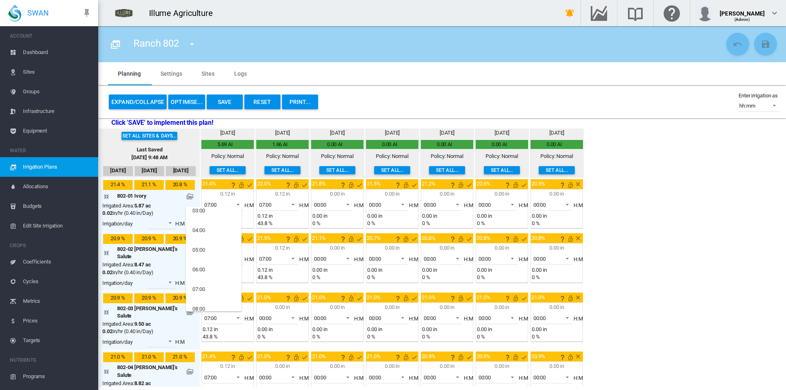
scroll to position [77, 0]
click at [207, 279] on md-option "07:00" at bounding box center [214, 277] width 56 height 20
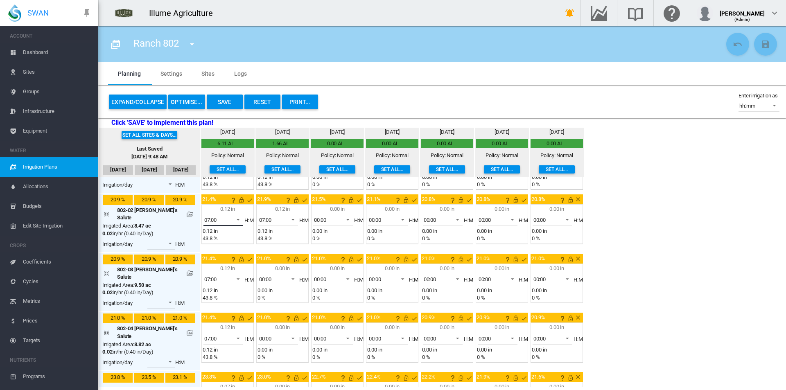
scroll to position [82, 0]
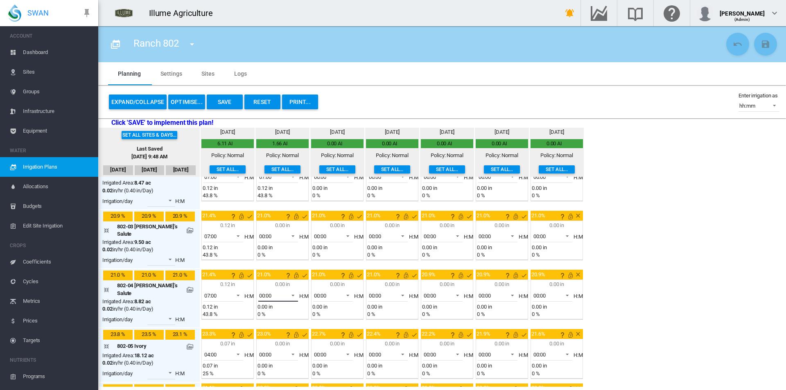
click at [264, 292] on span "00:00" at bounding box center [271, 295] width 25 height 7
click at [259, 304] on div "07:00" at bounding box center [253, 299] width 13 height 7
click at [266, 233] on span "00:00" at bounding box center [271, 236] width 25 height 7
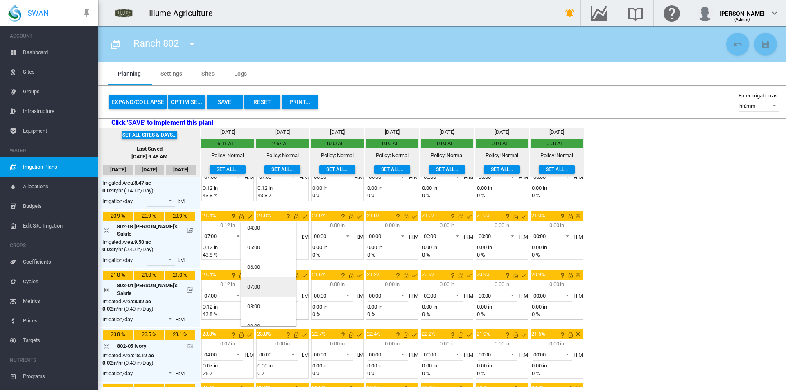
click at [262, 289] on md-option "07:00" at bounding box center [269, 287] width 56 height 20
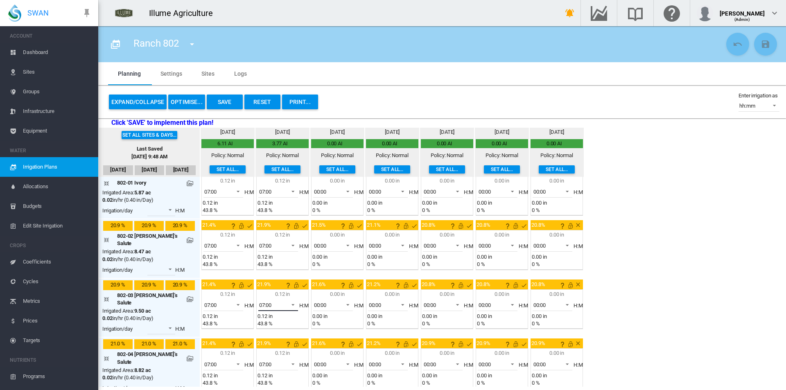
scroll to position [0, 0]
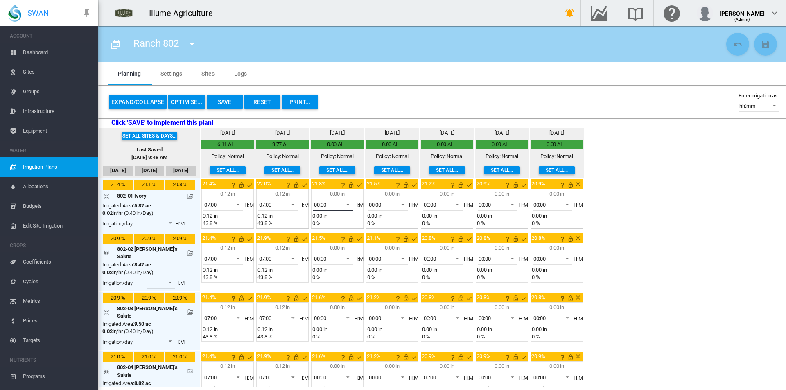
drag, startPoint x: 324, startPoint y: 206, endPoint x: 334, endPoint y: 230, distance: 25.2
click at [325, 206] on span "00:00" at bounding box center [326, 204] width 25 height 7
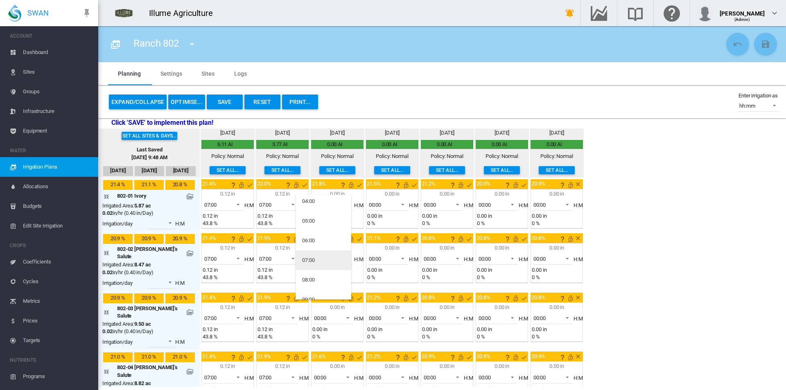
click at [319, 262] on md-option "07:00" at bounding box center [324, 261] width 56 height 20
click at [341, 261] on span at bounding box center [346, 257] width 10 height 7
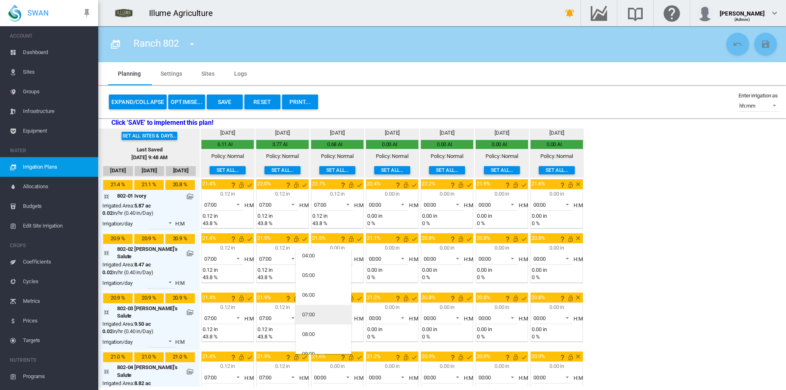
click at [318, 312] on md-option "07:00" at bounding box center [324, 315] width 56 height 20
click at [321, 316] on span "00:00" at bounding box center [326, 318] width 25 height 7
click at [316, 349] on md-option "07:00" at bounding box center [324, 347] width 56 height 20
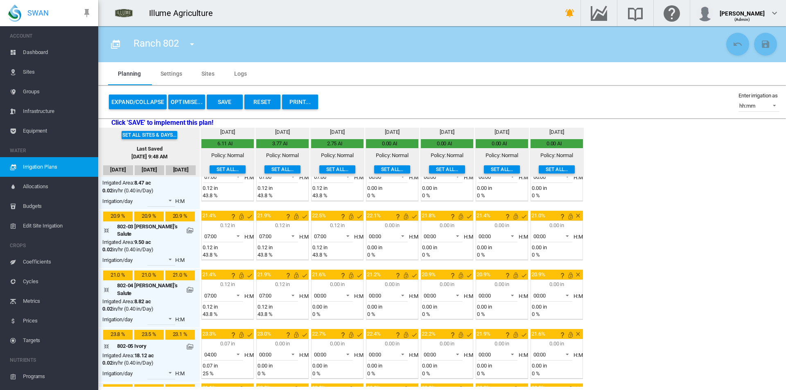
click at [320, 289] on div "0.00 0.00 0.02 0.03 0.05 in H:M" at bounding box center [337, 303] width 50 height 29
click at [325, 291] on md-select-value "00:00" at bounding box center [333, 295] width 40 height 12
click at [317, 339] on md-option "07:00" at bounding box center [324, 341] width 56 height 20
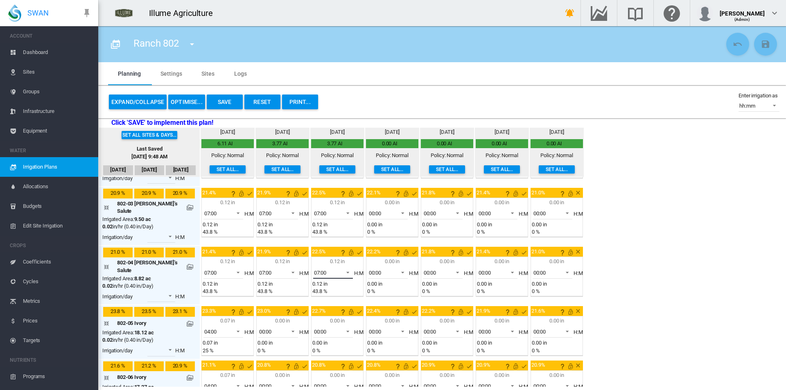
scroll to position [117, 0]
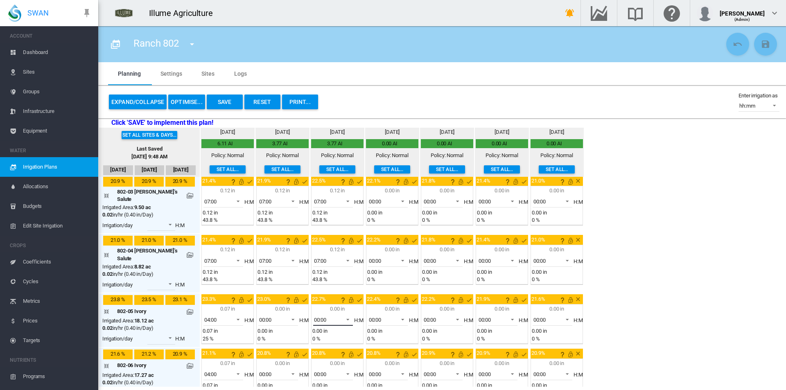
click at [321, 316] on span "00:00" at bounding box center [326, 319] width 25 height 7
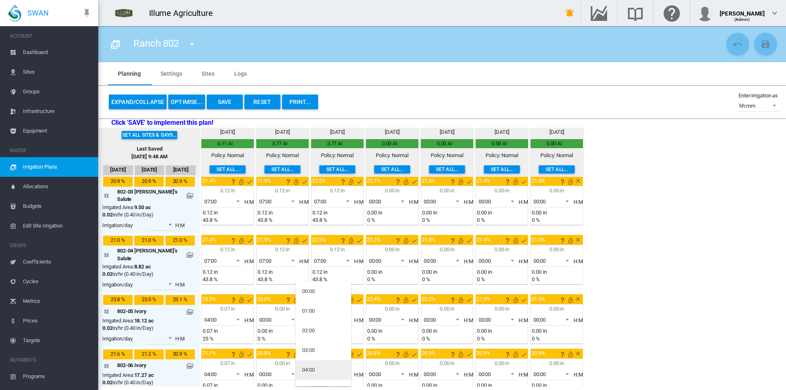
click at [316, 368] on md-option "04:00" at bounding box center [324, 370] width 56 height 20
click at [320, 371] on span "00:00" at bounding box center [326, 374] width 25 height 7
click at [321, 364] on md-option "04:00" at bounding box center [324, 370] width 56 height 20
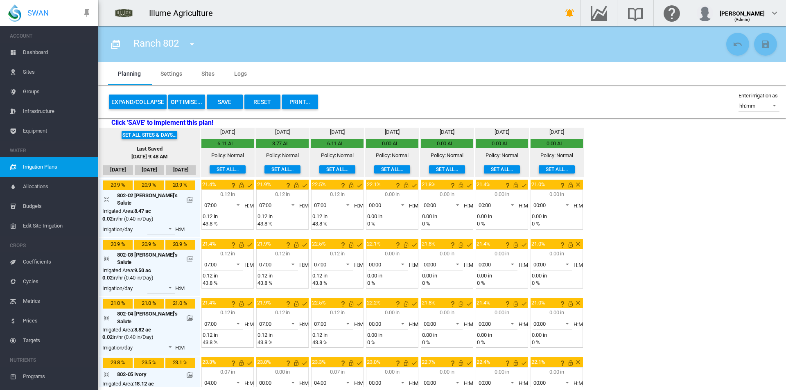
scroll to position [0, 0]
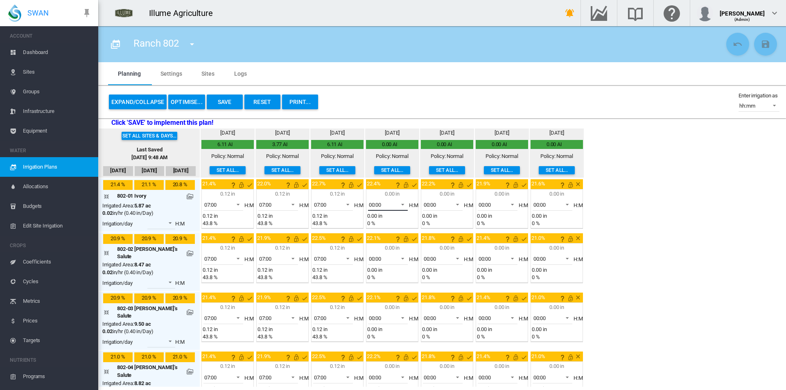
click at [377, 203] on span "00:00" at bounding box center [381, 204] width 25 height 7
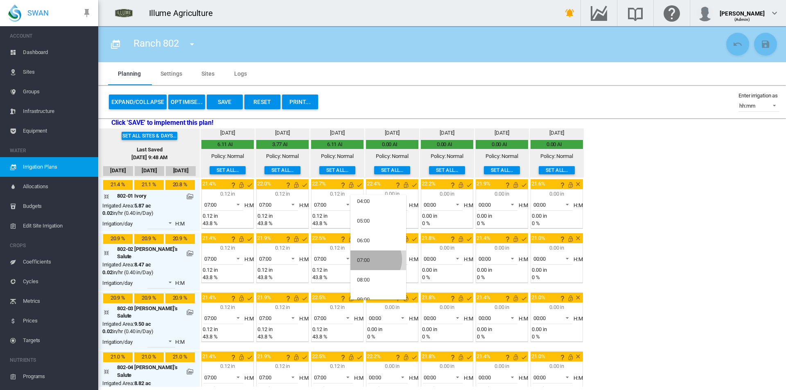
click at [373, 260] on md-option "07:00" at bounding box center [378, 261] width 56 height 20
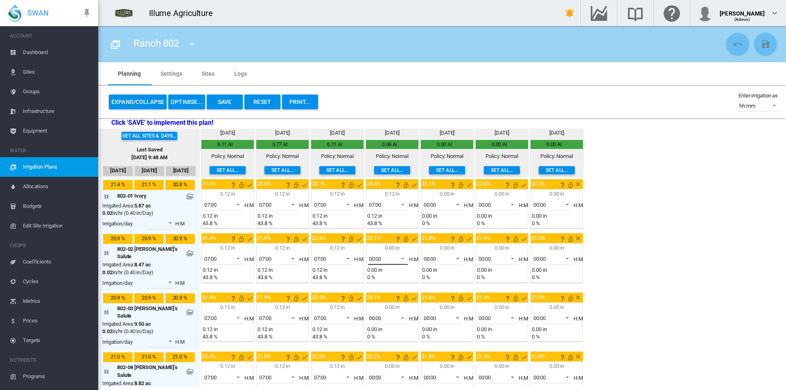
click at [374, 261] on span "00:00" at bounding box center [381, 258] width 25 height 7
click at [372, 313] on md-option "07:00" at bounding box center [378, 315] width 56 height 20
click at [373, 315] on span "00:00" at bounding box center [381, 318] width 25 height 7
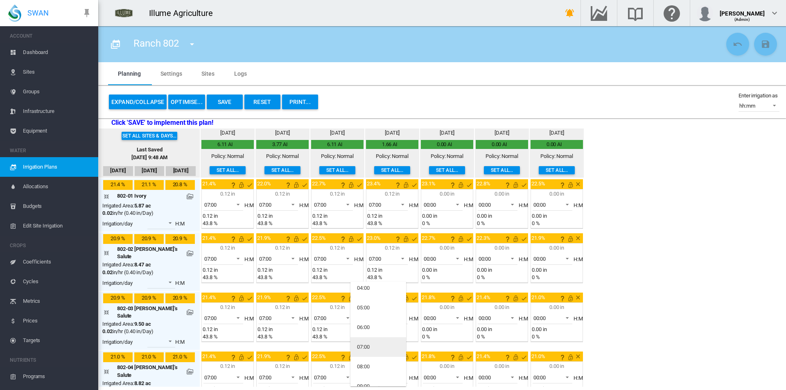
click at [373, 348] on md-option "07:00" at bounding box center [378, 347] width 56 height 20
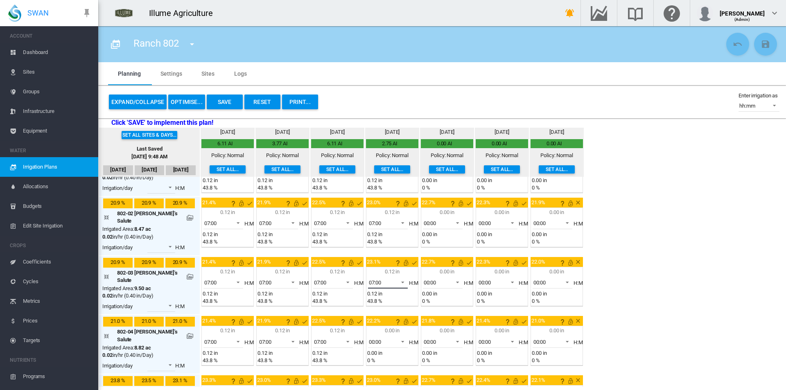
scroll to position [0, 0]
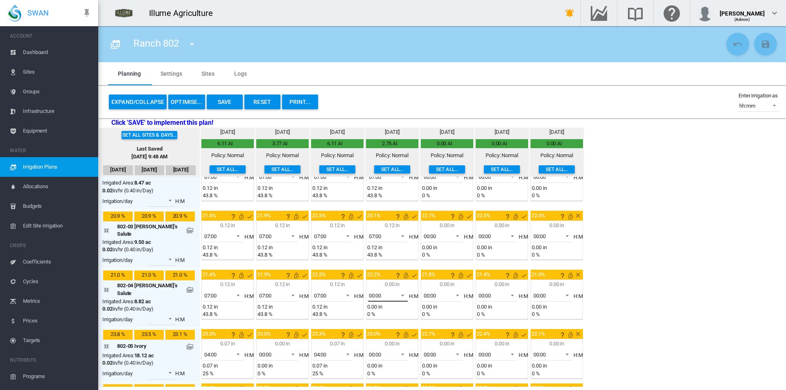
click at [376, 292] on span "00:00" at bounding box center [381, 295] width 25 height 7
click at [368, 302] on div "07:00" at bounding box center [363, 299] width 13 height 7
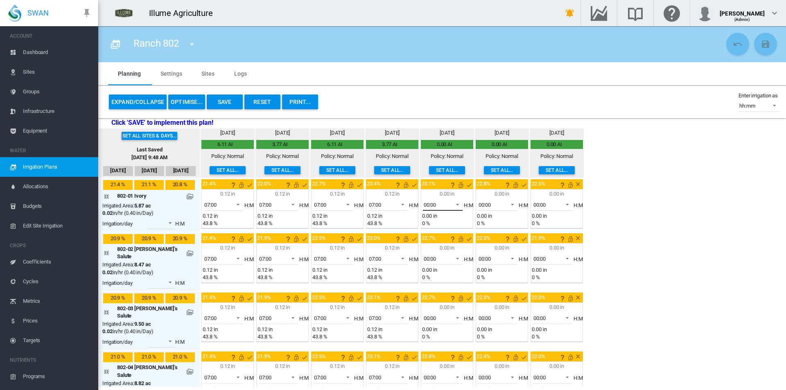
click at [450, 207] on span at bounding box center [455, 203] width 10 height 7
click at [428, 225] on md-option "07:00" at bounding box center [433, 220] width 56 height 20
click at [426, 257] on span "00:00" at bounding box center [436, 258] width 25 height 7
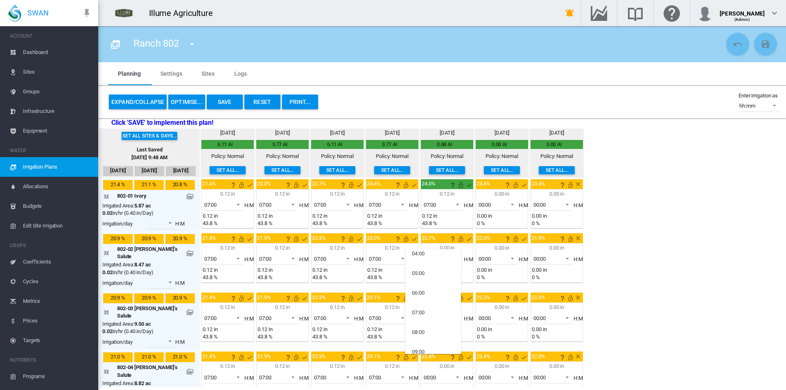
scroll to position [123, 0]
click at [422, 277] on div "07:00" at bounding box center [418, 273] width 13 height 7
click at [428, 315] on span "00:00" at bounding box center [436, 318] width 25 height 7
click at [425, 308] on md-option "07:00" at bounding box center [433, 306] width 56 height 20
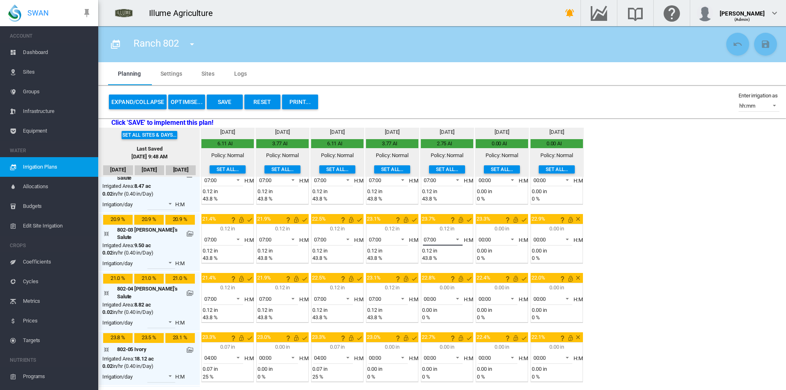
scroll to position [82, 0]
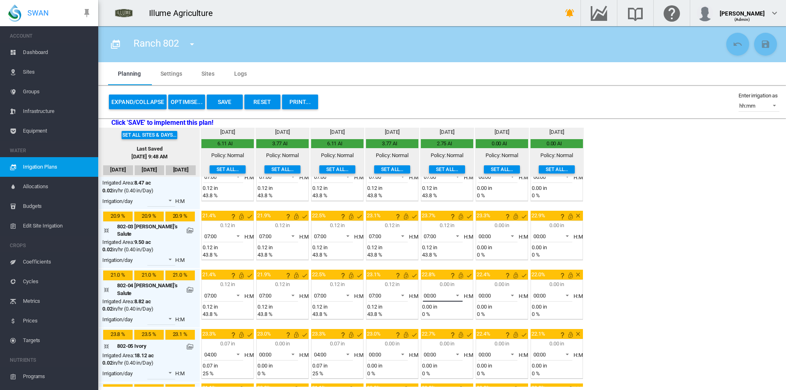
click at [431, 292] on span "00:00" at bounding box center [436, 295] width 25 height 7
click at [425, 346] on md-option "07:00" at bounding box center [433, 341] width 56 height 20
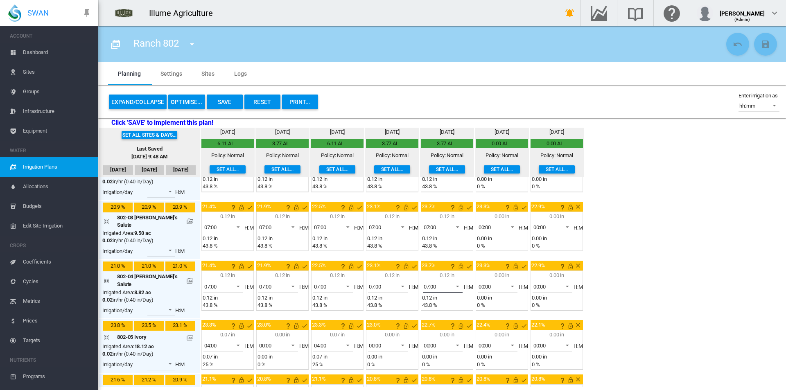
scroll to position [117, 0]
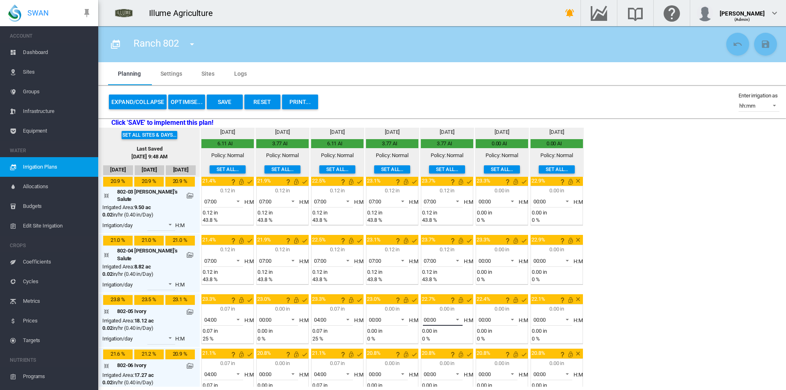
click at [435, 316] on span "00:00" at bounding box center [436, 319] width 25 height 7
click at [430, 293] on md-option "04:00" at bounding box center [433, 288] width 56 height 20
click at [428, 371] on span "00:00" at bounding box center [436, 374] width 25 height 7
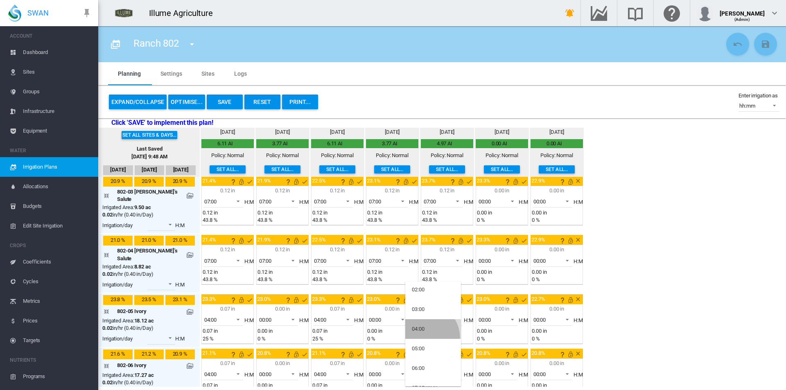
click at [424, 337] on md-option "04:00" at bounding box center [433, 329] width 56 height 20
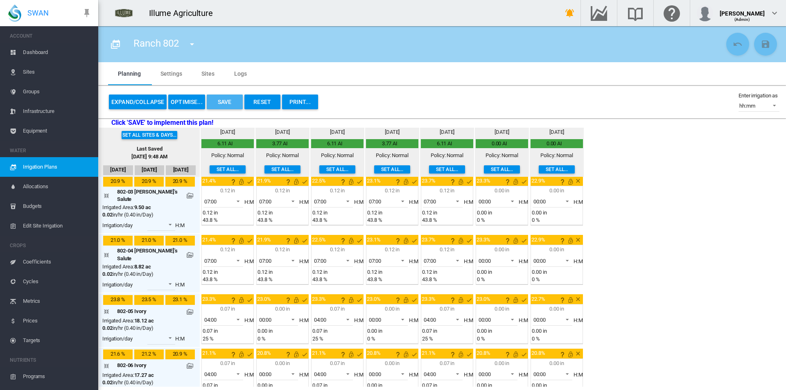
click at [225, 102] on button "Save" at bounding box center [225, 102] width 36 height 15
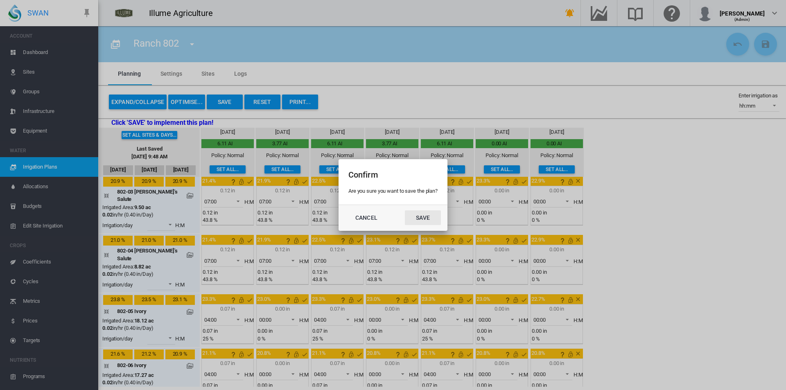
click at [422, 213] on button "Save" at bounding box center [423, 217] width 36 height 15
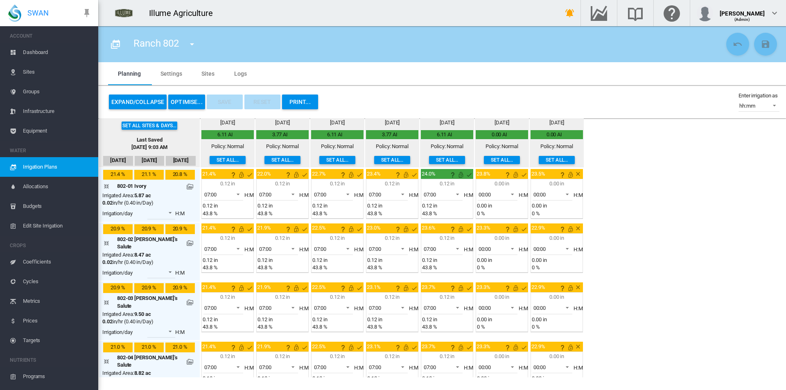
scroll to position [0, 0]
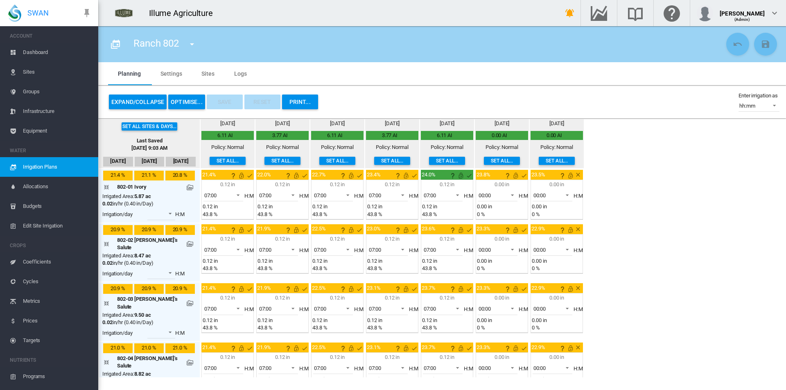
click at [45, 53] on span "Dashboard" at bounding box center [57, 53] width 69 height 20
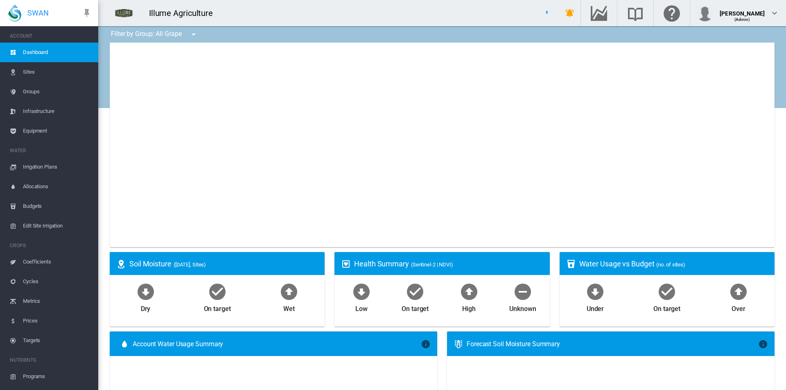
type input "**********"
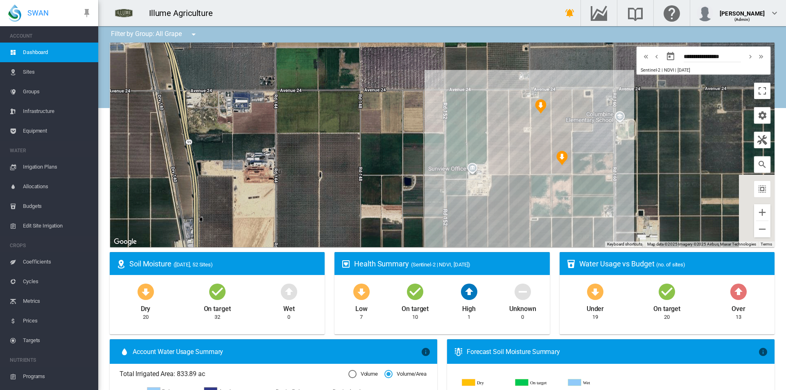
drag, startPoint x: 585, startPoint y: 167, endPoint x: 664, endPoint y: 137, distance: 84.6
click at [664, 137] on div at bounding box center [442, 145] width 665 height 205
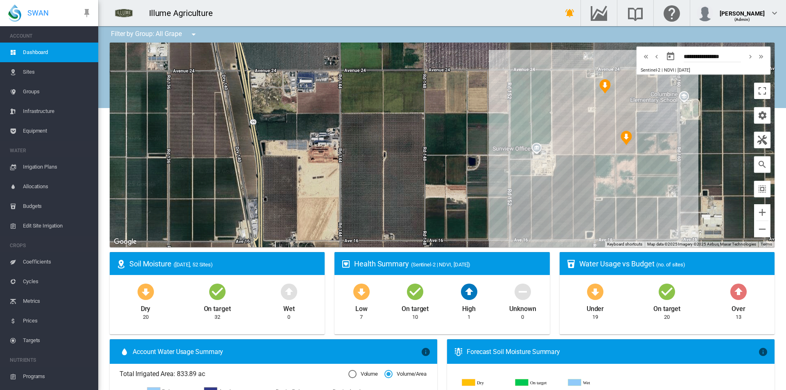
click at [757, 165] on md-icon "icon-magnify" at bounding box center [762, 165] width 10 height 10
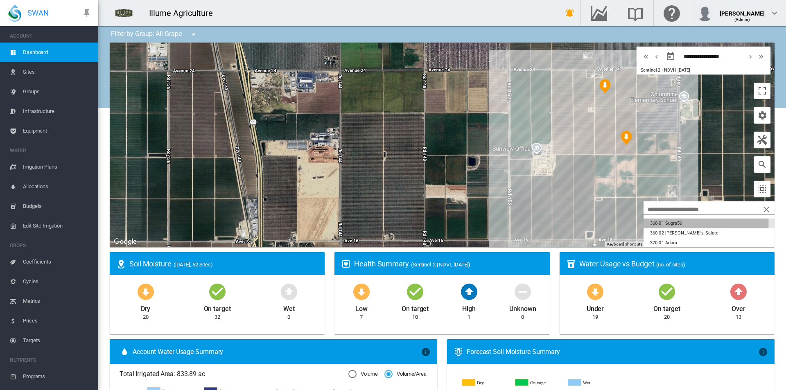
click at [690, 223] on button "360-01 Sugra56" at bounding box center [709, 224] width 131 height 10
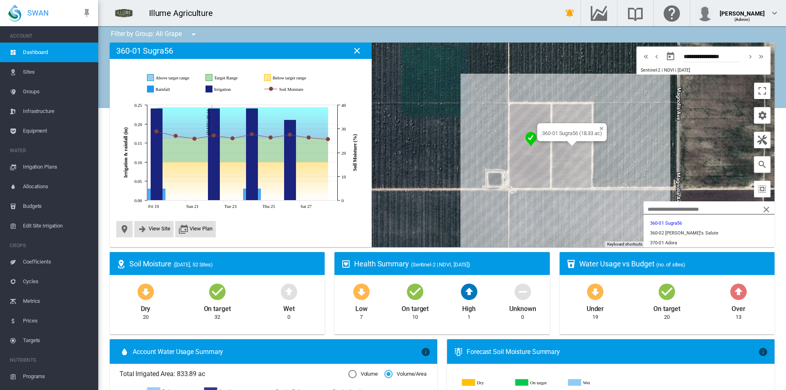
drag, startPoint x: 522, startPoint y: 225, endPoint x: 506, endPoint y: 230, distance: 16.8
click at [473, 226] on div "360-01 Sugra56 (18.33 ac)" at bounding box center [442, 145] width 665 height 205
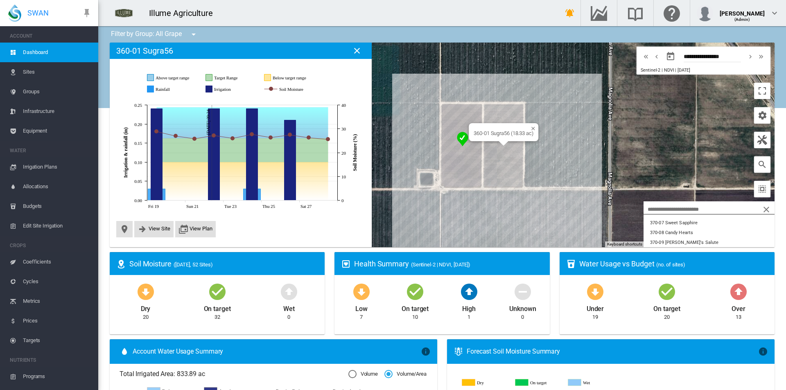
scroll to position [123, 0]
click at [683, 233] on button "370-12 Autumn Crisp" at bounding box center [709, 229] width 131 height 10
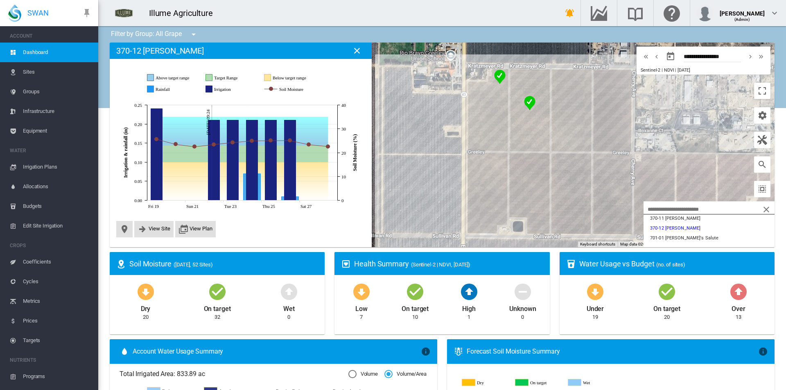
drag, startPoint x: 470, startPoint y: 190, endPoint x: 350, endPoint y: 150, distance: 127.0
click at [350, 150] on div "Site Health Indexes - × Name of current Site Health Area in chart. Click on a d…" at bounding box center [442, 145] width 665 height 205
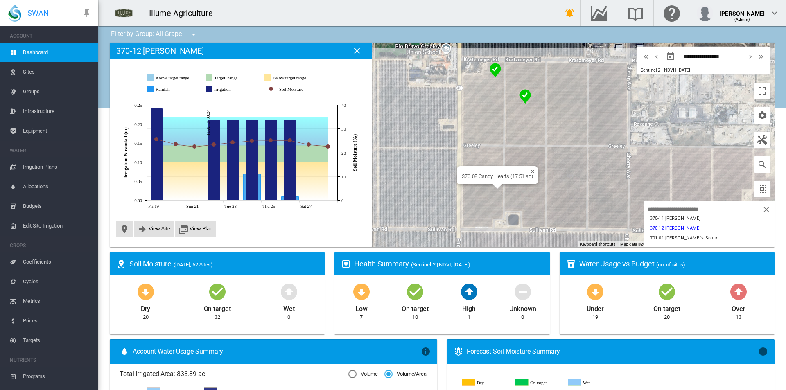
click at [481, 189] on div "370-08 Candy Hearts (17.51 ac)" at bounding box center [442, 145] width 665 height 205
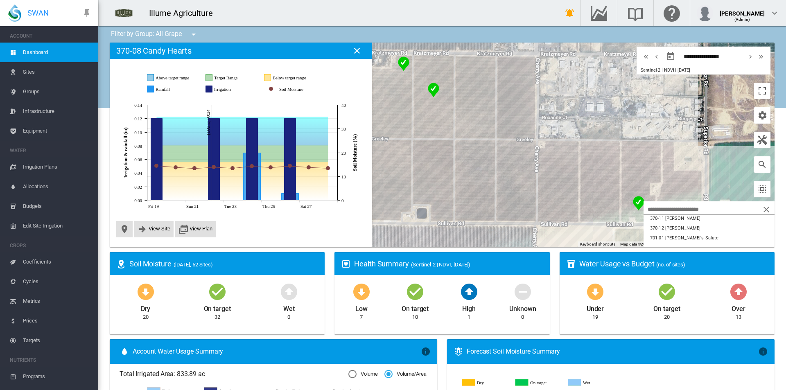
drag, startPoint x: 612, startPoint y: 184, endPoint x: 527, endPoint y: 179, distance: 85.7
click at [527, 179] on div at bounding box center [442, 145] width 665 height 205
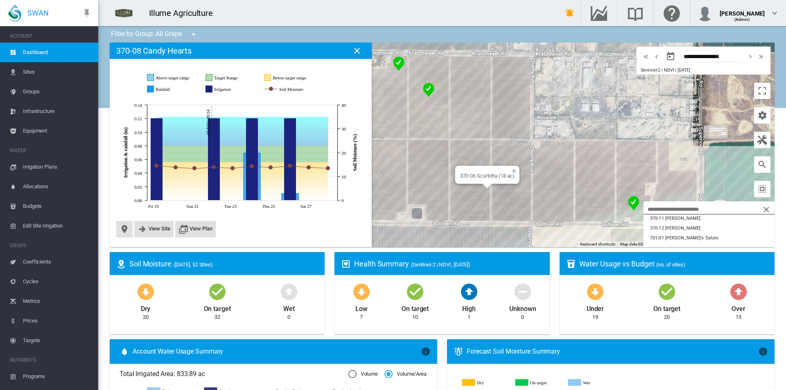
click at [479, 189] on div "370-06 Scarlotta (18 ac)" at bounding box center [442, 145] width 665 height 205
